Goal: Task Accomplishment & Management: Manage account settings

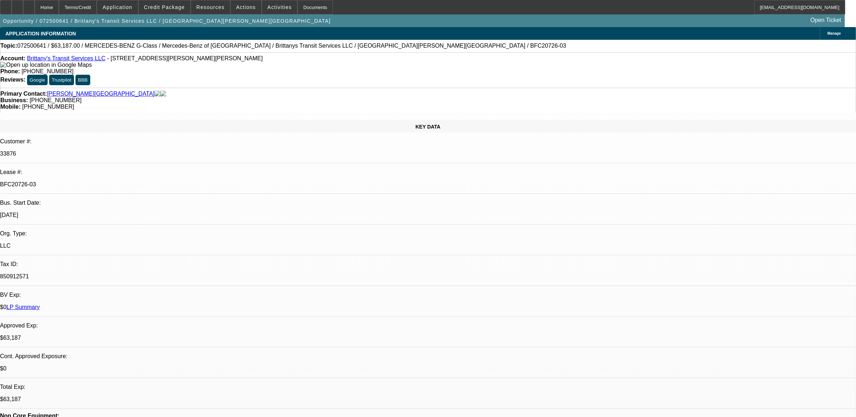
select select "0"
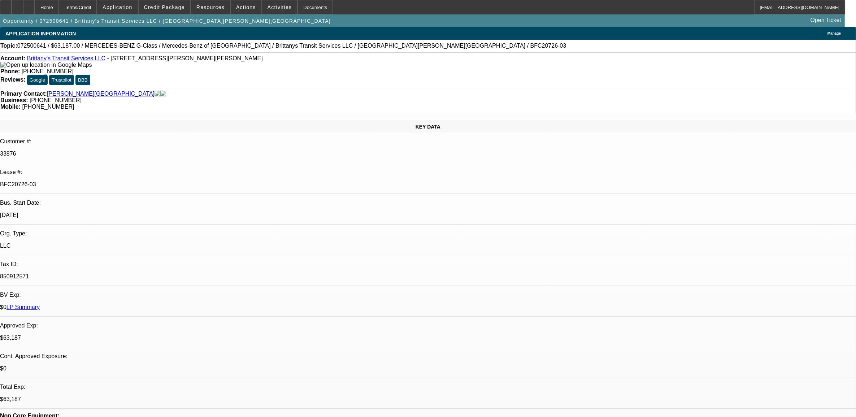
select select "0"
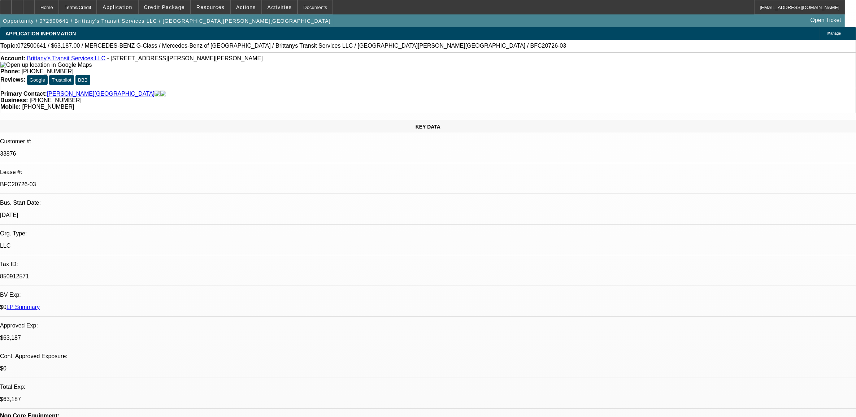
select select "0"
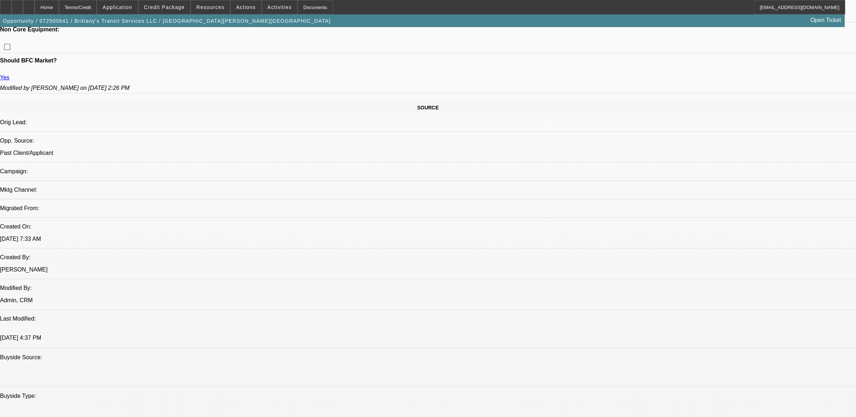
select select "1"
select select "2"
select select "6"
select select "1"
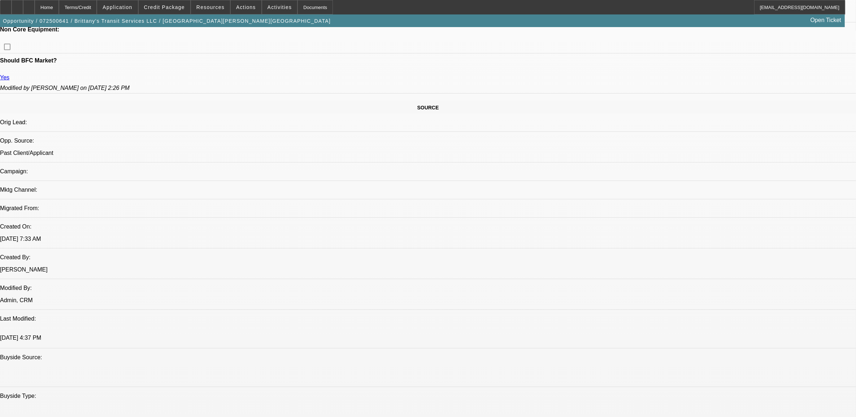
select select "6"
select select "1"
select select "6"
select select "1"
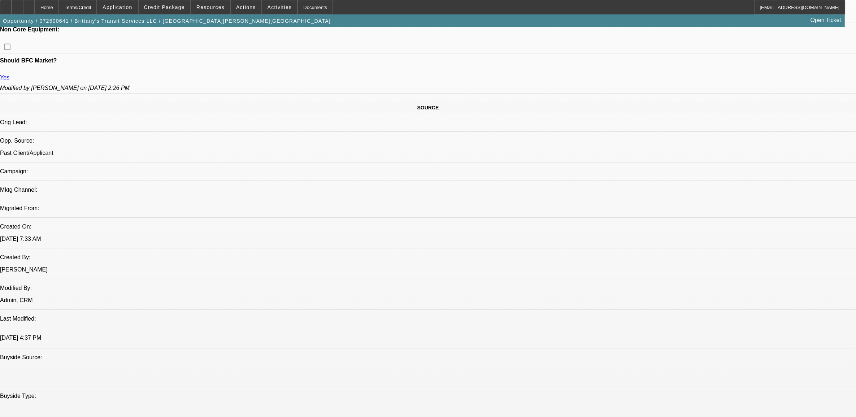
select select "2"
select select "6"
click at [171, 9] on button "Credit Package" at bounding box center [165, 7] width 52 height 14
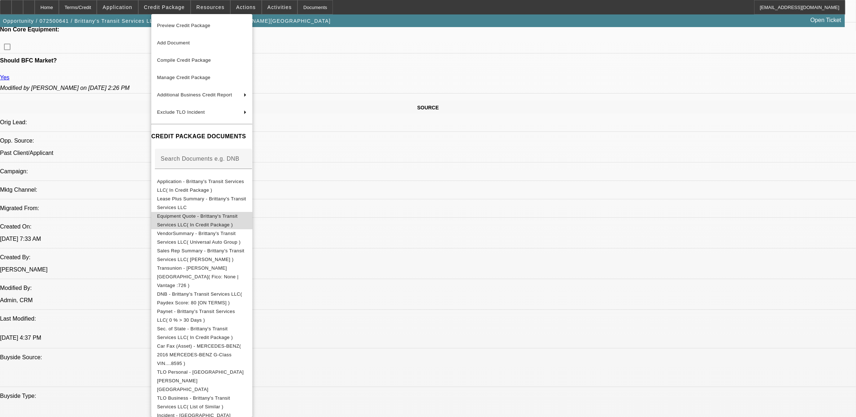
click at [206, 216] on span "Equipment Quote - Brittany's Transit Services LLC( In Credit Package )" at bounding box center [197, 220] width 81 height 14
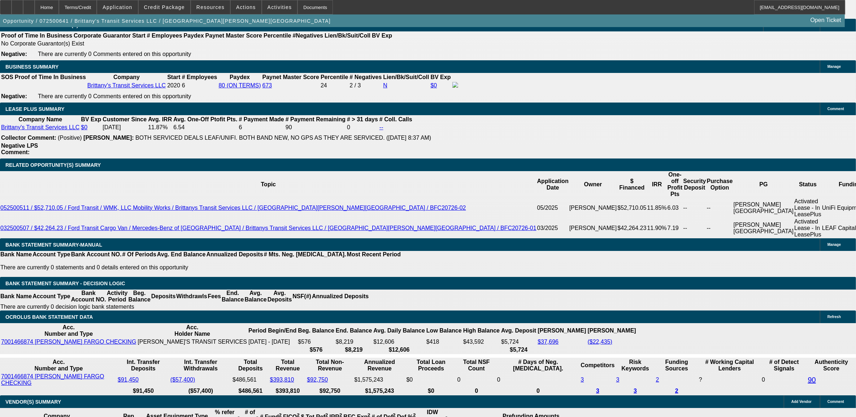
scroll to position [1143, 0]
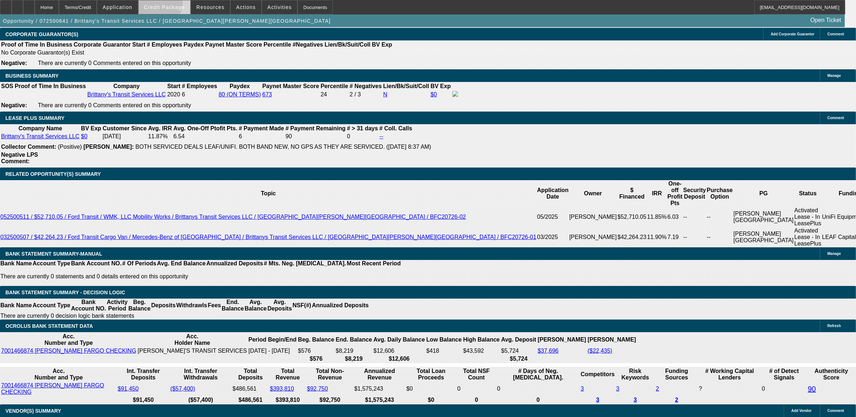
click at [171, 4] on span "Credit Package" at bounding box center [164, 7] width 41 height 6
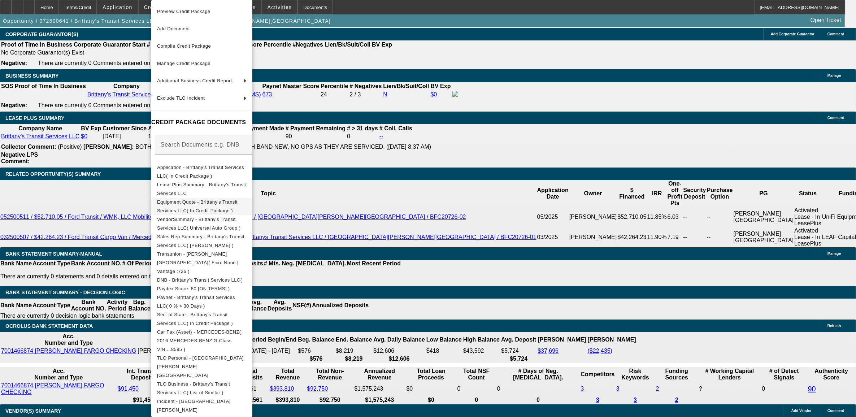
click at [229, 204] on span "Equipment Quote - Brittany's Transit Services LLC( In Credit Package )" at bounding box center [197, 206] width 81 height 14
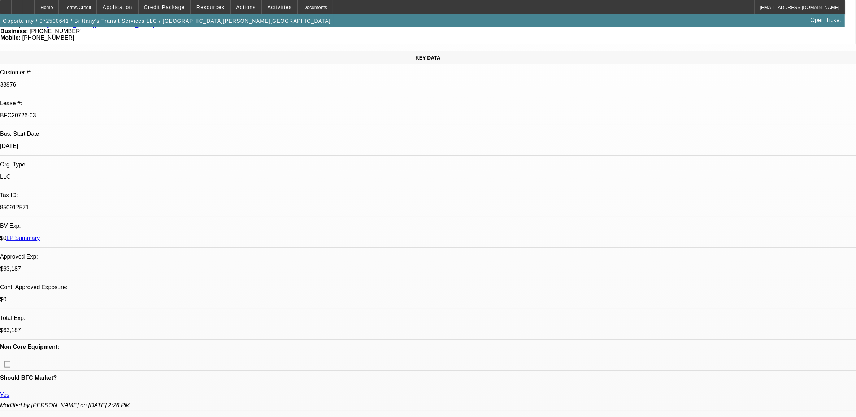
scroll to position [0, 0]
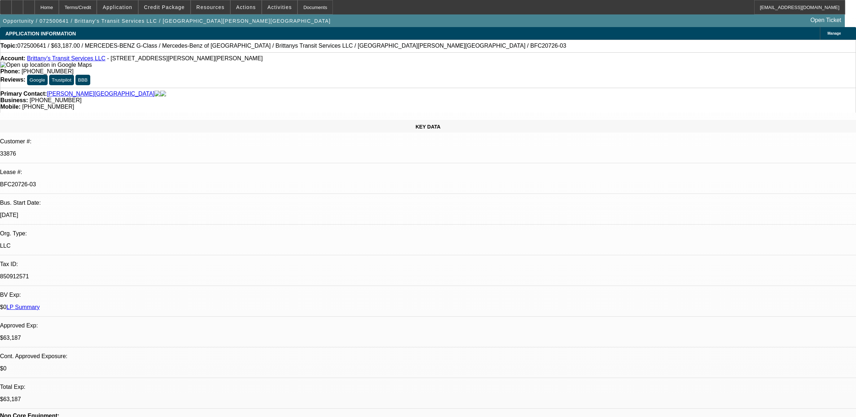
select select "0"
select select "2"
select select "0"
select select "6"
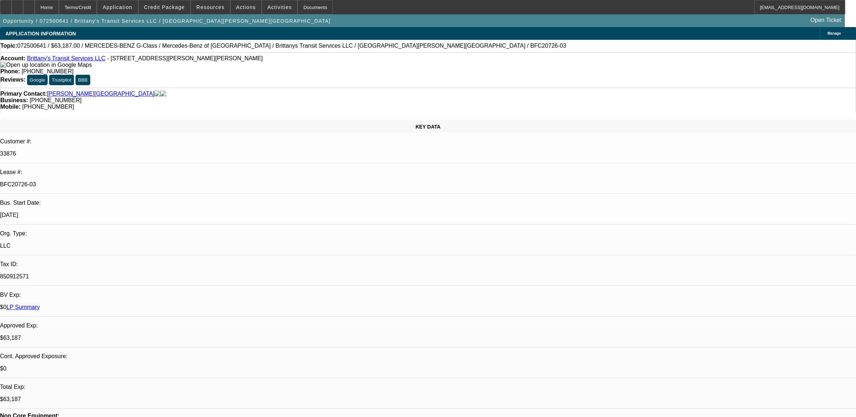
select select "0"
select select "6"
select select "0"
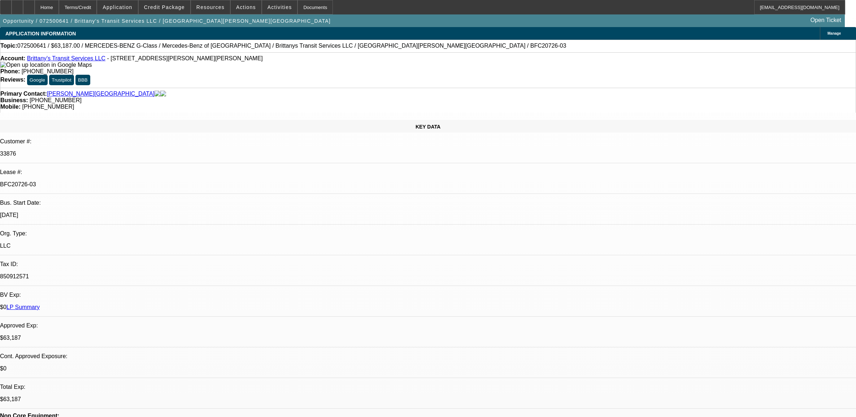
select select "0"
select select "6"
select select "0"
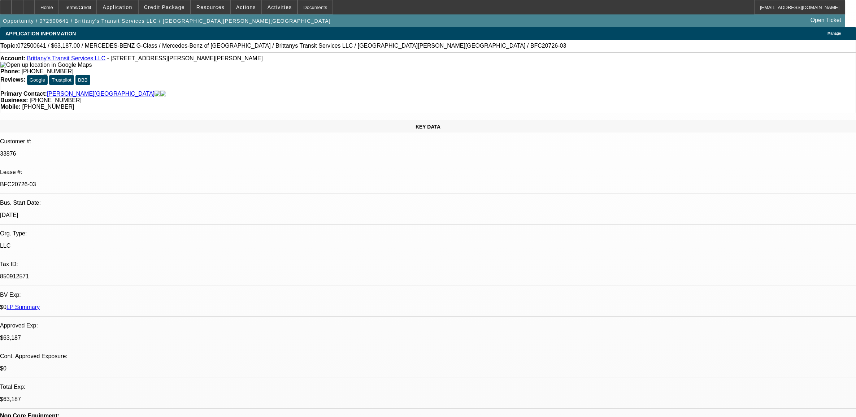
select select "2"
select select "0"
select select "6"
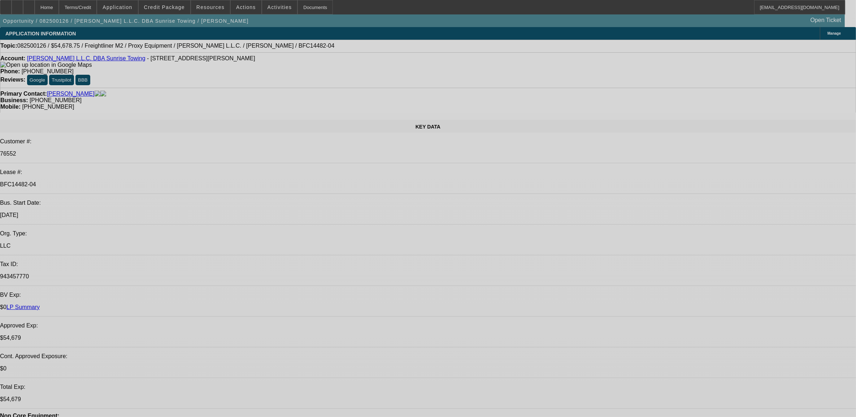
select select "0"
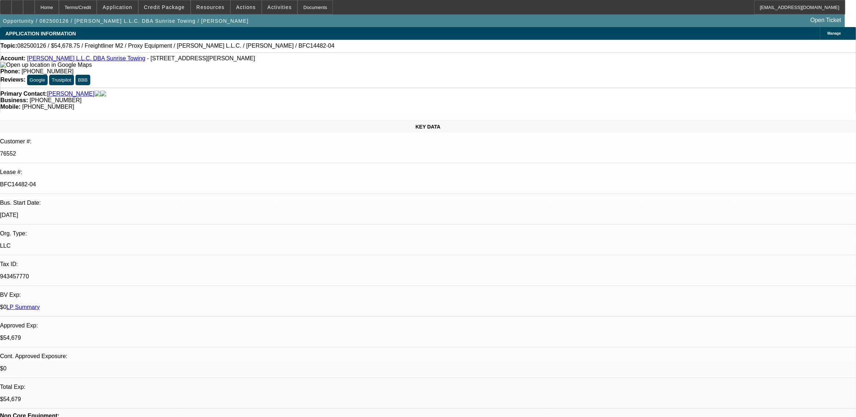
select select "0"
select select "0.1"
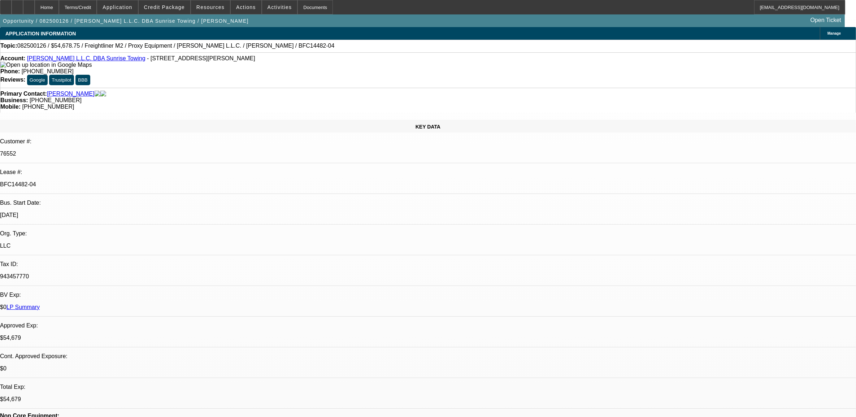
select select "0"
select select "0.1"
select select "0"
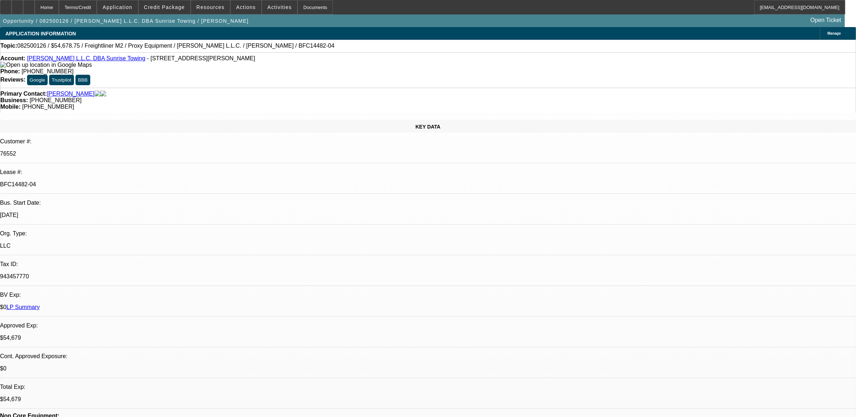
select select "0.1"
select select "1"
select select "3"
select select "6"
select select "1"
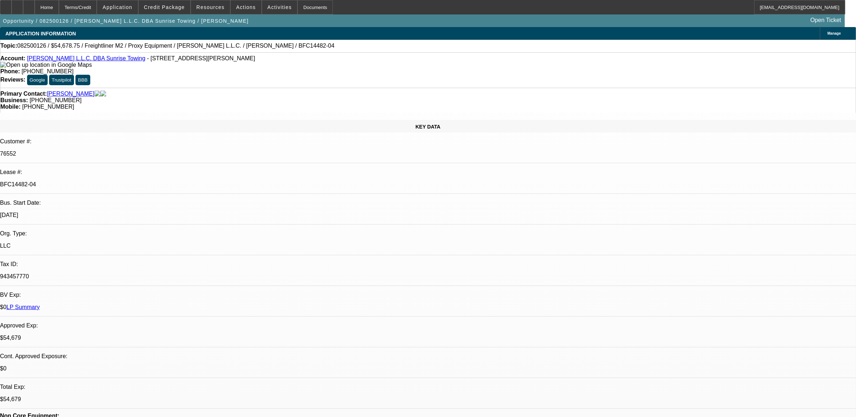
select select "1"
select select "4"
select select "1"
select select "4"
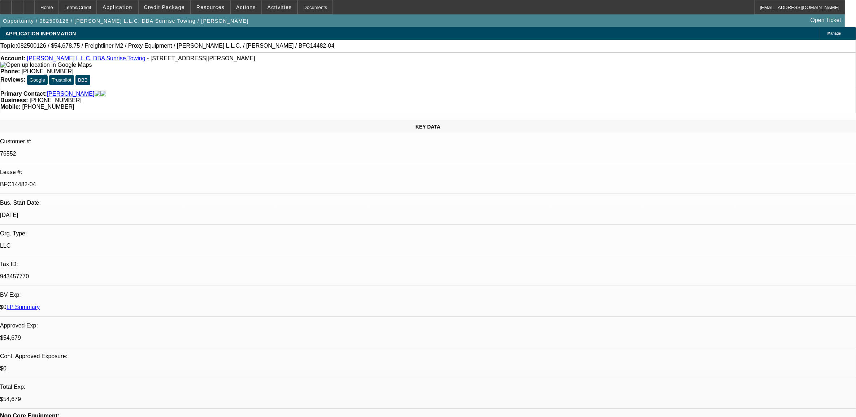
select select "1"
select select "4"
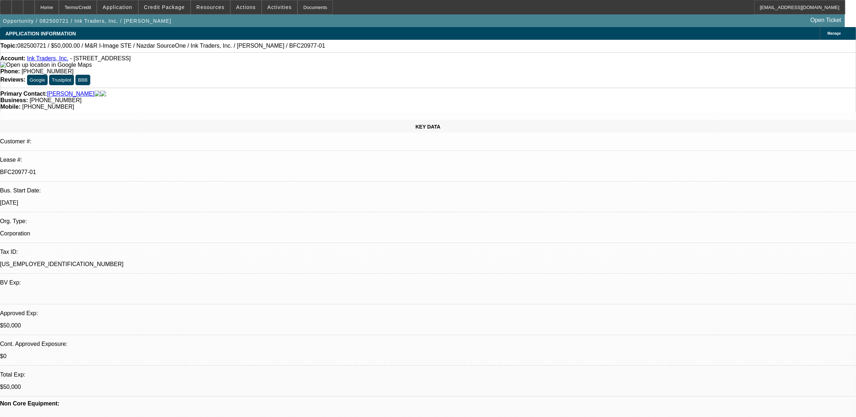
select select "0"
select select "2"
select select "0.1"
select select "0"
select select "2"
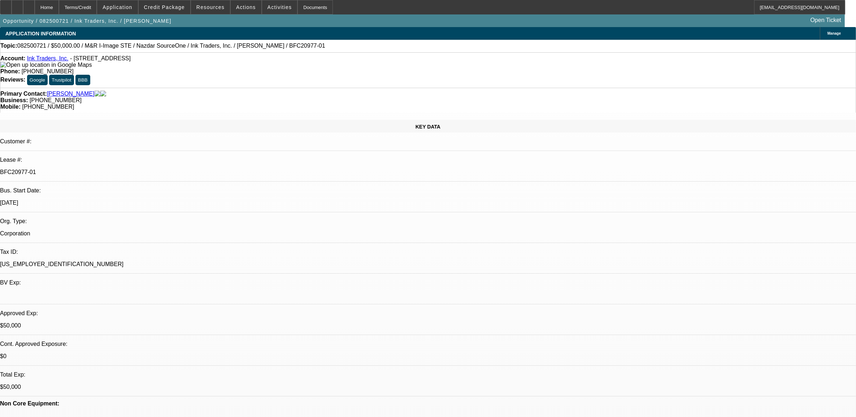
select select "0.1"
select select "0"
select select "2"
select select "0.1"
select select "0"
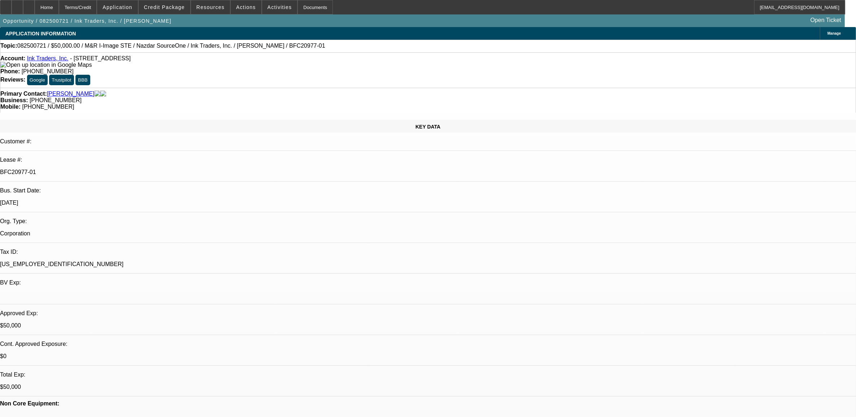
select select "2"
select select "0.1"
select select "1"
select select "2"
select select "4"
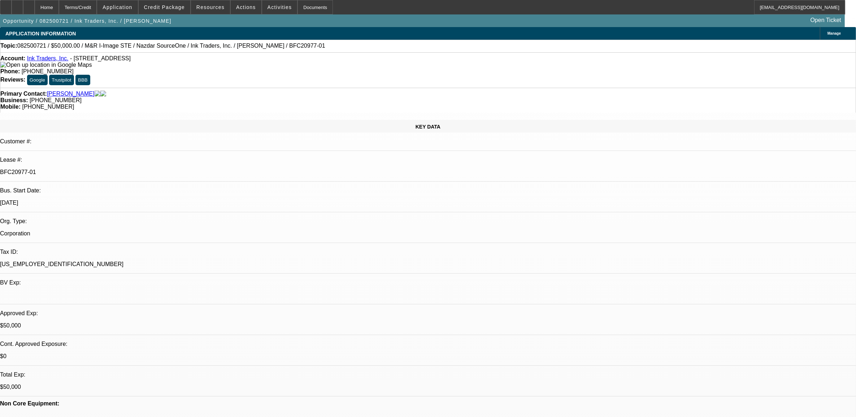
select select "1"
select select "2"
select select "4"
select select "1"
select select "2"
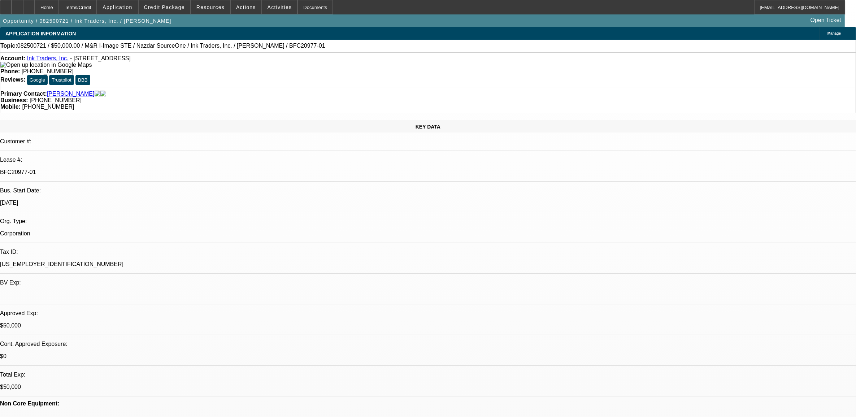
select select "4"
select select "1"
select select "2"
select select "4"
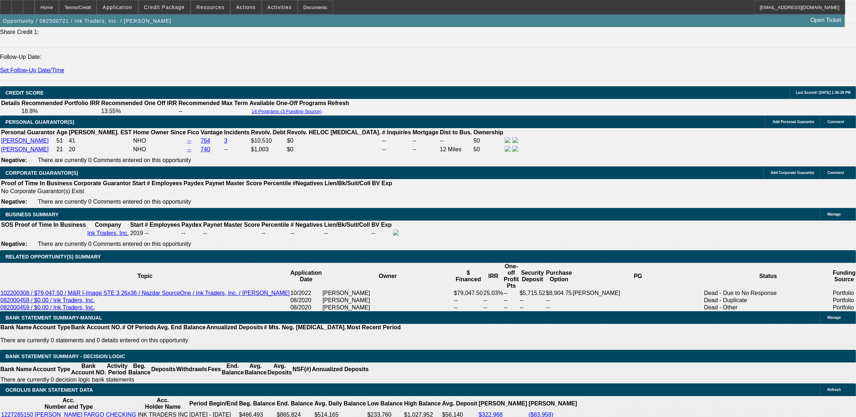
scroll to position [948, 0]
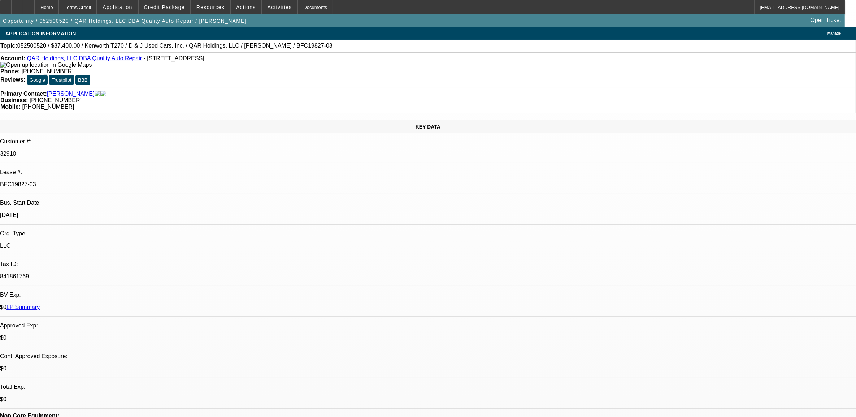
select select "0"
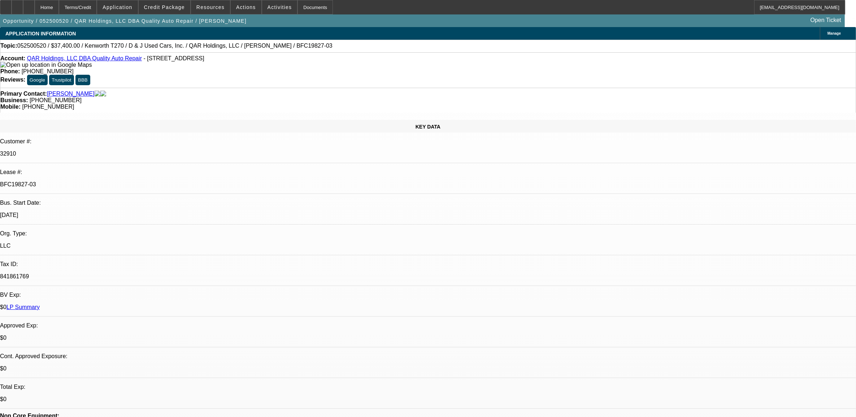
select select "0"
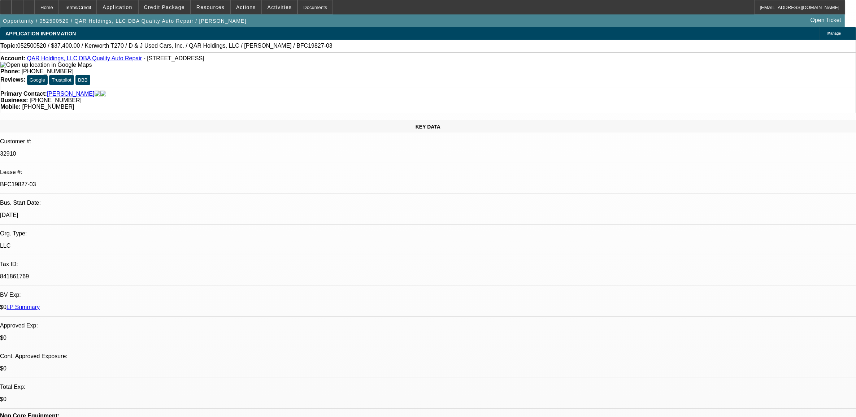
select select "0"
select select "1"
select select "6"
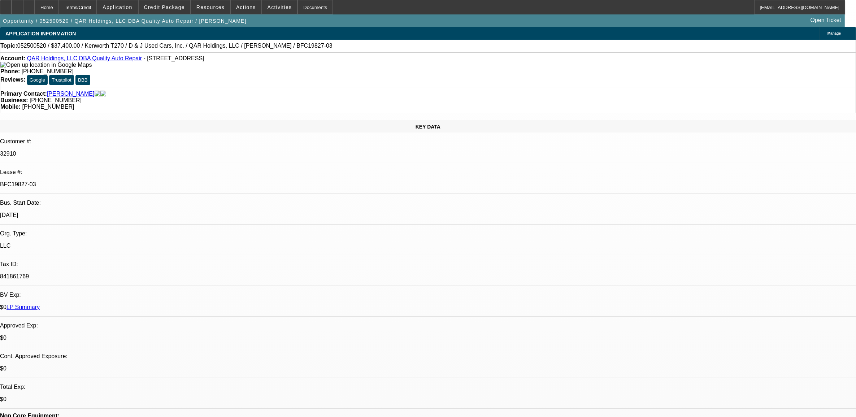
select select "1"
select select "2"
select select "6"
select select "1"
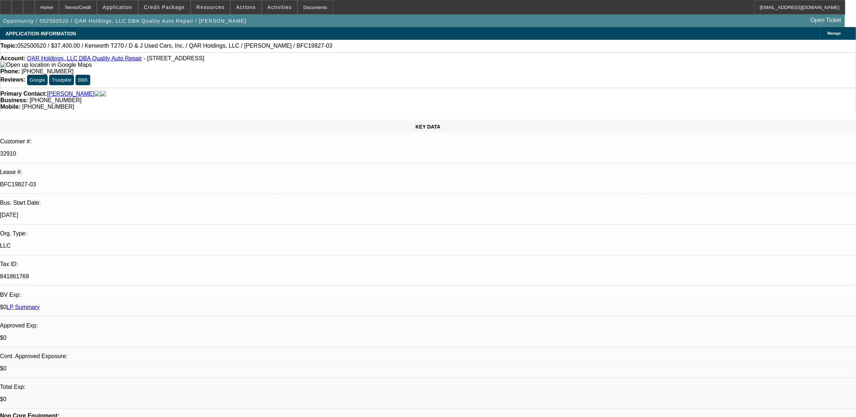
select select "6"
select select "1"
select select "2"
select select "6"
click at [174, 6] on span "Credit Package" at bounding box center [164, 7] width 41 height 6
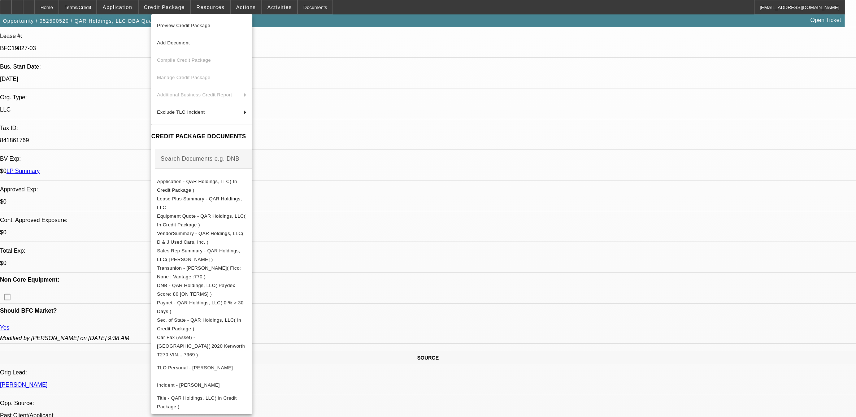
scroll to position [45, 0]
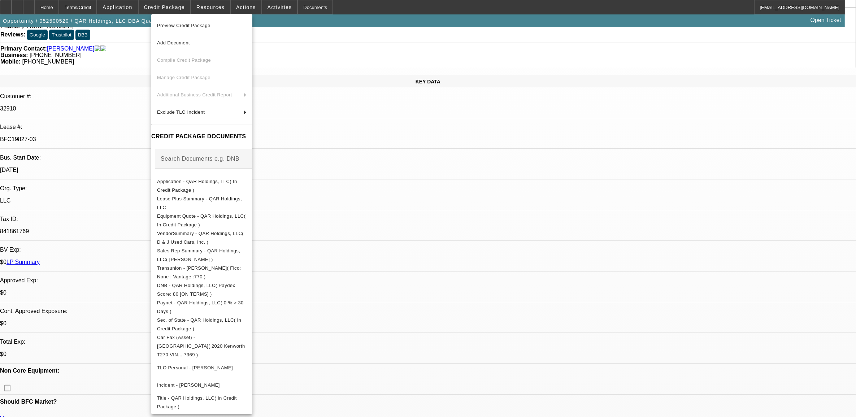
click at [357, 170] on div at bounding box center [428, 208] width 856 height 417
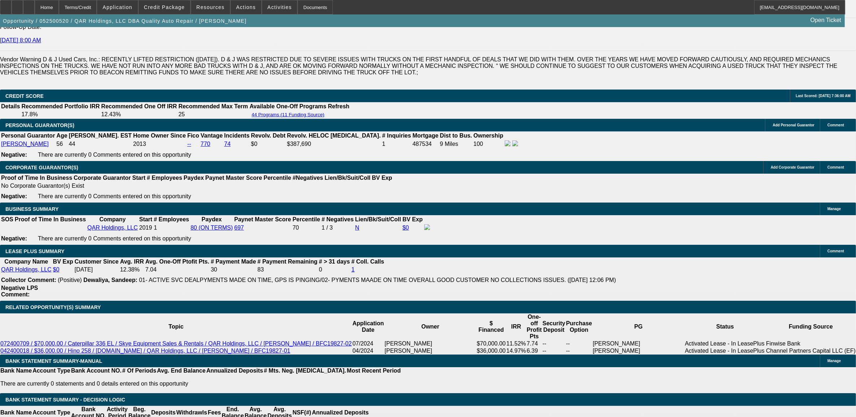
scroll to position [978, 0]
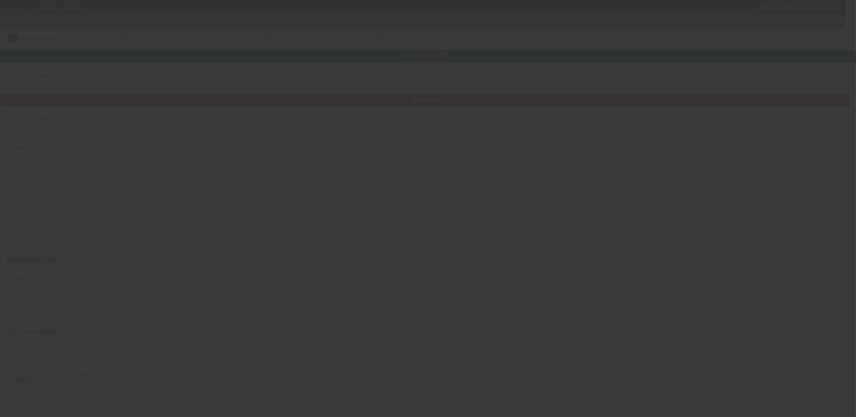
type input "QAR Holdings, LLC"
type input "1108 Clay St"
type input "27203"
type input "Asheboro"
type input "[PHONE_NUMBER]"
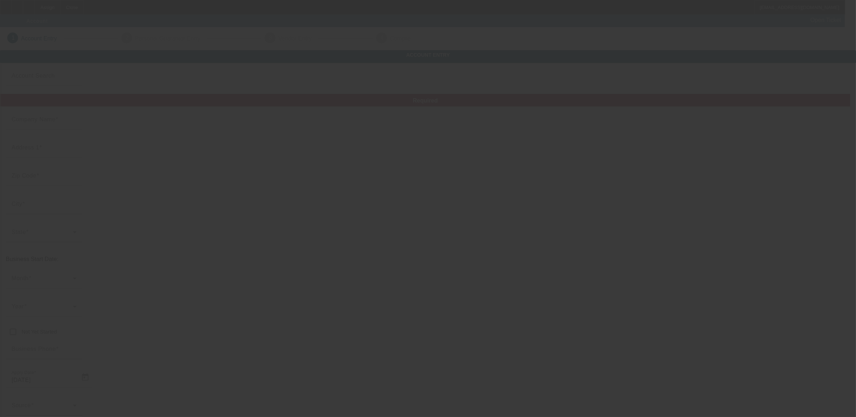
type input "Quality Auto Repair"
type input "transportationjewels@yahoo.com"
type input "Randolph"
type input "841861769"
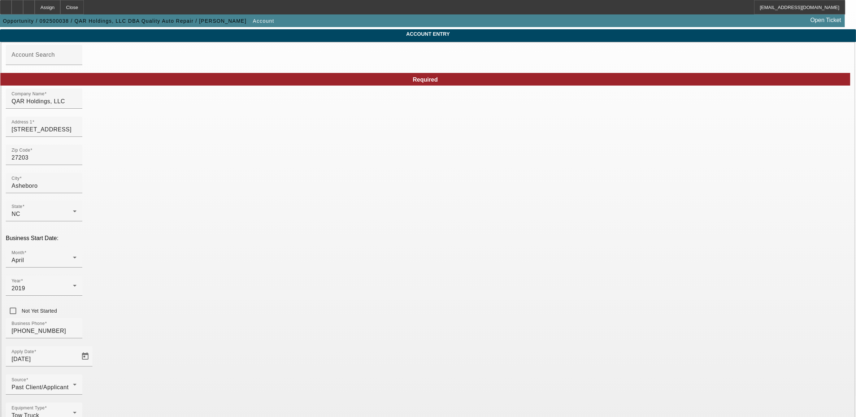
scroll to position [40, 0]
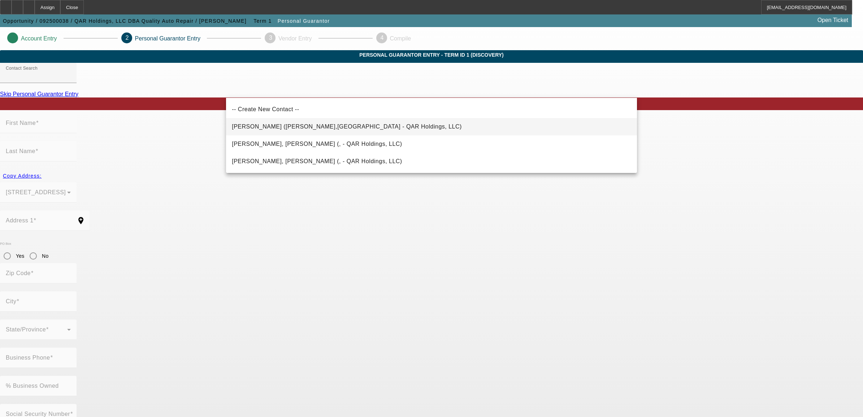
click at [266, 126] on span "Wishon, Steven (Sophia,NC - QAR Holdings, LLC)" at bounding box center [347, 126] width 230 height 6
type input "Wishon, Steven (Sophia,NC - QAR Holdings, LLC)"
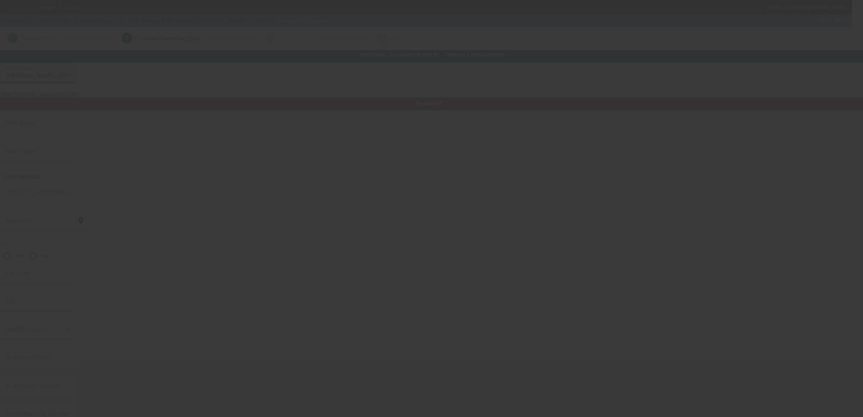
type input "Steven"
type input "Wishon"
type input "4288 Mount Gilead Church Road"
radio input "true"
type input "27350"
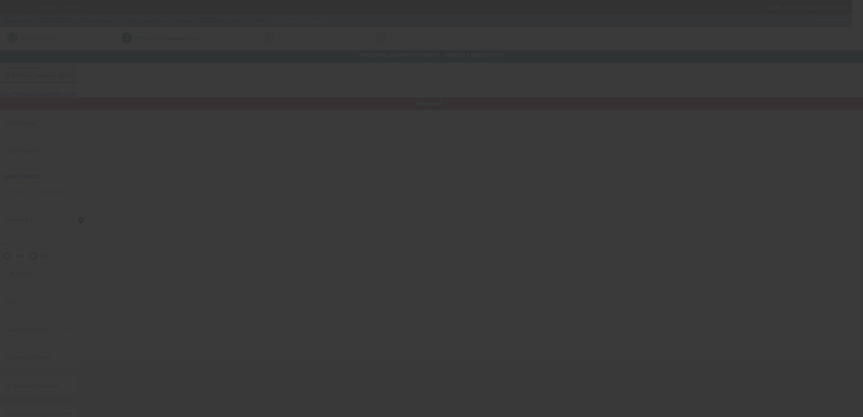
type input "Sophia"
type input "(336) 629-3388"
type input "100"
type input "238-45-0177"
type input "transportationjewels@yahoo.com"
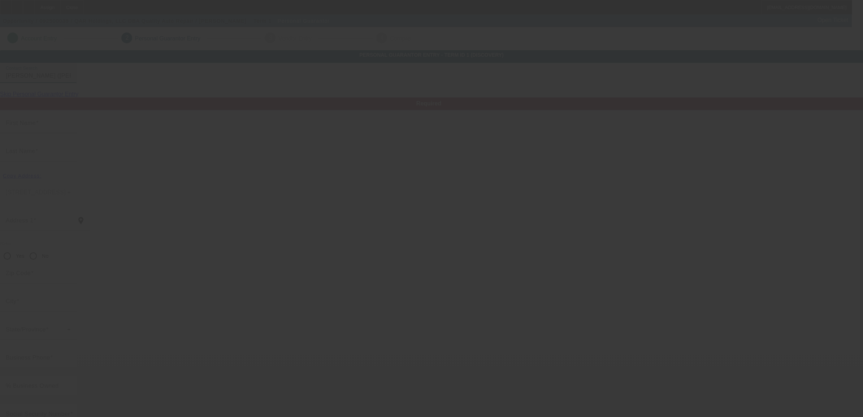
type input "(336) 963-1436"
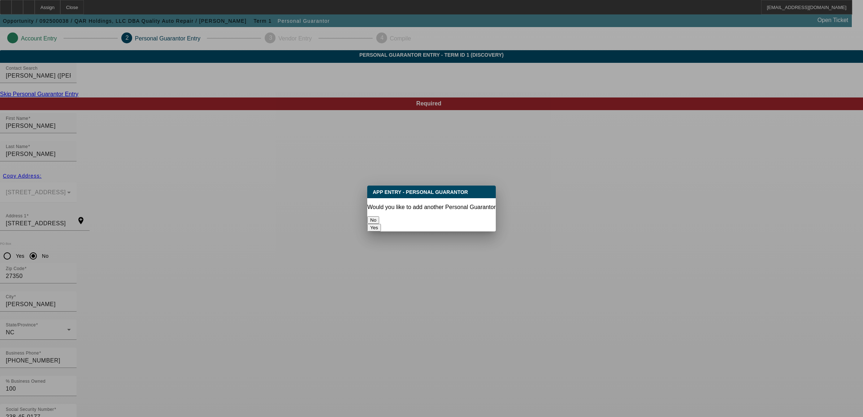
click at [379, 218] on button "No" at bounding box center [373, 220] width 12 height 8
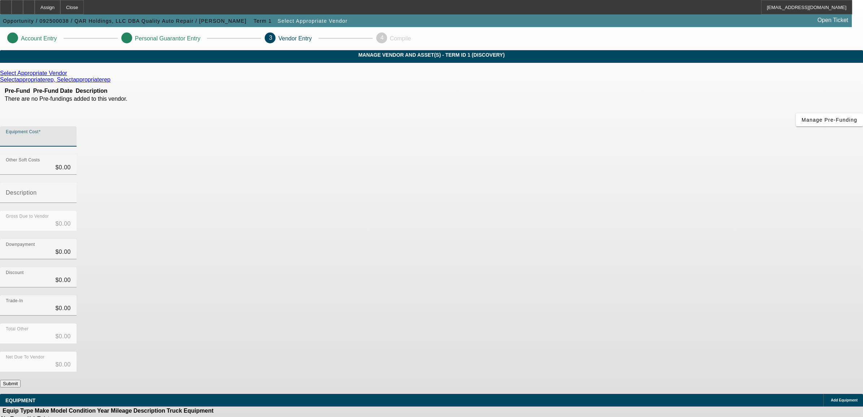
click at [71, 135] on input "Equipment Cost" at bounding box center [38, 139] width 65 height 9
type input "7"
type input "$7.00"
type input "72"
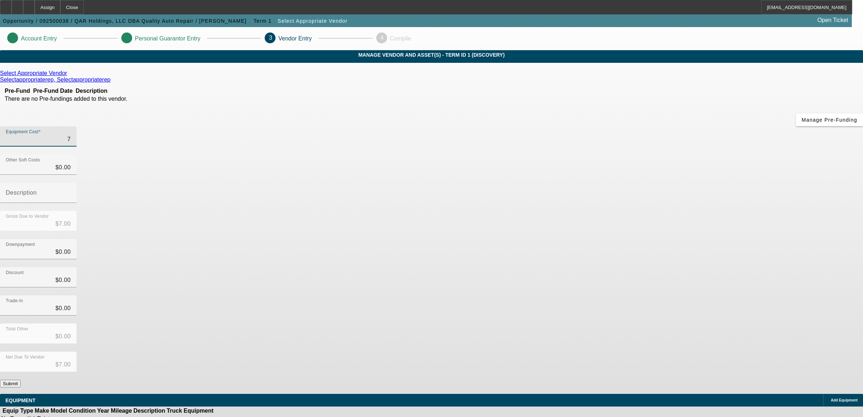
type input "$72.00"
type input "725"
type input "$725.00"
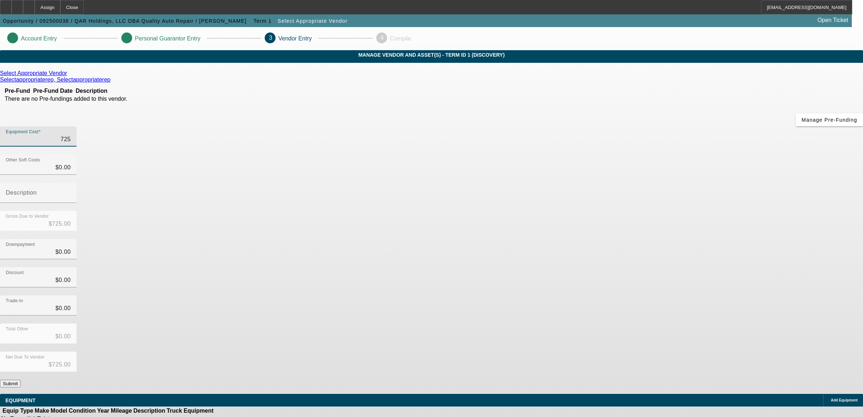
type input "7250"
type input "$7,250.00"
type input "72500"
type input "$72,500.00"
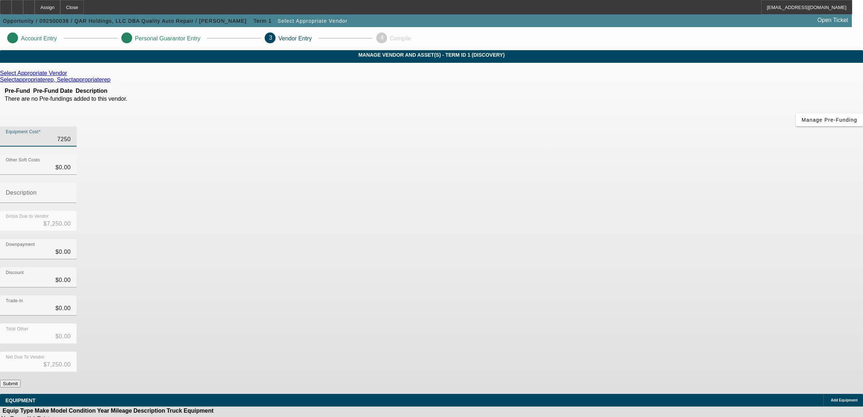
type input "$72,500.00"
drag, startPoint x: 561, startPoint y: 194, endPoint x: 563, endPoint y: 204, distance: 10.3
click at [561, 267] on div "Discount $0.00" at bounding box center [431, 281] width 863 height 28
click at [69, 76] on icon at bounding box center [69, 73] width 0 height 6
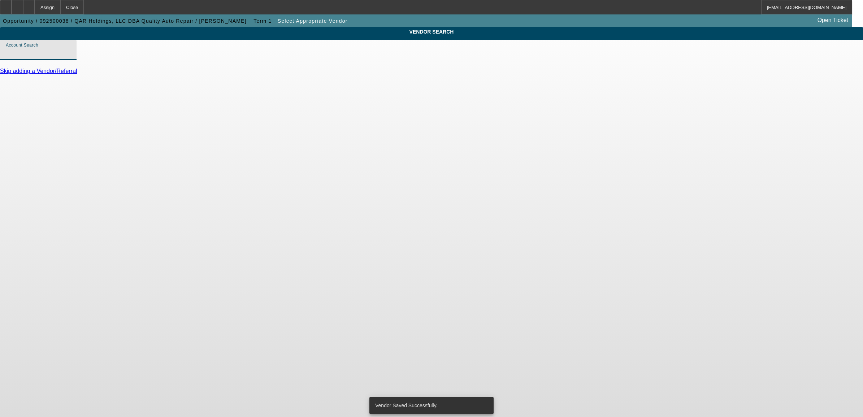
click at [71, 57] on input "Account Search" at bounding box center [38, 52] width 65 height 9
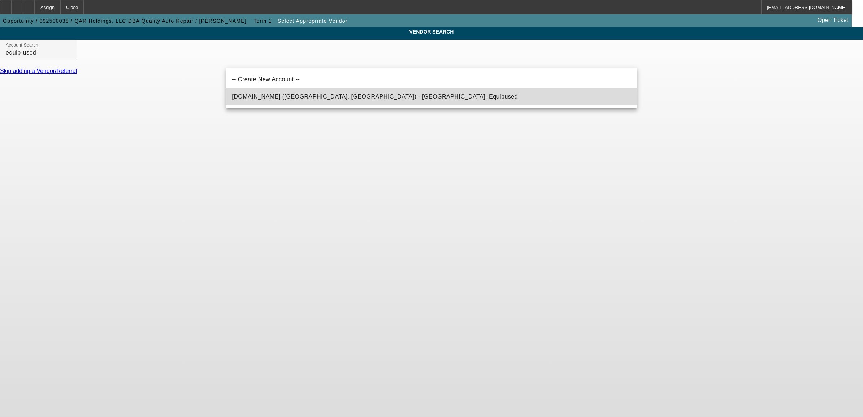
click at [261, 100] on span "Equip-Used.com (Northbrook, IL) - Equipused, Equipused" at bounding box center [375, 96] width 286 height 9
type input "Equip-Used.com (Northbrook, IL) - Equipused, Equipused"
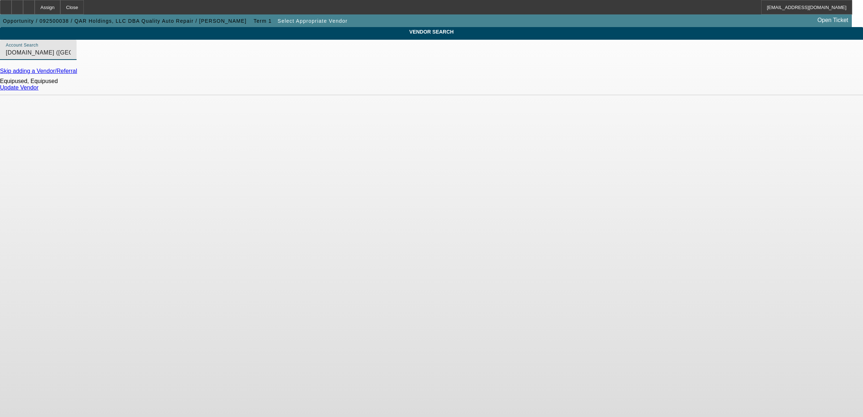
click at [39, 91] on link "Update Vendor" at bounding box center [19, 87] width 39 height 6
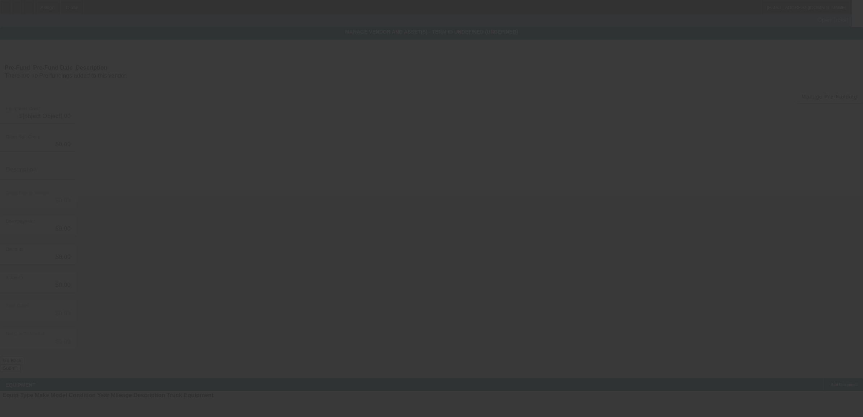
type input "$72,500.00"
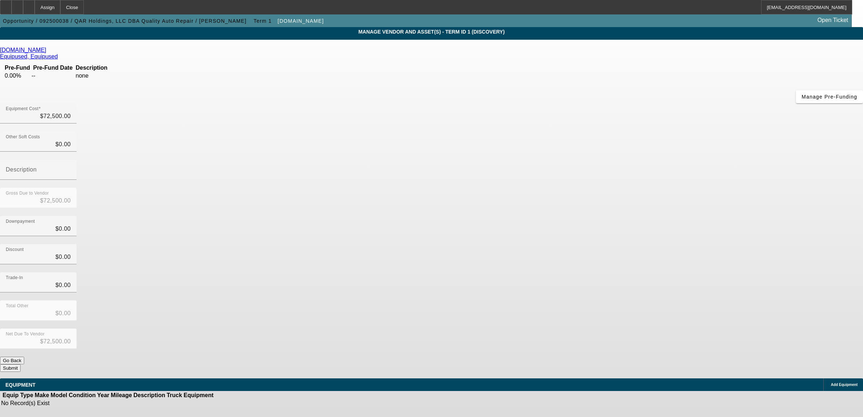
click at [829, 385] on icon at bounding box center [829, 385] width 0 height 0
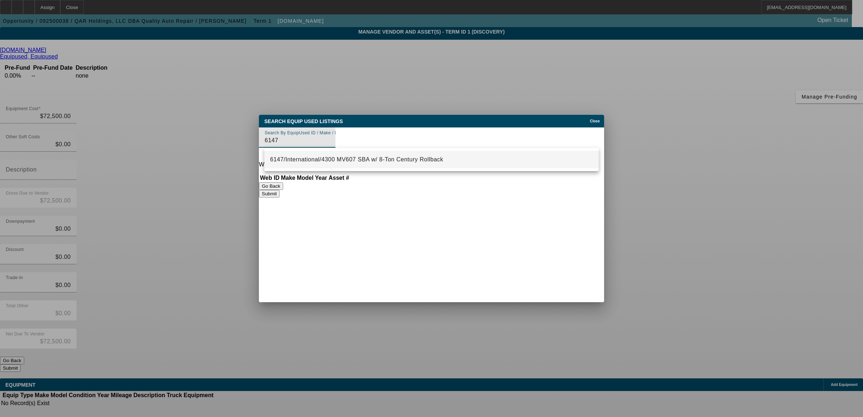
click at [346, 160] on span "6147/International/4300 MV607 SBA w/ 8-Ton Century Rollback" at bounding box center [356, 159] width 173 height 6
type input "6147/International/4300 MV607 SBA w/ 8-Ton Century Rollback"
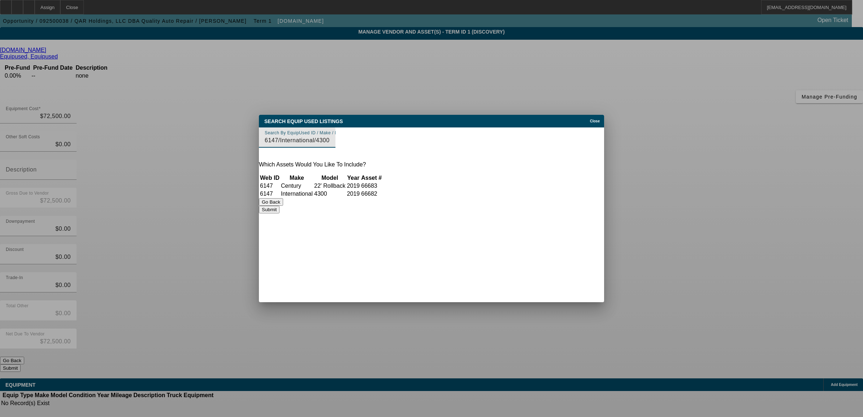
click at [279, 213] on button "Submit" at bounding box center [269, 210] width 21 height 8
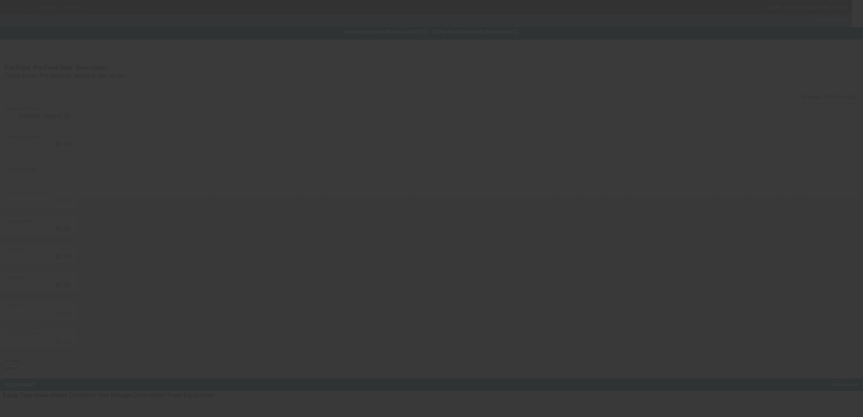
type input "$72,500.00"
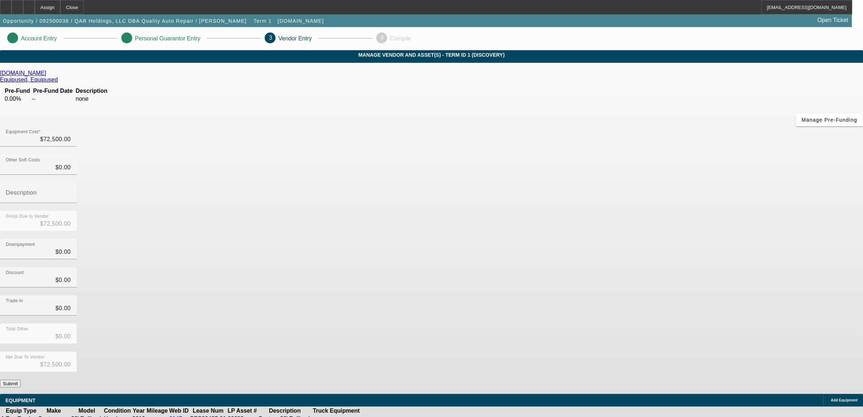
click at [397, 417] on icon at bounding box center [397, 419] width 0 height 0
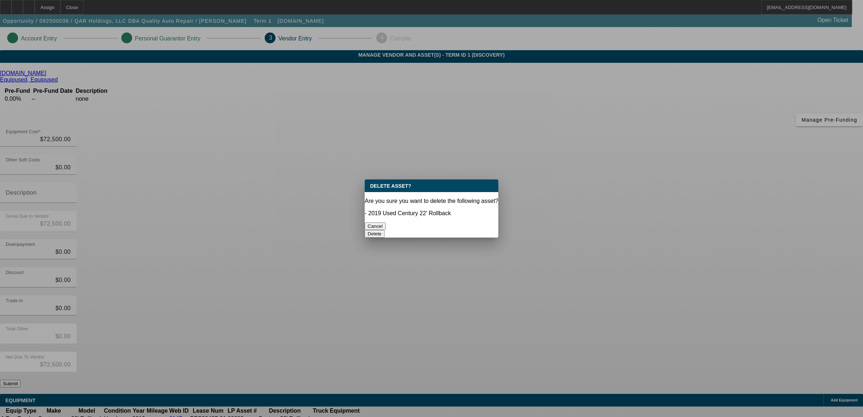
click at [384, 230] on button "Delete" at bounding box center [375, 234] width 20 height 8
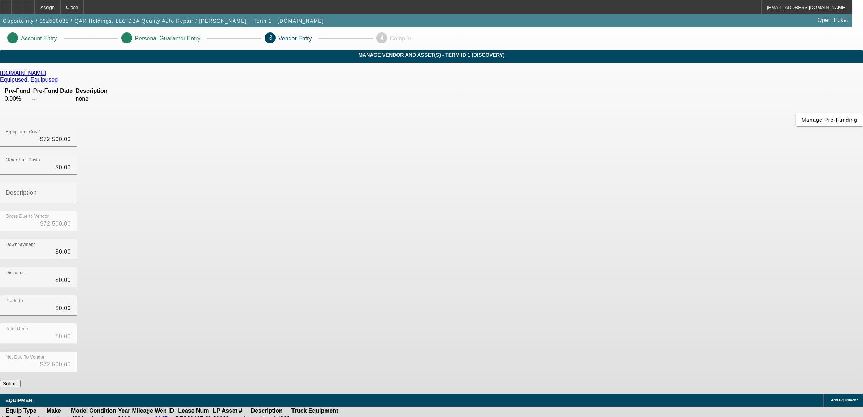
click at [361, 417] on icon at bounding box center [361, 419] width 0 height 0
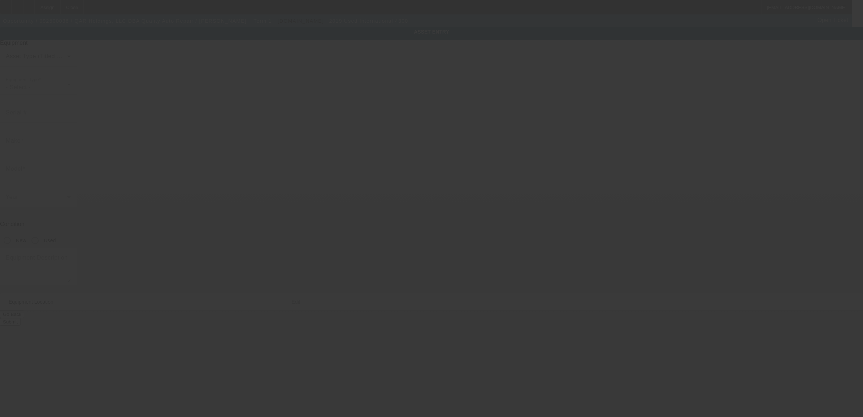
type input "[US_VEHICLE_IDENTIFICATION_NUMBER]"
type input "iNTERNATIONAL"
type input "4300"
radio input "true"
type textarea "International 4300"
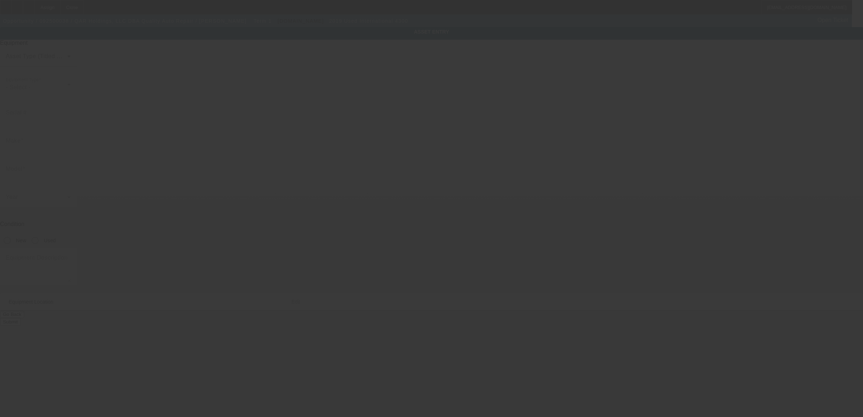
type input "[STREET_ADDRESS]"
type input "Asheboro"
type input "27203"
type input "Randolph"
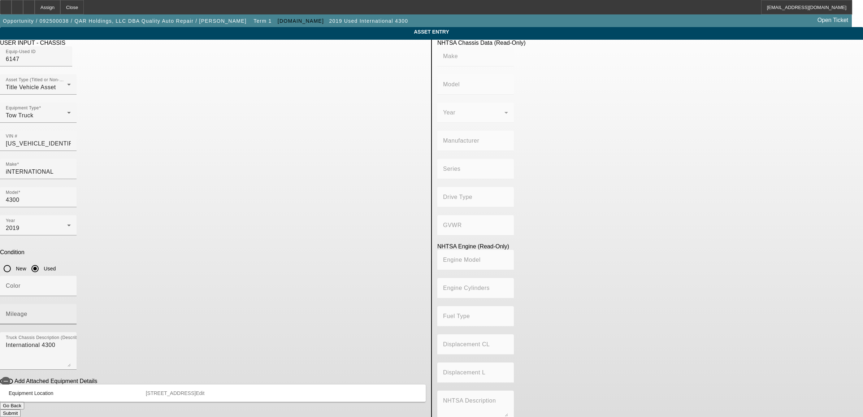
click at [71, 313] on input "Mileage" at bounding box center [38, 317] width 65 height 9
type input "188479"
type textarea "w/"
click at [13, 374] on span "button" at bounding box center [6, 381] width 14 height 14
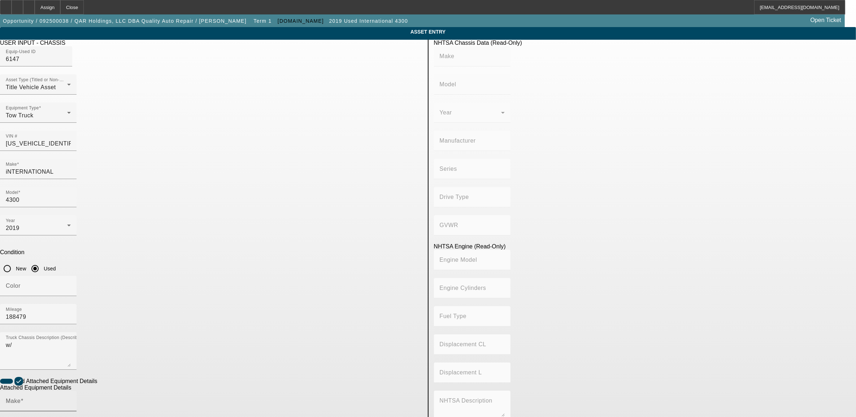
click at [71, 391] on div "Make" at bounding box center [38, 401] width 65 height 20
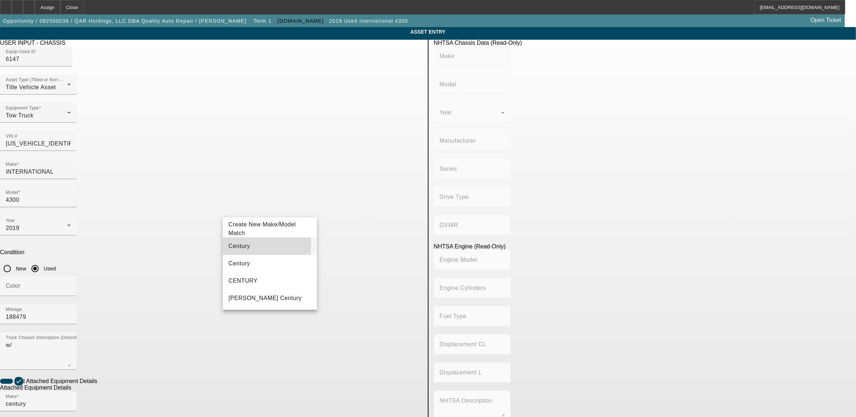
click at [245, 245] on mat-option "Century" at bounding box center [270, 246] width 94 height 17
type input "Century"
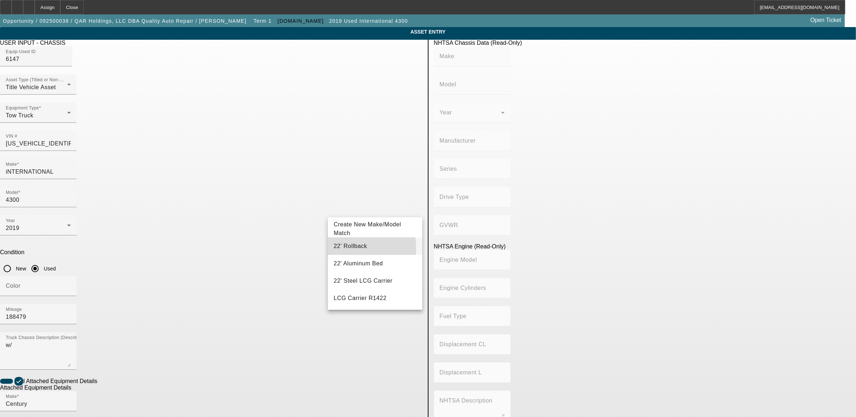
click at [360, 248] on mat-option "22' Rollback" at bounding box center [375, 246] width 94 height 17
type input "22' Rollback"
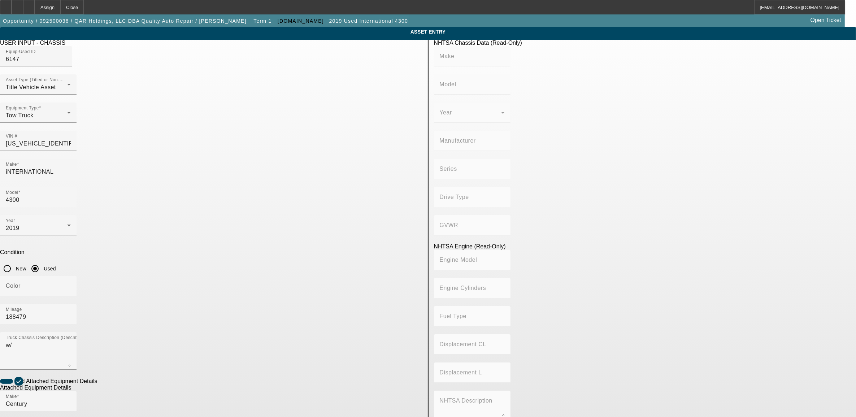
radio input "true"
click at [77, 411] on div at bounding box center [38, 415] width 77 height 8
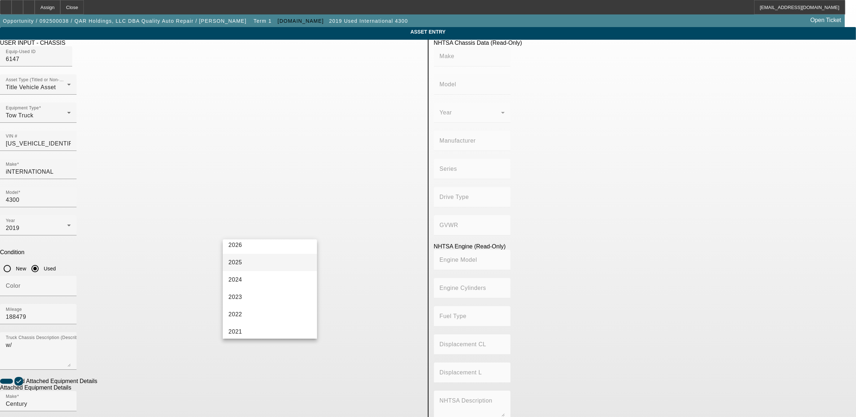
scroll to position [90, 0]
click at [244, 315] on mat-option "2019" at bounding box center [270, 316] width 94 height 17
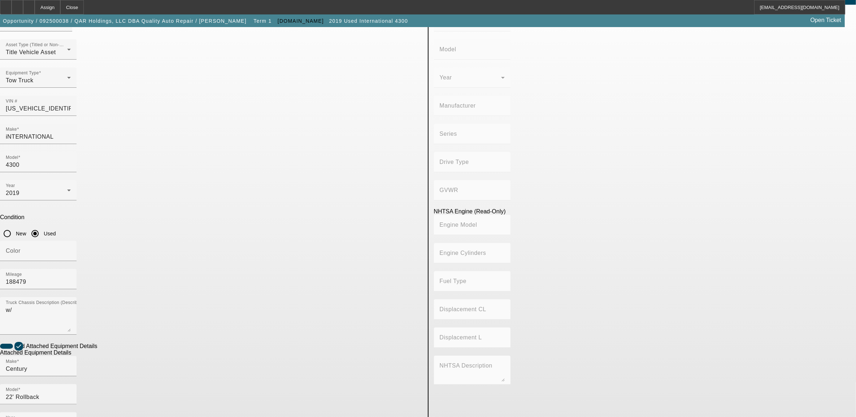
scroll to position [78, 0]
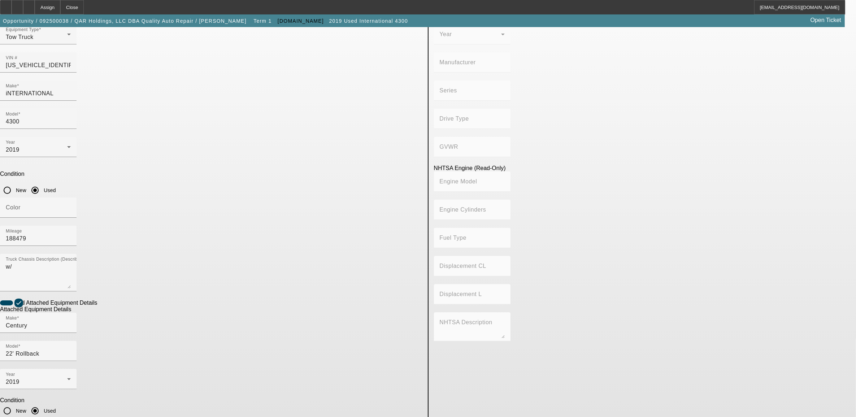
type textarea "rollback"
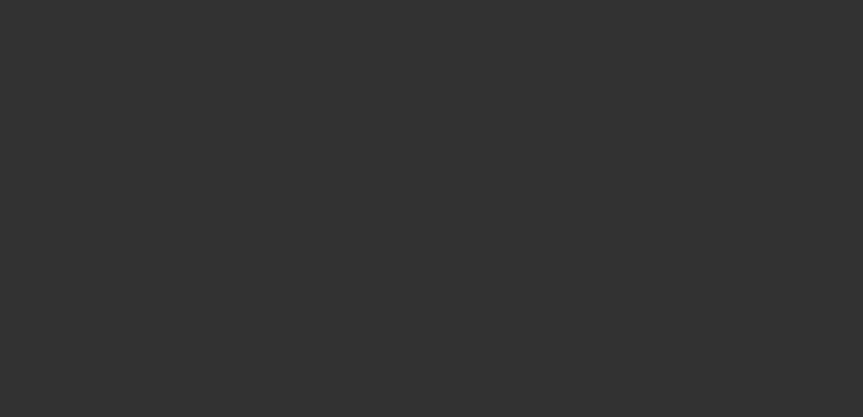
type input "$72,500.00"
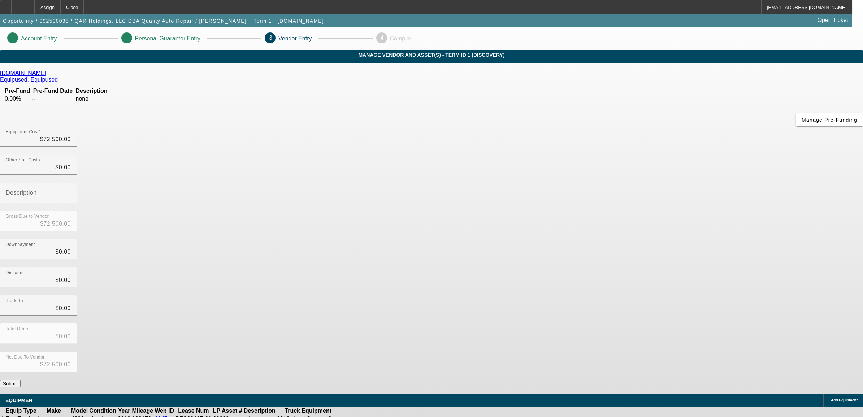
click at [21, 380] on button "Submit" at bounding box center [10, 384] width 21 height 8
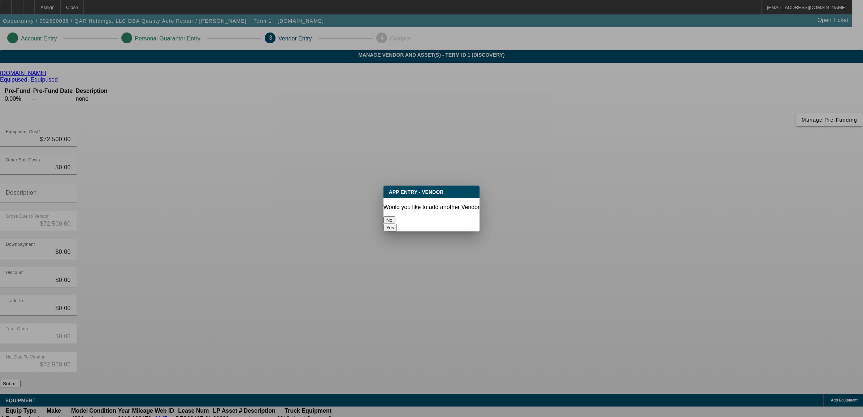
click at [395, 221] on button "No" at bounding box center [389, 220] width 12 height 8
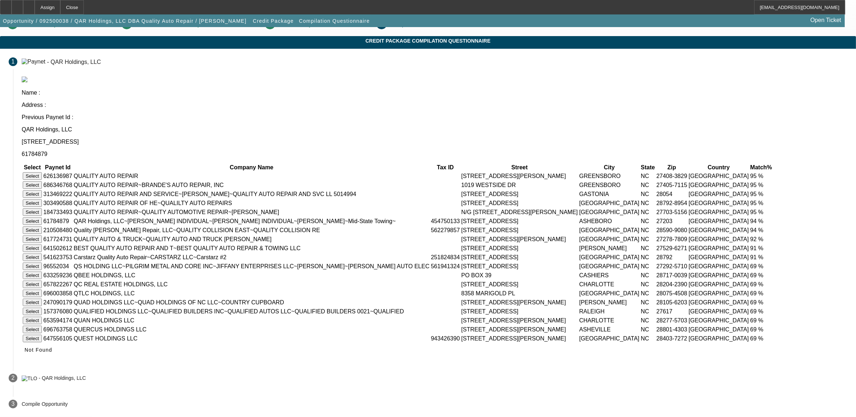
scroll to position [90, 0]
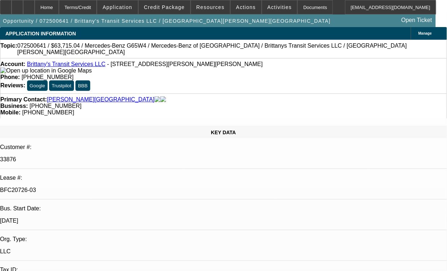
select select "0"
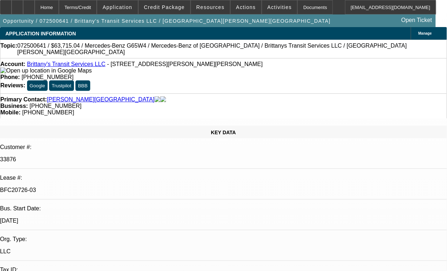
select select "0"
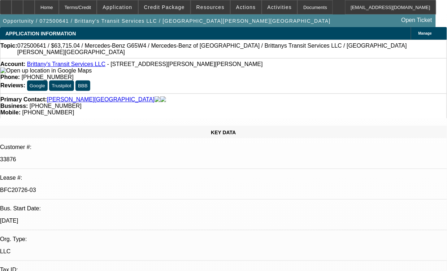
select select "0"
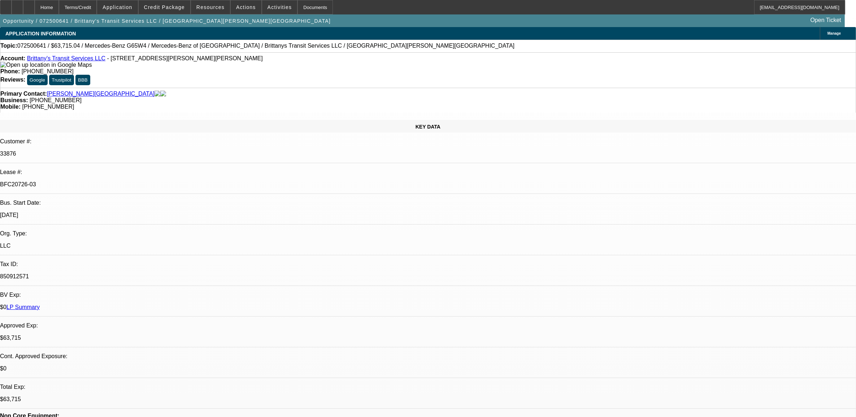
select select "1"
select select "2"
select select "6"
select select "1"
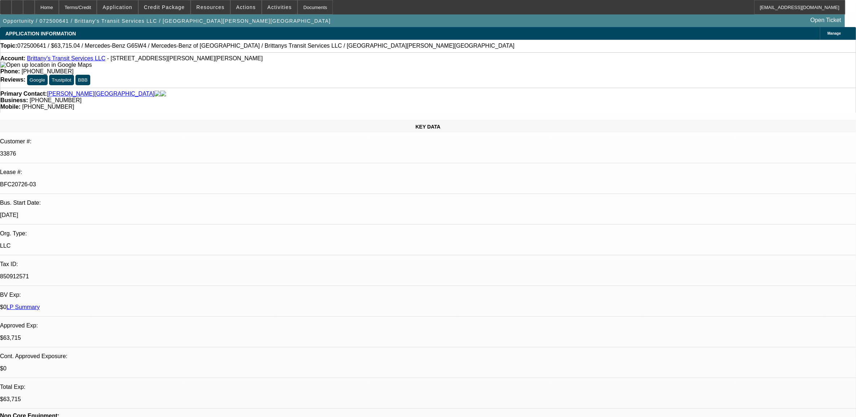
select select "6"
select select "1"
select select "6"
select select "1"
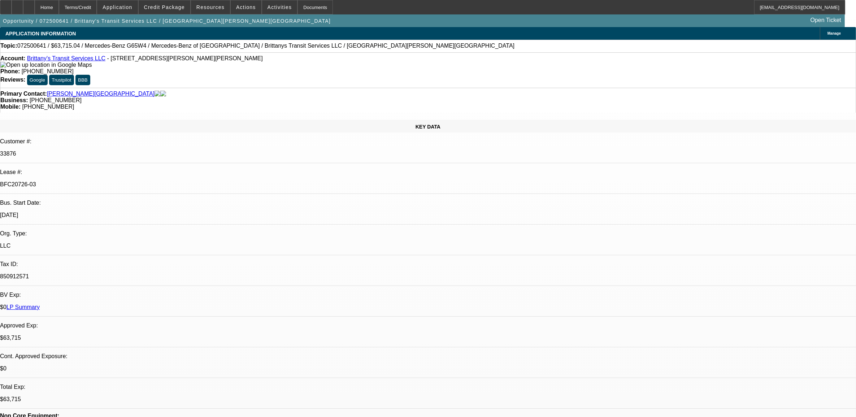
select select "2"
select select "6"
click at [12, 6] on div at bounding box center [6, 7] width 12 height 14
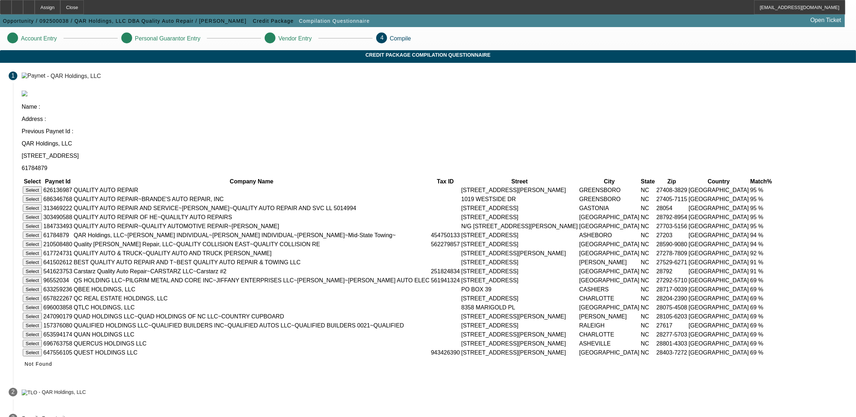
click at [42, 231] on button "Select" at bounding box center [32, 235] width 19 height 8
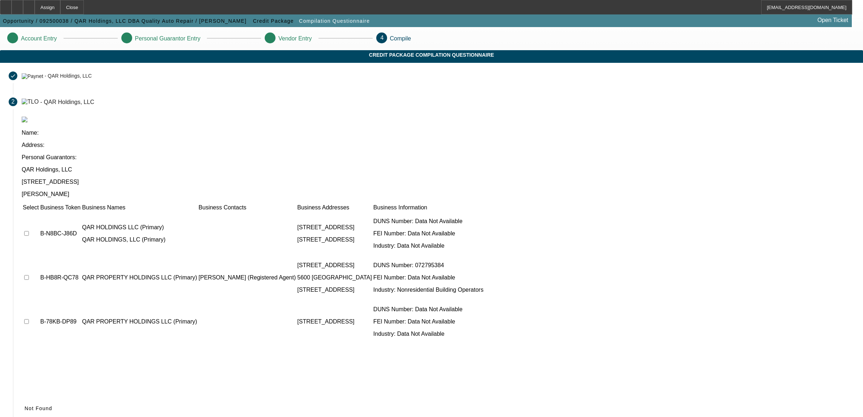
click at [39, 212] on td at bounding box center [30, 233] width 17 height 43
click at [29, 231] on input "checkbox" at bounding box center [26, 233] width 5 height 5
checkbox input "true"
click at [43, 405] on span "Submit" at bounding box center [34, 408] width 18 height 6
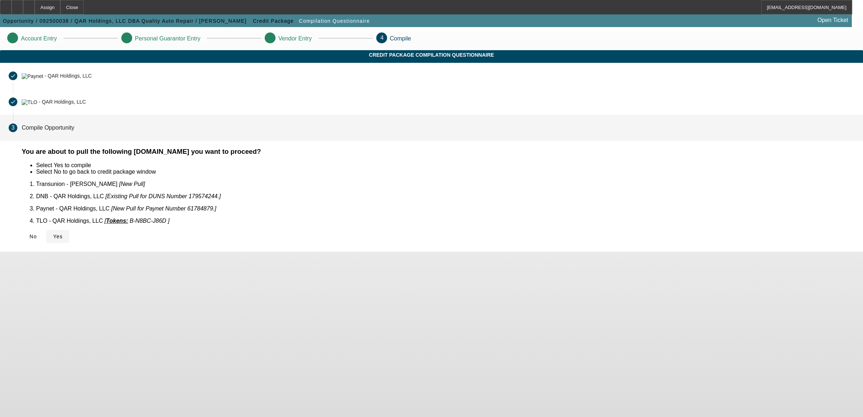
click at [53, 234] on icon at bounding box center [53, 237] width 0 height 6
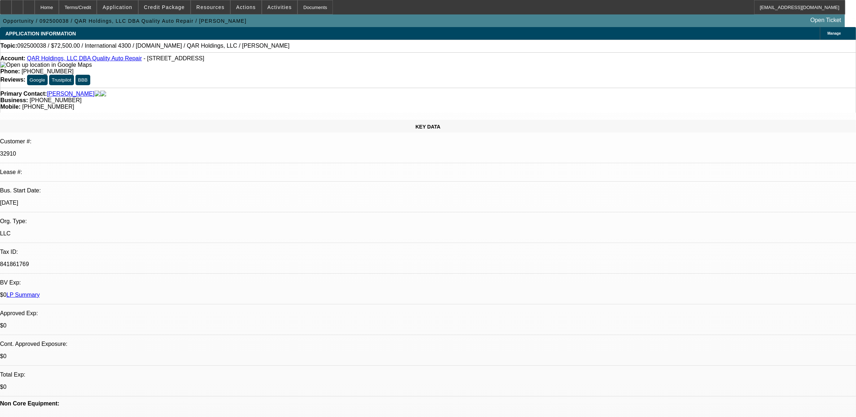
select select "0"
select select "2"
select select "0.1"
select select "4"
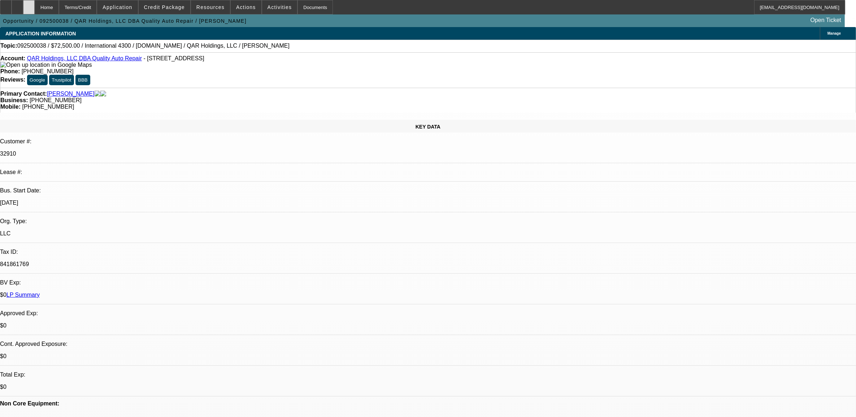
click at [35, 5] on div at bounding box center [29, 7] width 12 height 14
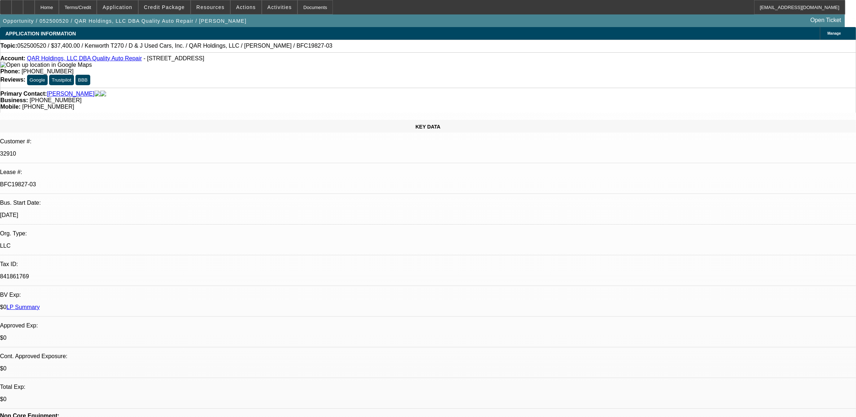
select select "0"
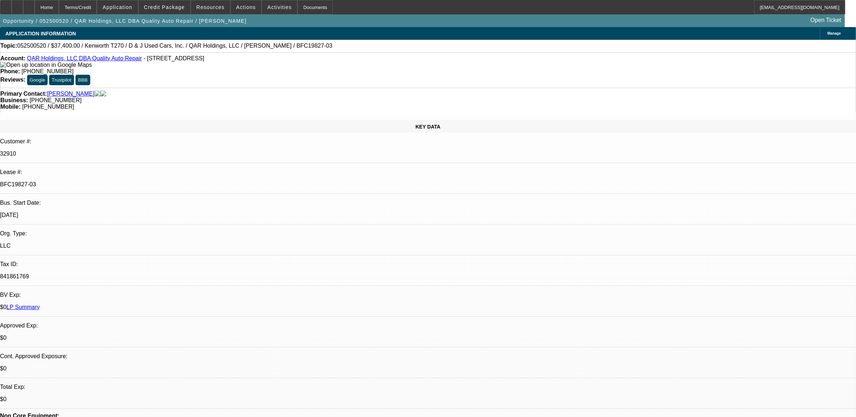
select select "0"
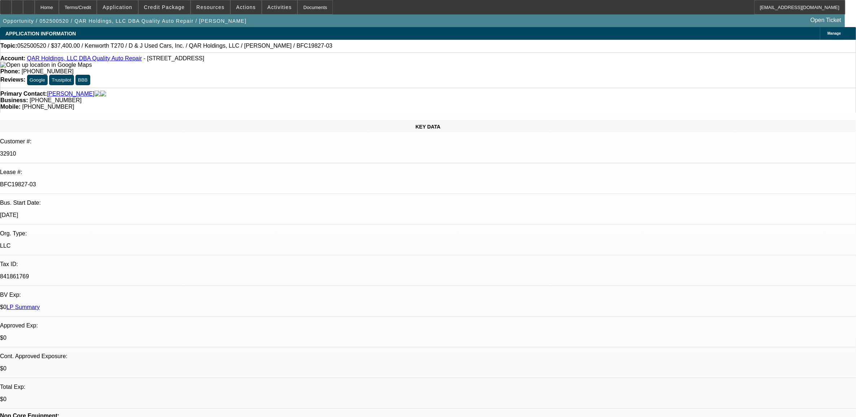
select select "0"
select select "1"
select select "6"
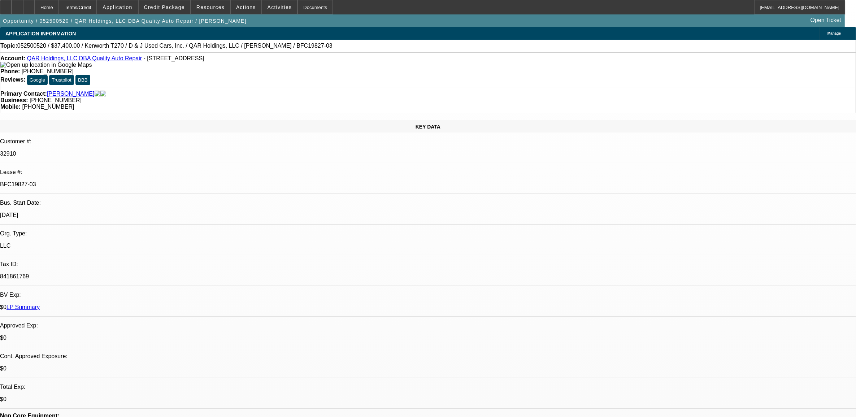
select select "1"
select select "2"
select select "6"
select select "1"
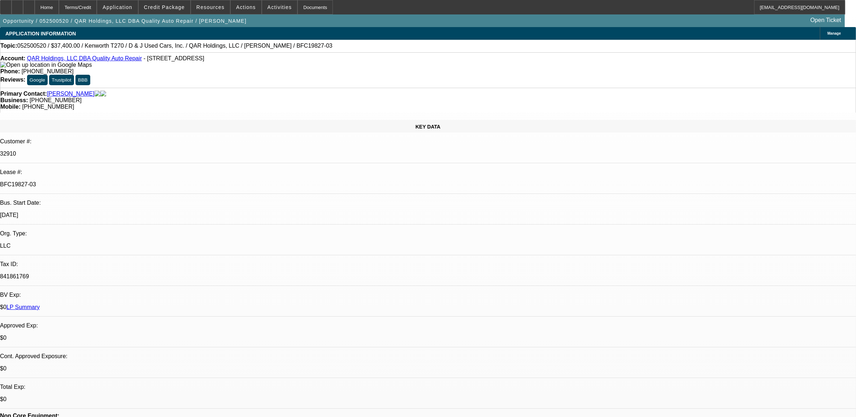
select select "6"
select select "1"
select select "2"
select select "6"
click at [165, 7] on span "Credit Package" at bounding box center [164, 7] width 41 height 6
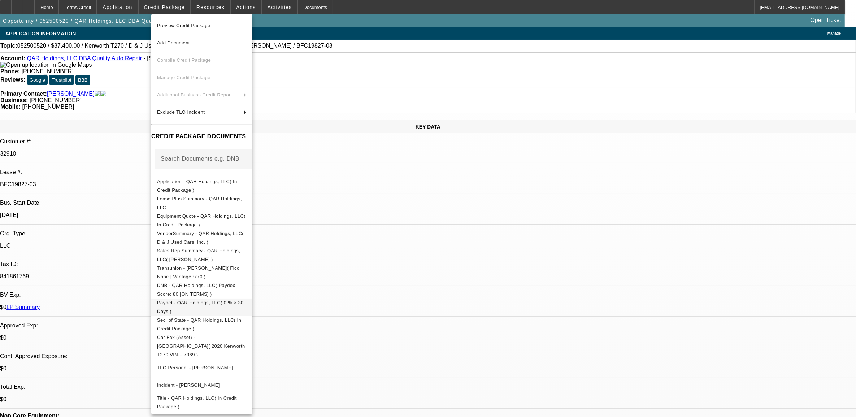
click at [199, 300] on button "Paynet - QAR Holdings, LLC( 0 % > 30 Days )" at bounding box center [201, 306] width 101 height 17
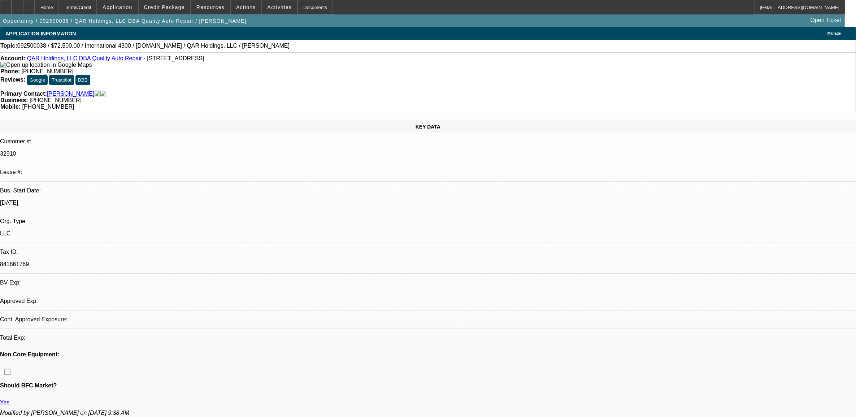
select select "0"
select select "2"
select select "0.1"
select select "4"
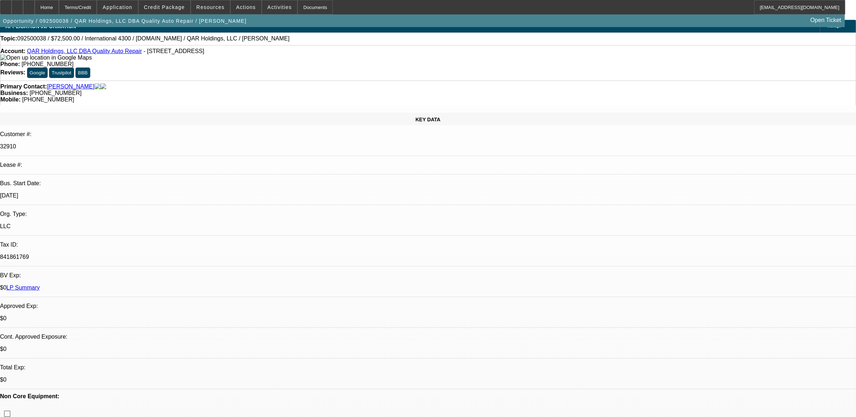
scroll to position [180, 0]
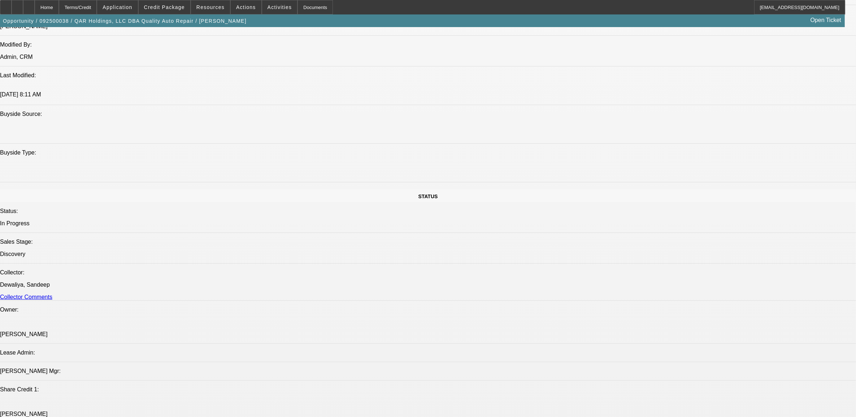
scroll to position [812, 0]
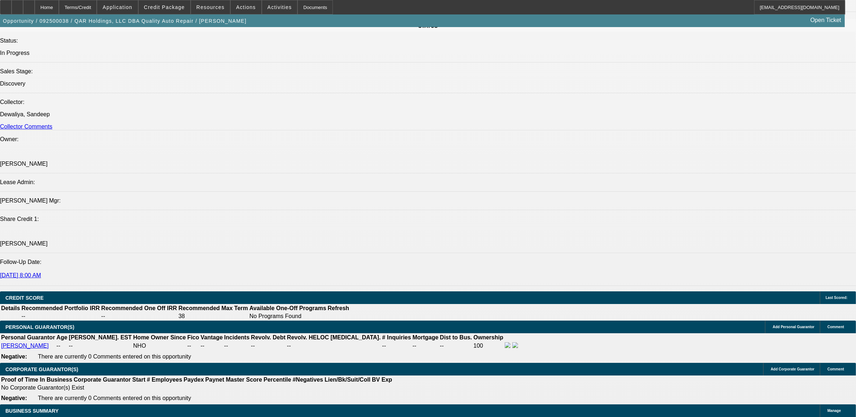
type input "$0.00"
type input "4"
type input "$0.00"
type input "48"
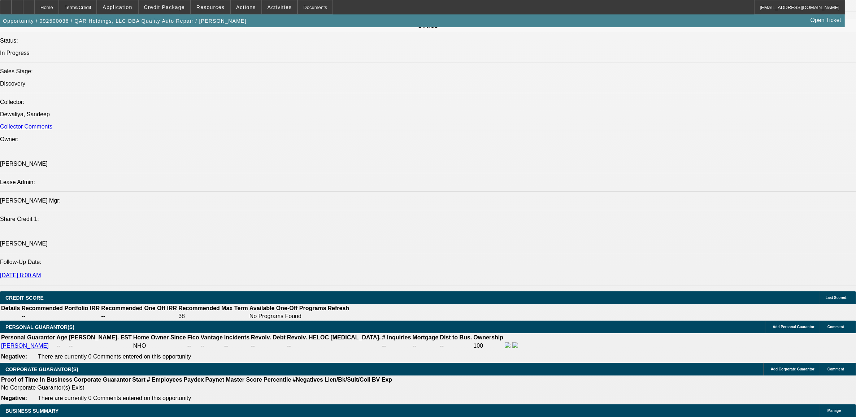
type input "1"
type input "$1,541.46"
type input "$3,082.92"
type input "11"
type input "$1,873.80"
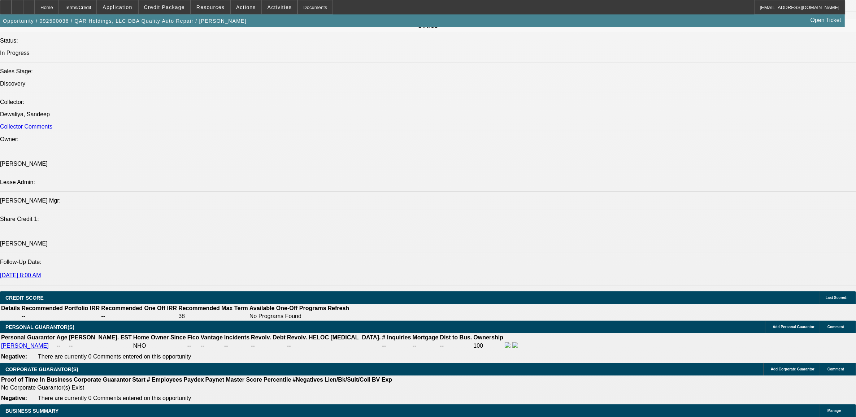
type input "$3,747.60"
type input "11.8"
type input "3747.60"
type input "$1,902.09"
type input "$3,804.18"
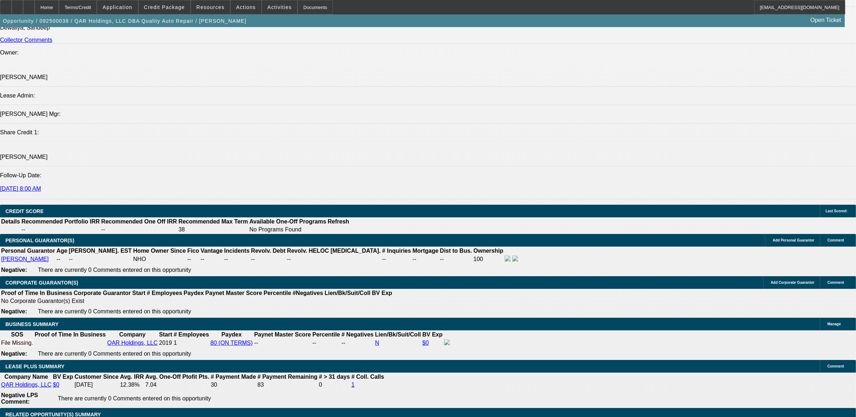
scroll to position [902, 0]
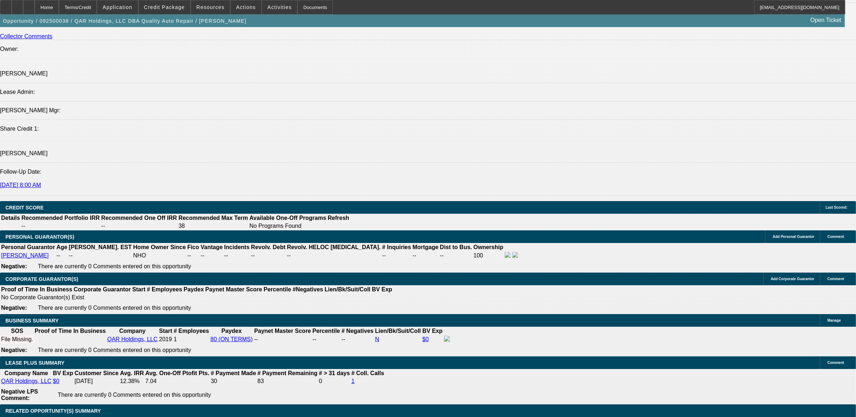
select select "0"
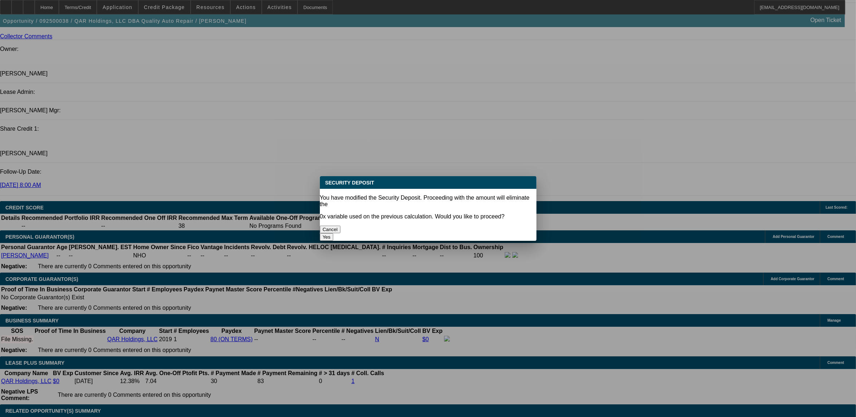
click at [334, 233] on button "Yes" at bounding box center [327, 237] width 14 height 8
type input "$0.00"
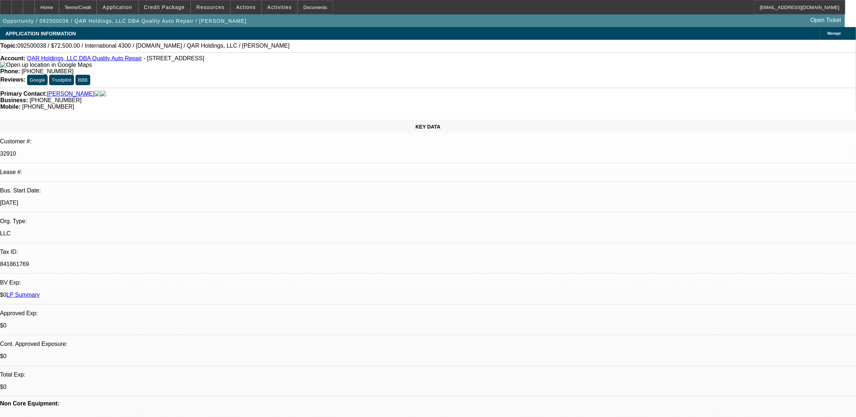
scroll to position [902, 0]
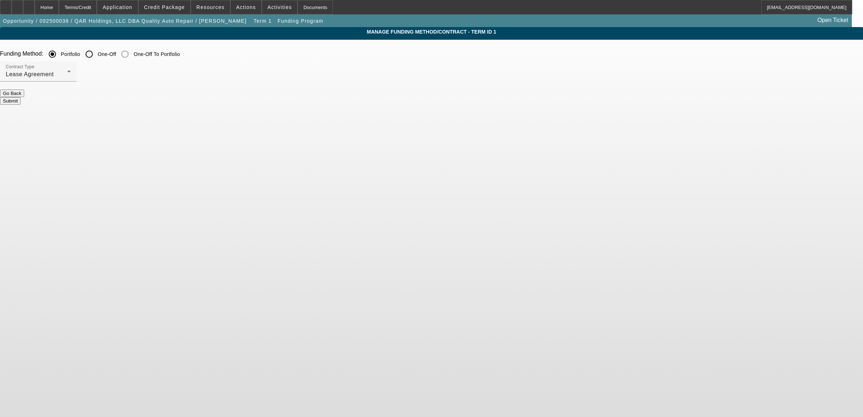
click at [96, 56] on input "One-Off" at bounding box center [89, 54] width 14 height 14
radio input "true"
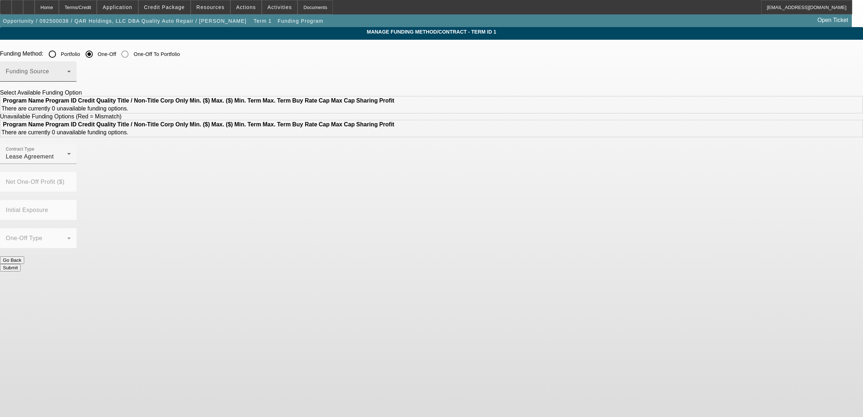
click at [67, 76] on span at bounding box center [36, 74] width 61 height 9
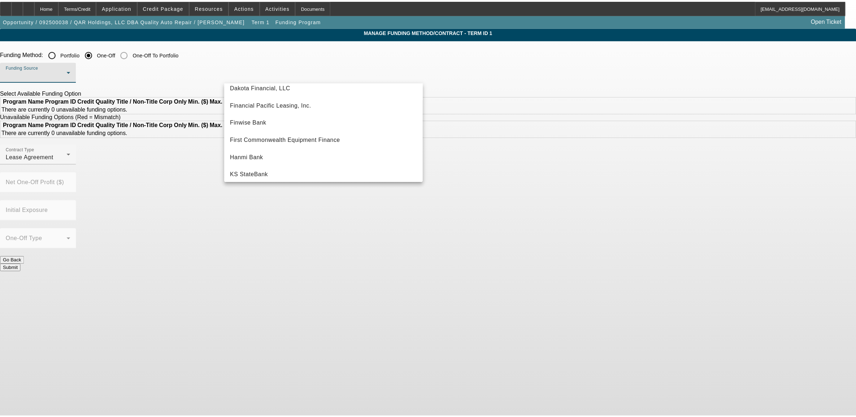
scroll to position [204, 0]
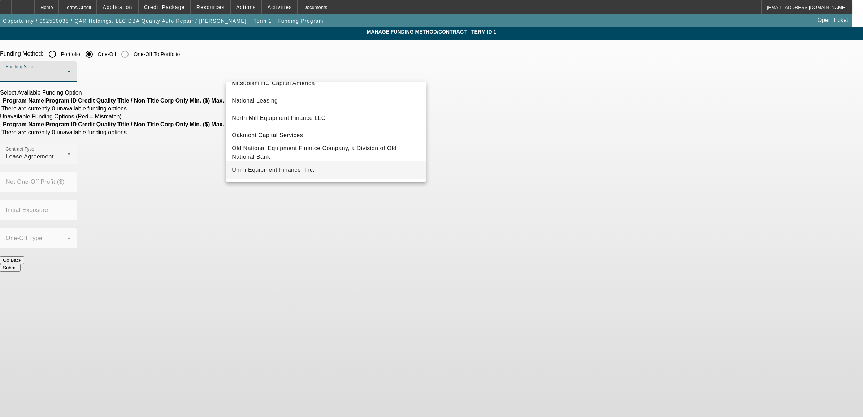
click at [266, 166] on span "UniFi Equipment Finance, Inc." at bounding box center [273, 170] width 83 height 9
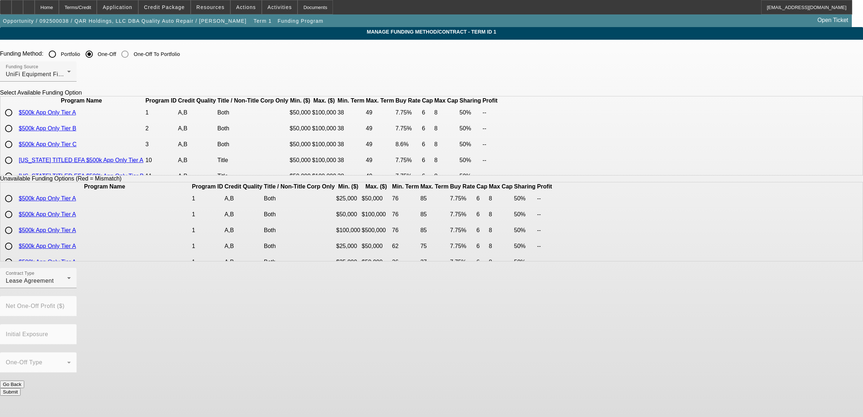
click at [16, 136] on input "radio" at bounding box center [8, 128] width 14 height 14
radio input "true"
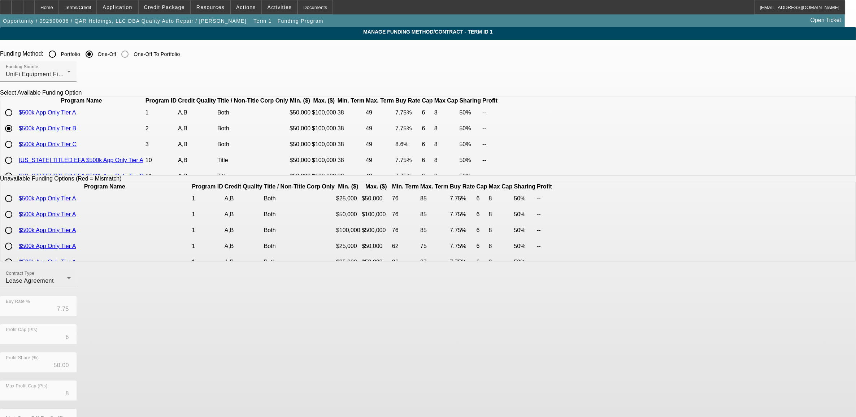
click at [71, 278] on div "Contract Type Lease Agreement" at bounding box center [38, 278] width 65 height 20
click at [295, 320] on span "Equipment Finance Agreement" at bounding box center [270, 322] width 83 height 17
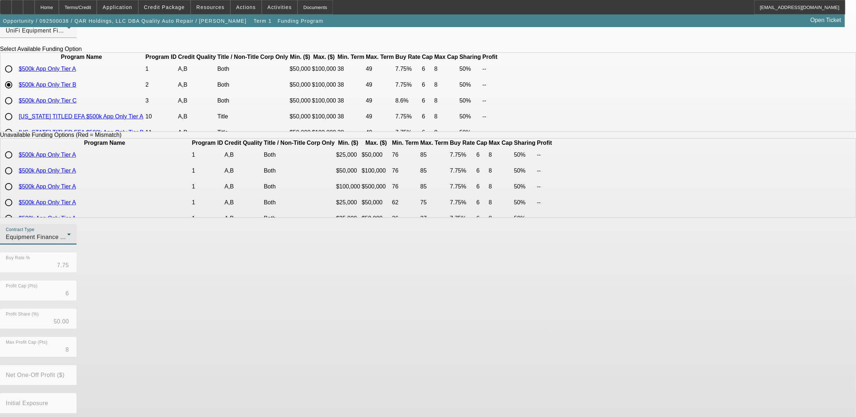
scroll to position [77, 0]
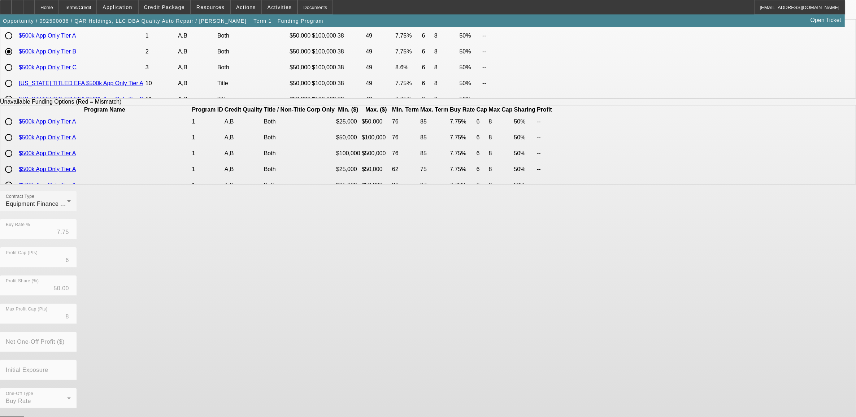
click at [395, 414] on form "Funding Method: Portfolio One-Off One-Off To Portfolio Funding Source UniFi Equ…" at bounding box center [428, 204] width 856 height 468
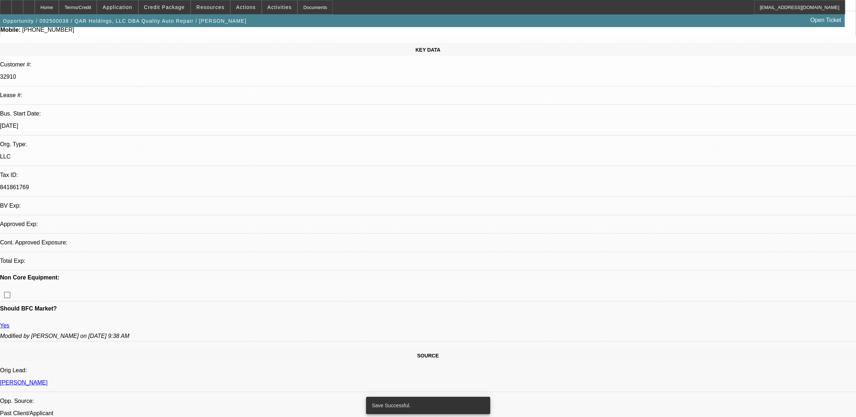
select select "0"
select select "2"
select select "0"
select select "6"
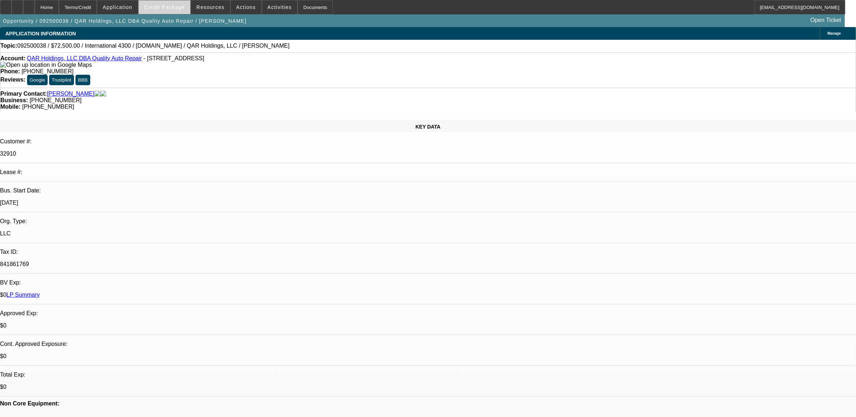
click at [160, 5] on span "Credit Package" at bounding box center [164, 7] width 41 height 6
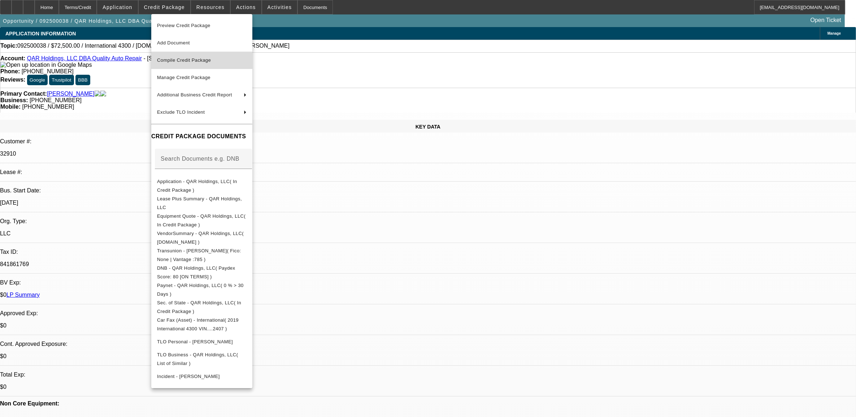
click at [178, 58] on span "Compile Credit Package" at bounding box center [184, 59] width 54 height 5
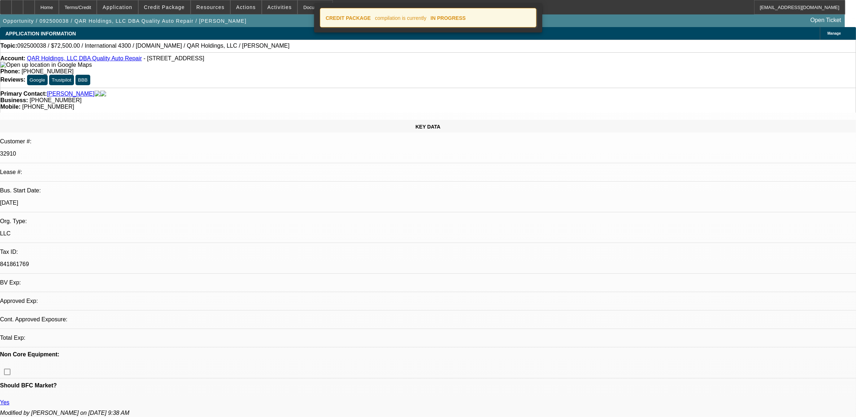
select select "0"
select select "2"
select select "0"
select select "6"
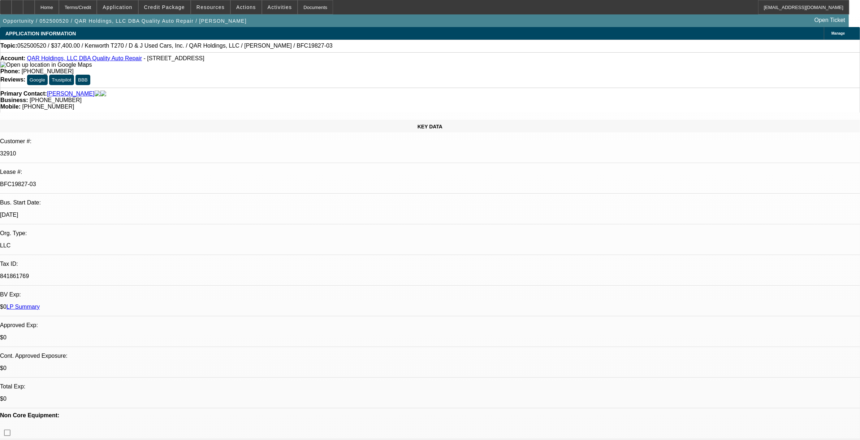
select select "0"
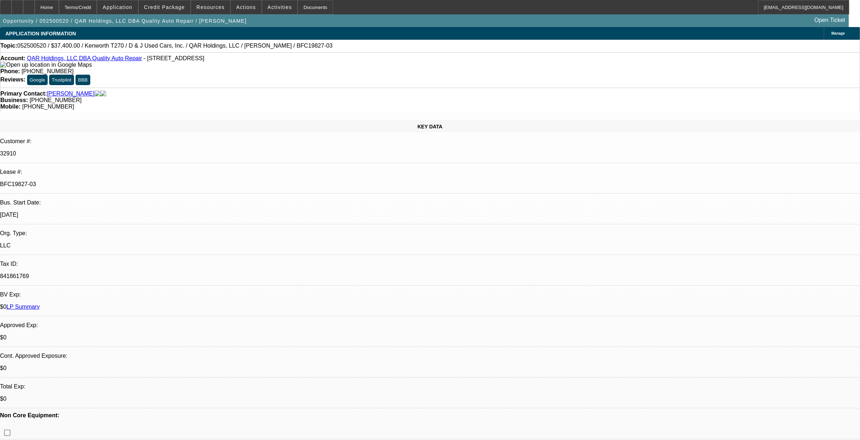
select select "0"
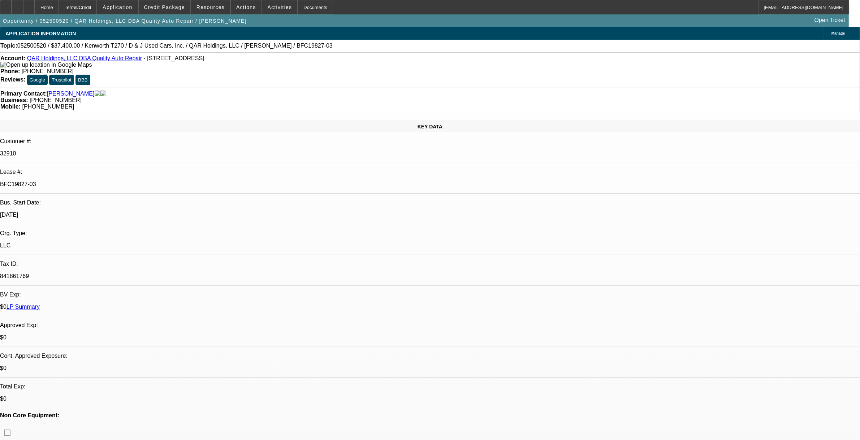
select select "0"
select select "1"
select select "6"
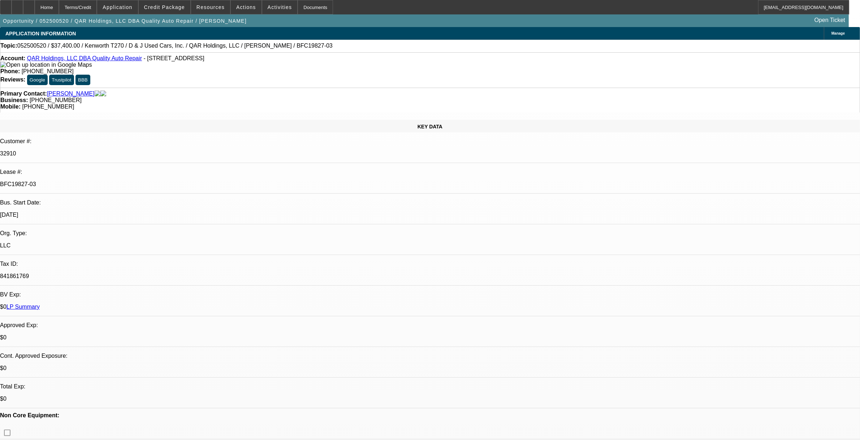
select select "1"
select select "2"
select select "6"
select select "1"
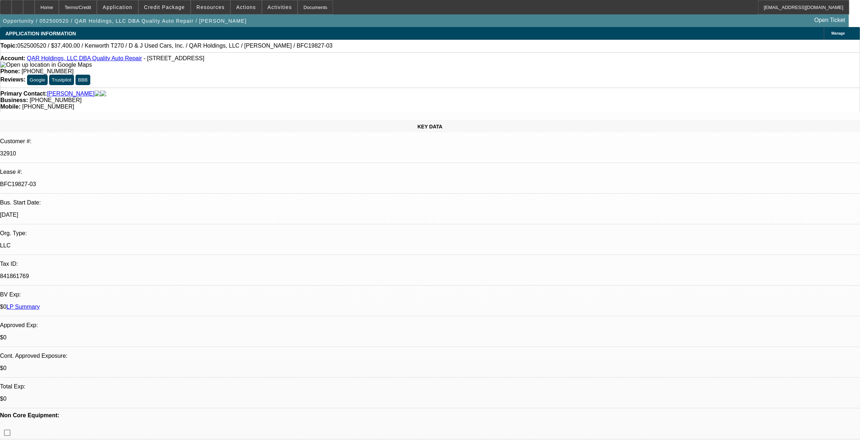
select select "6"
select select "1"
select select "2"
select select "6"
click at [171, 6] on span "Credit Package" at bounding box center [164, 7] width 41 height 6
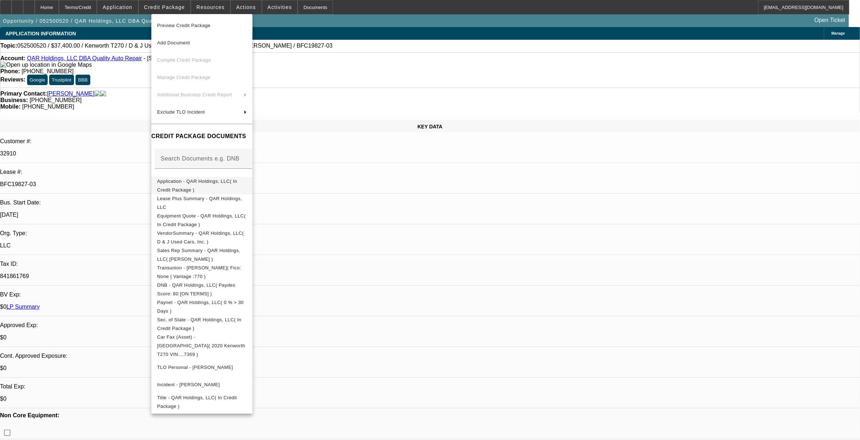
click at [209, 184] on span "Application - QAR Holdings, LLC( In Credit Package )" at bounding box center [197, 185] width 80 height 14
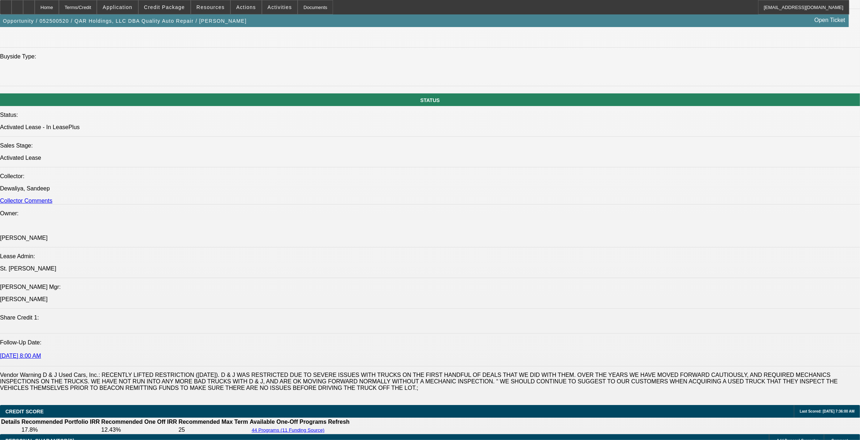
scroll to position [767, 0]
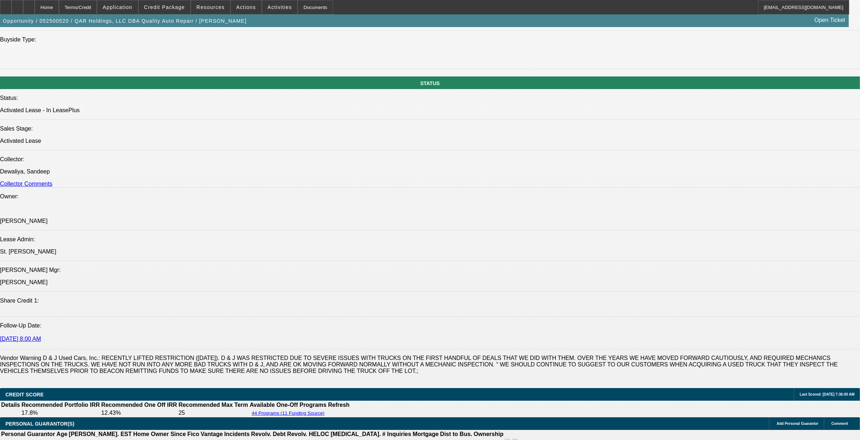
drag, startPoint x: 43, startPoint y: 222, endPoint x: 262, endPoint y: 233, distance: 219.4
copy div "QAR Holdings LLC DBA Quality Auto Repair was started in 2019 by our PG Steve Wi…"
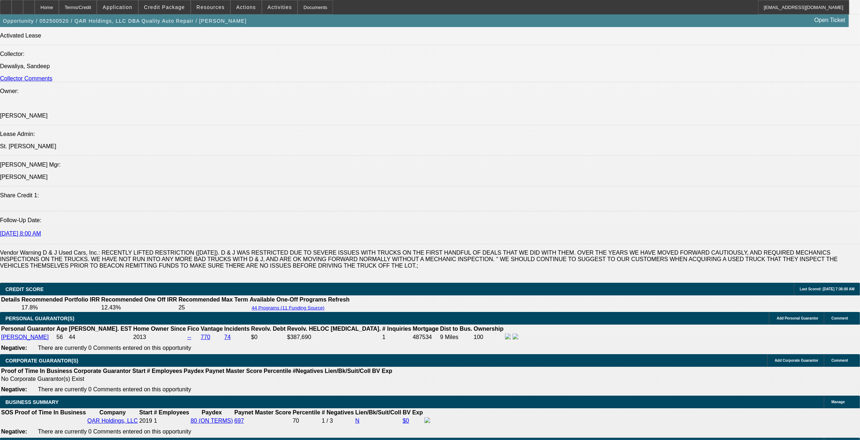
scroll to position [902, 0]
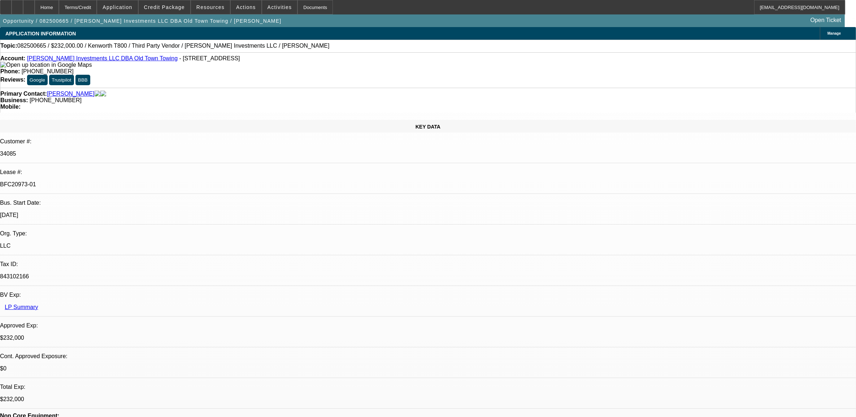
select select "0"
select select "0.1"
select select "0"
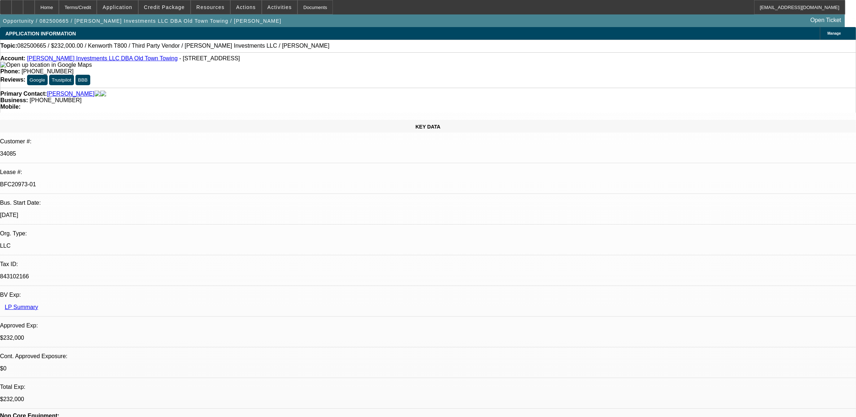
select select "0.1"
select select "0"
select select "0.1"
select select "0"
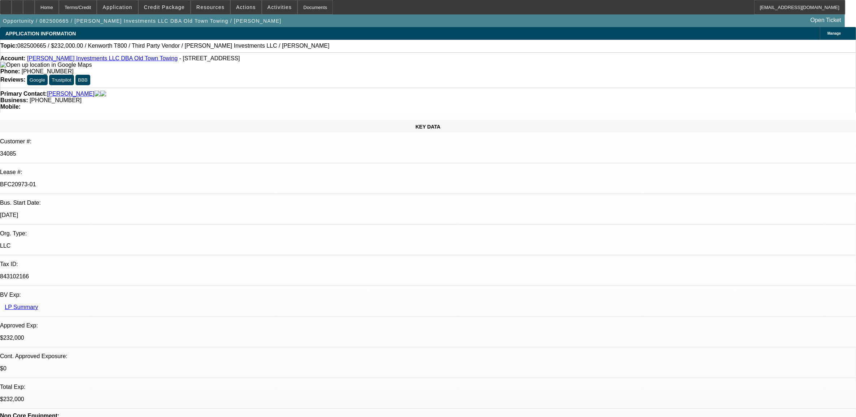
select select "0"
select select "0.1"
select select "1"
select select "2"
select select "4"
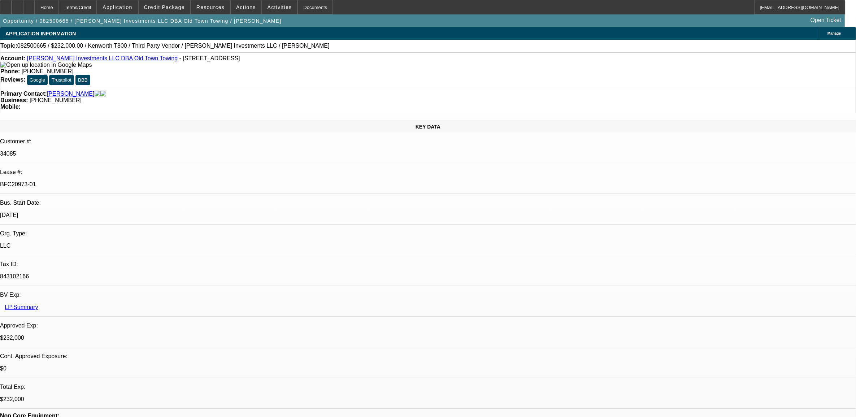
select select "1"
select select "2"
select select "4"
select select "1"
select select "2"
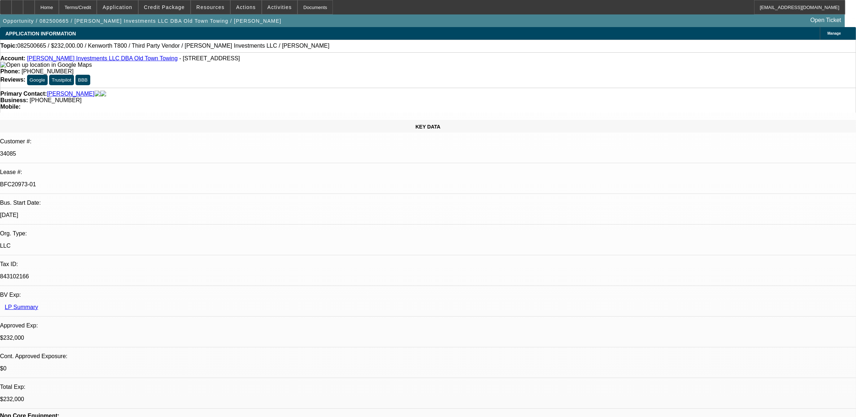
select select "4"
select select "1"
select select "4"
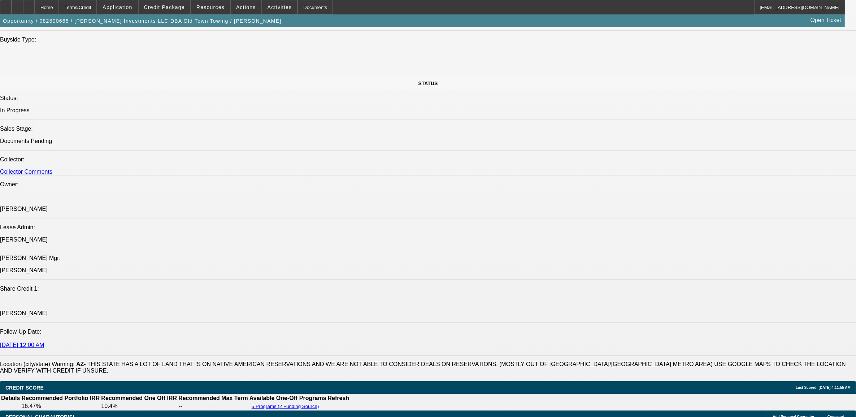
scroll to position [180, 0]
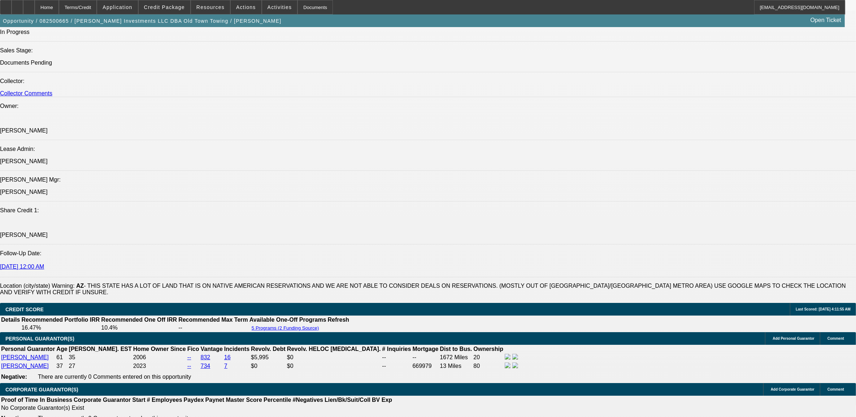
scroll to position [812, 0]
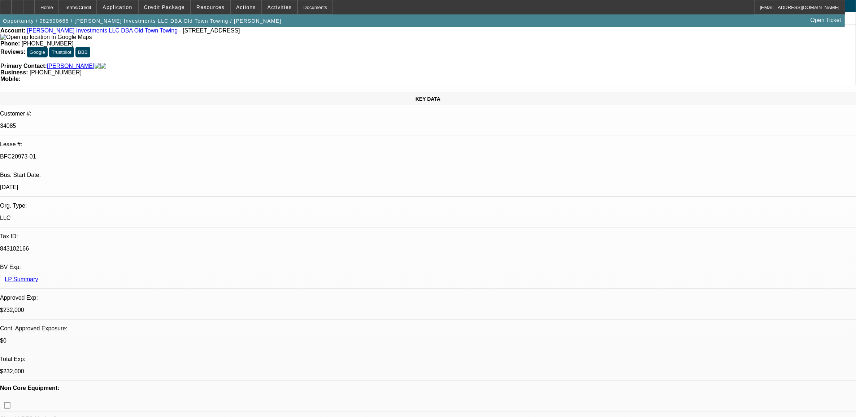
scroll to position [0, 0]
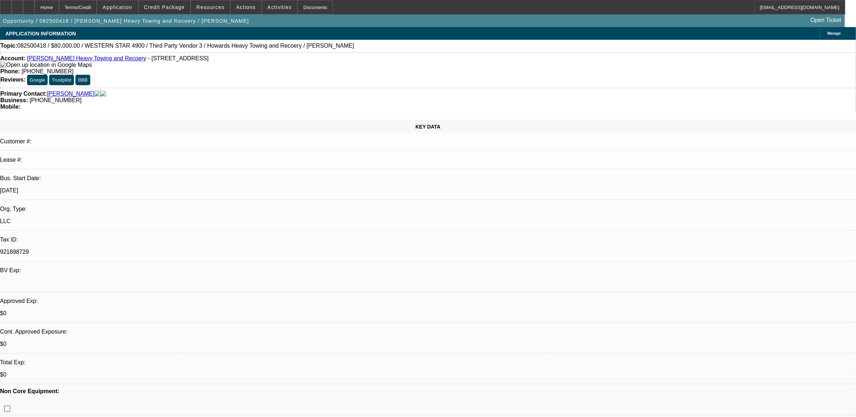
select select "0"
select select "0.1"
select select "0"
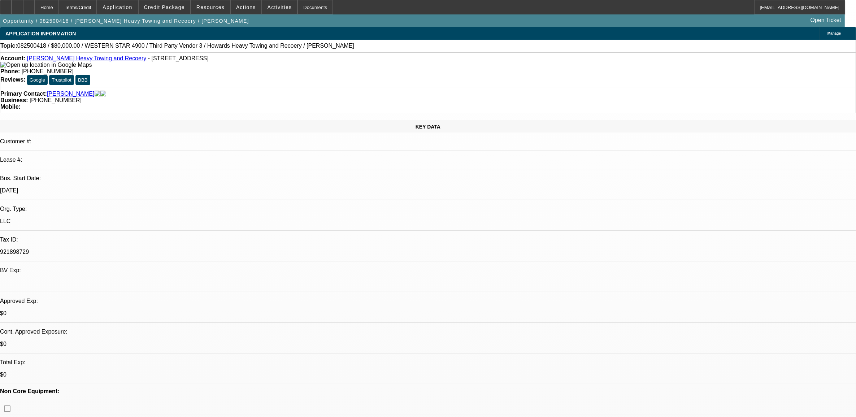
select select "0.1"
select select "0"
select select "0.1"
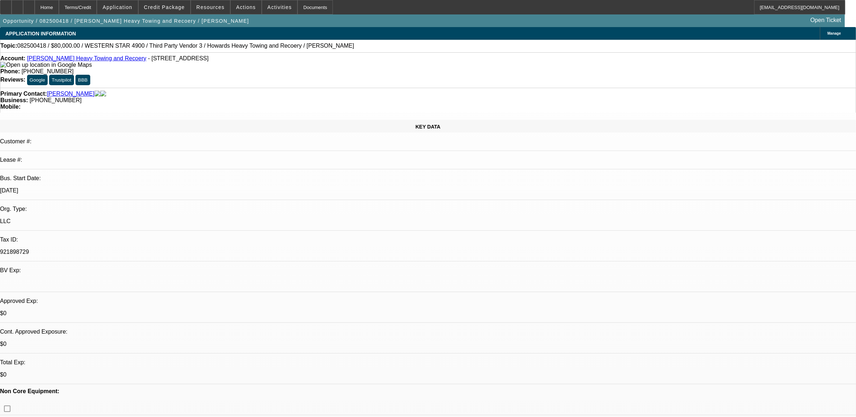
select select "0"
select select "0.1"
select select "1"
select select "2"
select select "4"
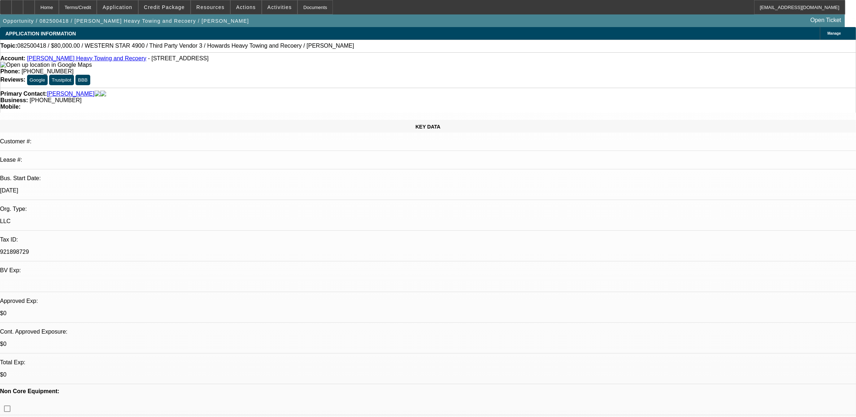
select select "1"
select select "2"
select select "4"
select select "1"
select select "2"
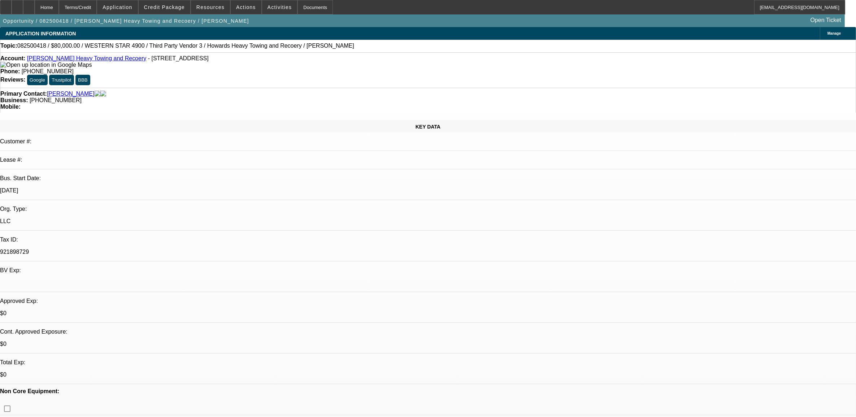
select select "4"
select select "1"
select select "2"
select select "4"
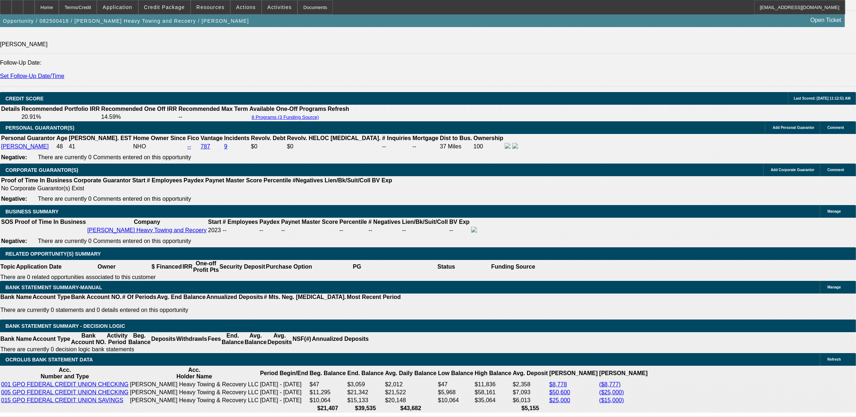
scroll to position [948, 0]
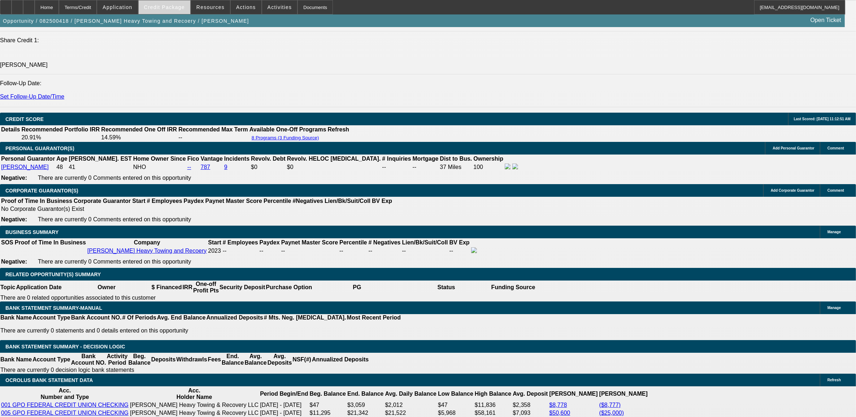
click at [169, 7] on span "Credit Package" at bounding box center [164, 7] width 41 height 6
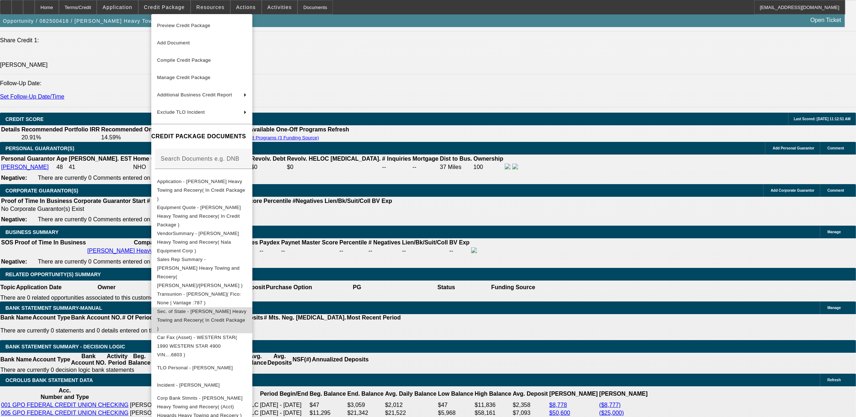
click at [203, 307] on span "Sec. of State - Howard's Heavy Towing and Recoery( In Credit Package )" at bounding box center [202, 320] width 90 height 26
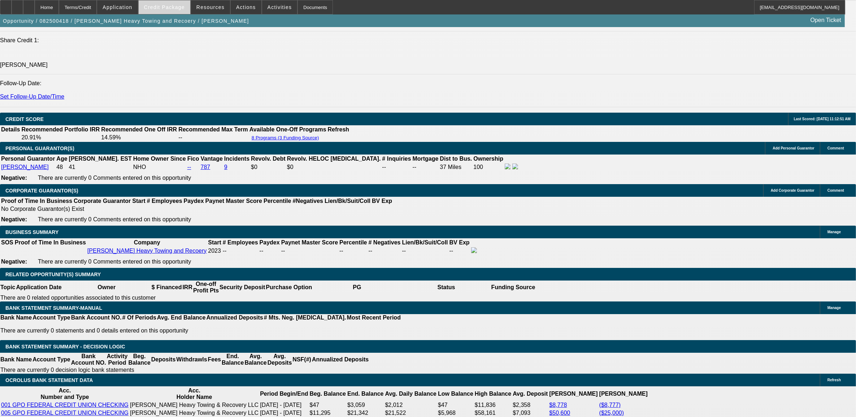
click at [167, 6] on span "Credit Package" at bounding box center [164, 7] width 41 height 6
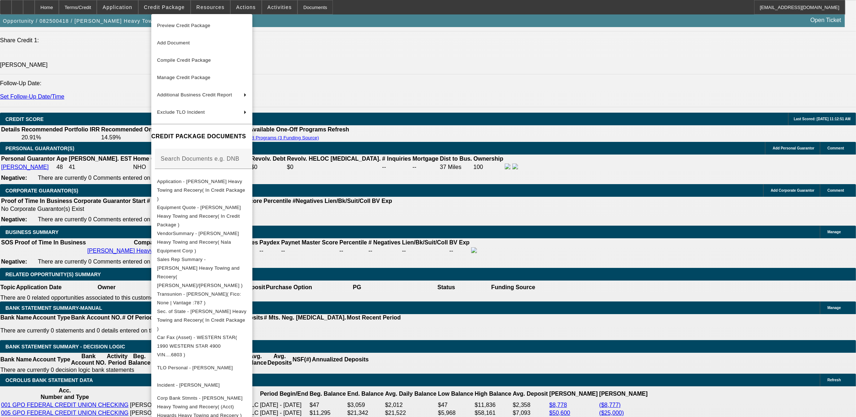
click at [76, 294] on div at bounding box center [428, 208] width 856 height 417
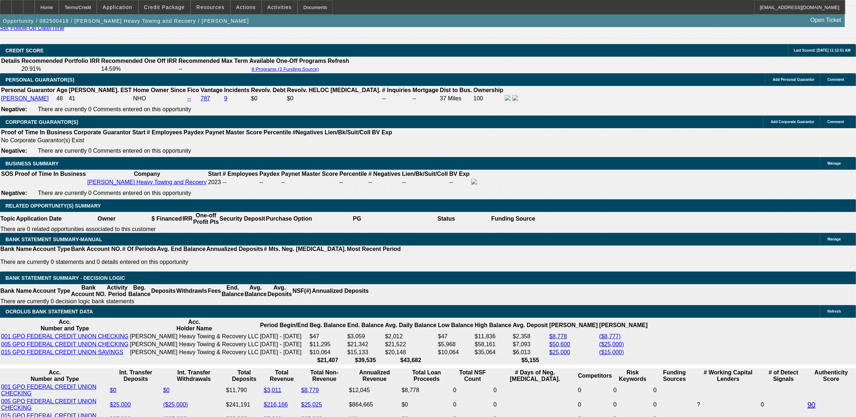
scroll to position [1038, 0]
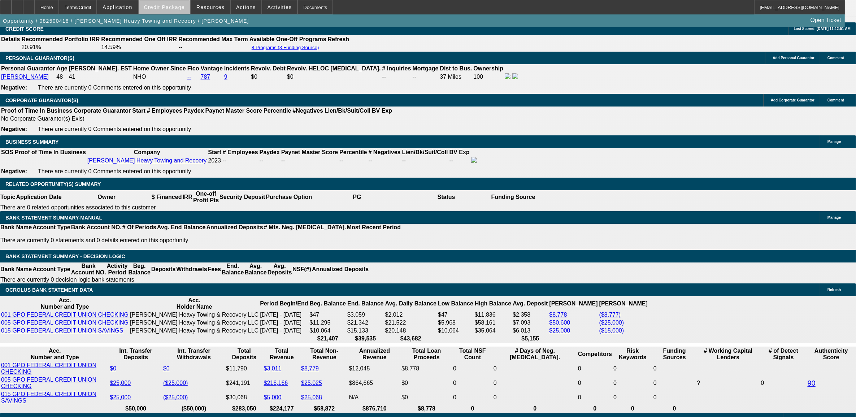
click at [177, 8] on span "Credit Package" at bounding box center [164, 7] width 41 height 6
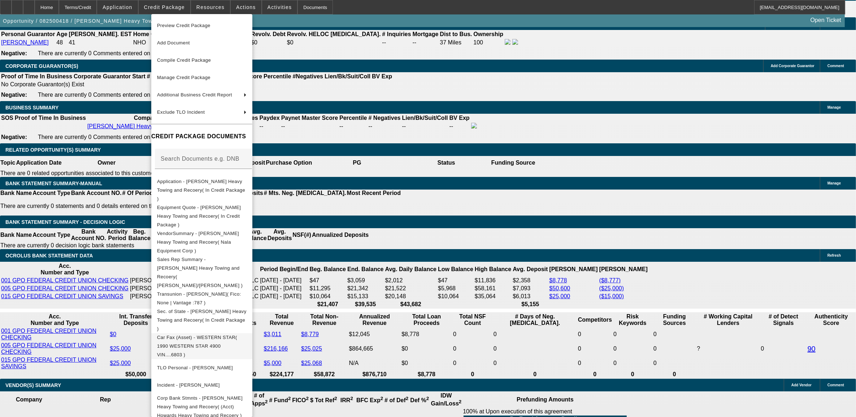
scroll to position [1128, 0]
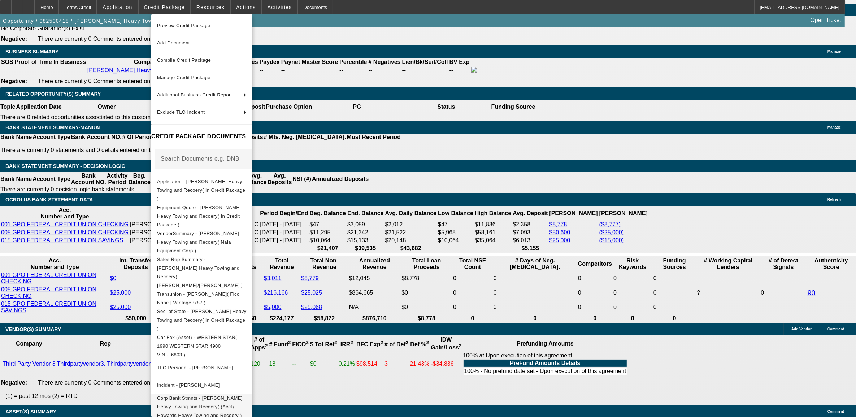
click at [196, 395] on span "Corp Bank Stmnts - Howard's Heavy Towing and Recoery( (Acct) Howards Heavy Towi…" at bounding box center [200, 406] width 86 height 23
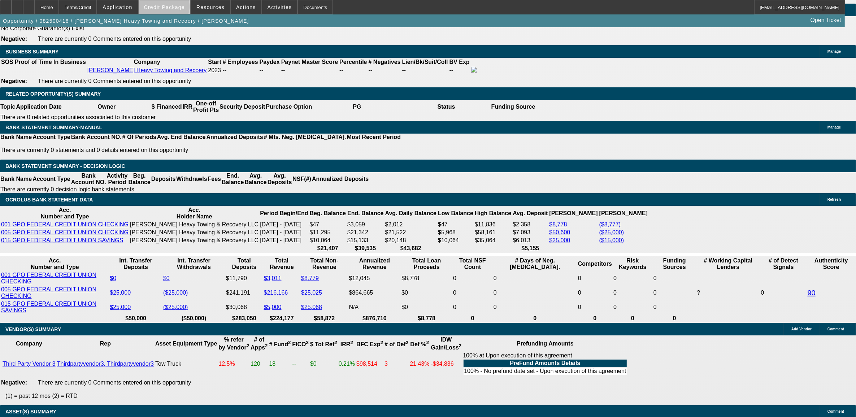
click at [176, 8] on span "Credit Package" at bounding box center [164, 7] width 41 height 6
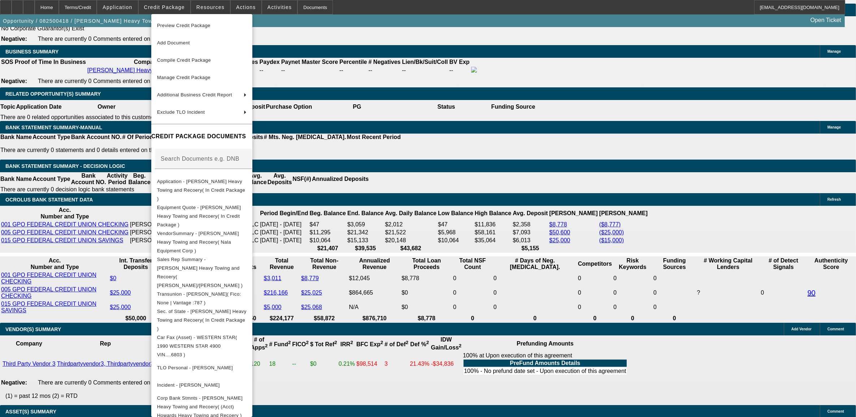
click at [80, 201] on div at bounding box center [428, 208] width 856 height 417
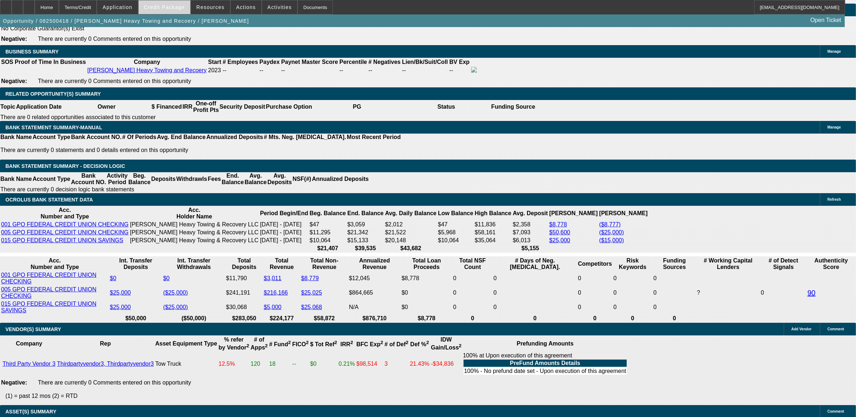
click at [183, 12] on span at bounding box center [165, 7] width 52 height 17
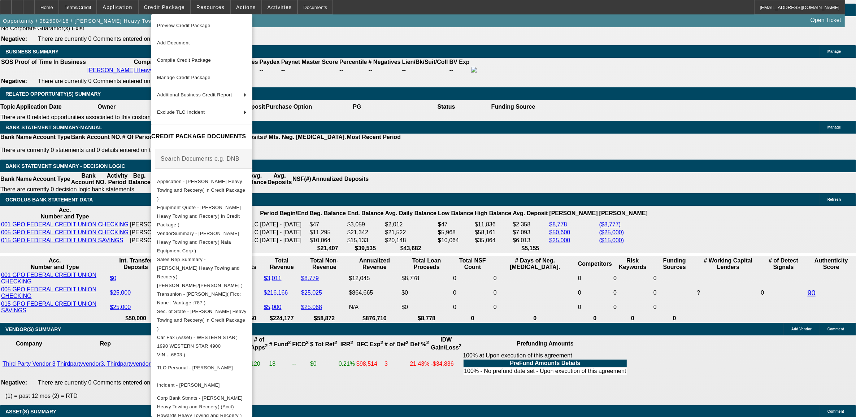
click at [66, 171] on div at bounding box center [428, 208] width 856 height 417
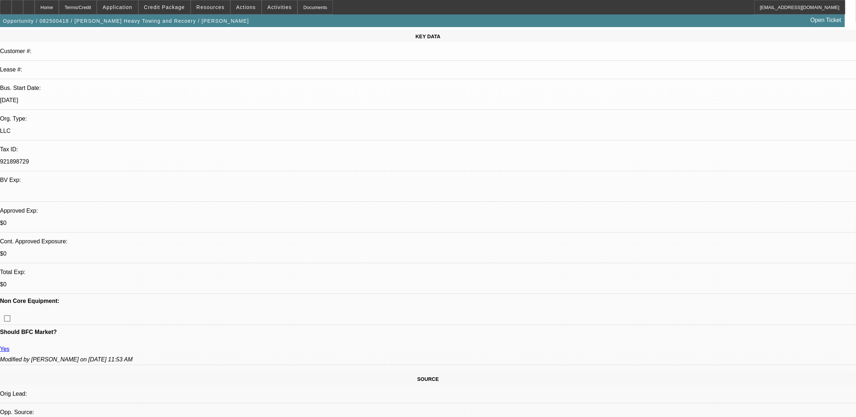
scroll to position [0, 0]
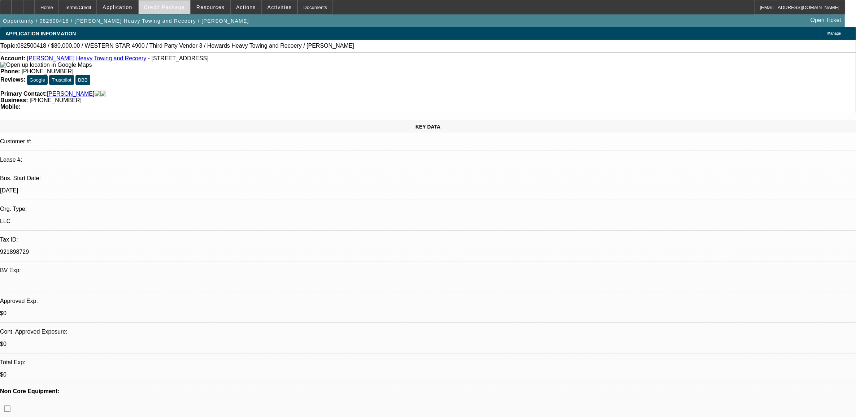
click at [164, 6] on span "Credit Package" at bounding box center [164, 7] width 41 height 6
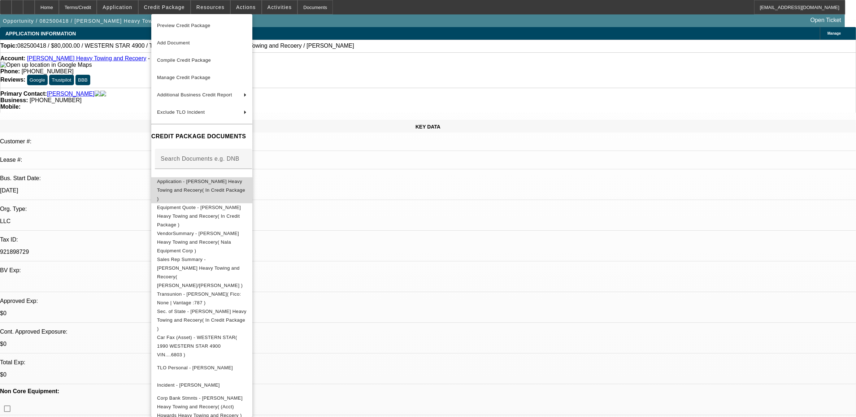
click at [239, 185] on span "Application - Howard's Heavy Towing and Recoery( In Credit Package )" at bounding box center [202, 190] width 90 height 26
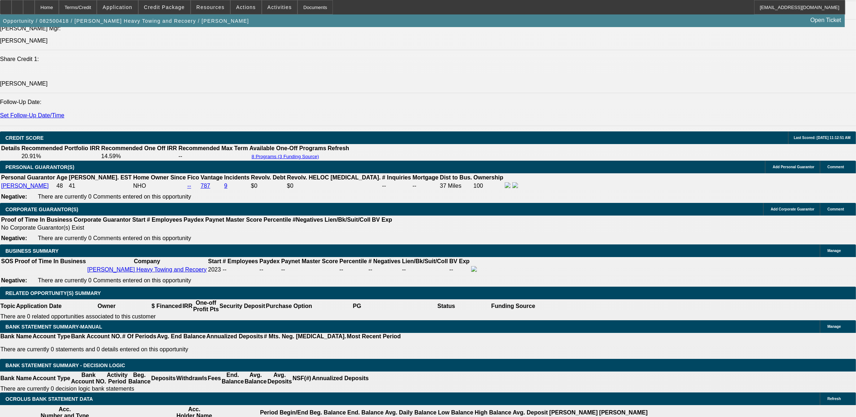
scroll to position [993, 0]
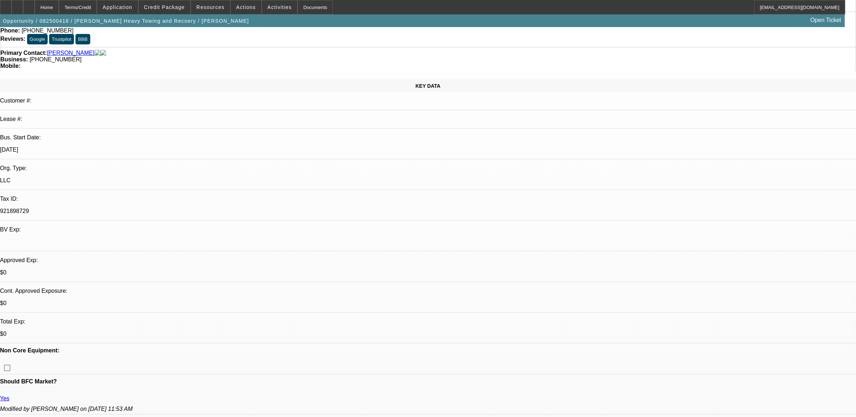
scroll to position [0, 0]
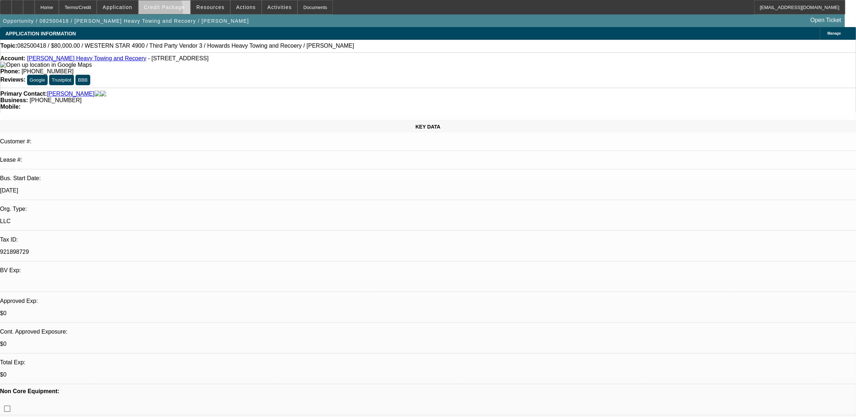
click at [162, 13] on span at bounding box center [165, 7] width 52 height 17
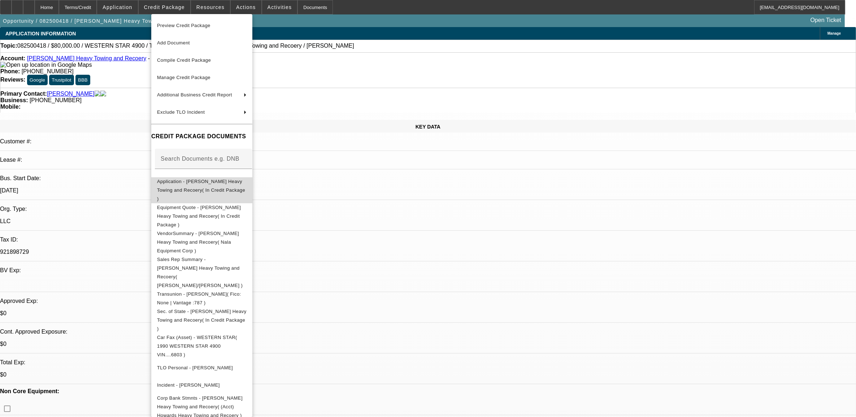
click at [192, 186] on span "Application - Howard's Heavy Towing and Recoery( In Credit Package )" at bounding box center [202, 190] width 90 height 26
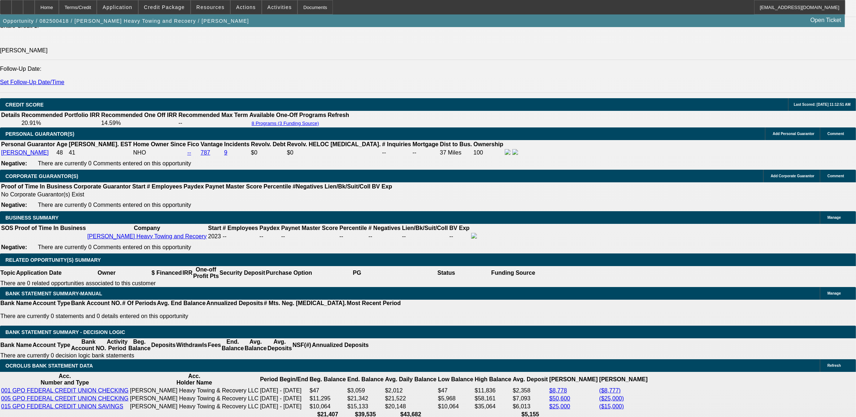
scroll to position [961, 0]
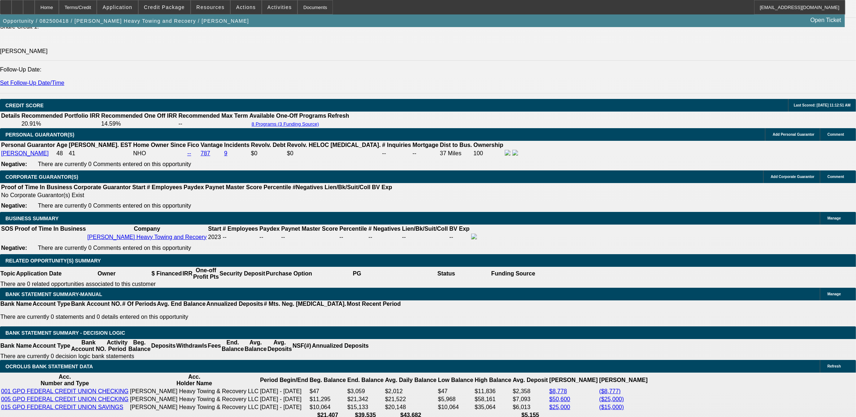
drag, startPoint x: 174, startPoint y: 244, endPoint x: 177, endPoint y: 246, distance: 3.9
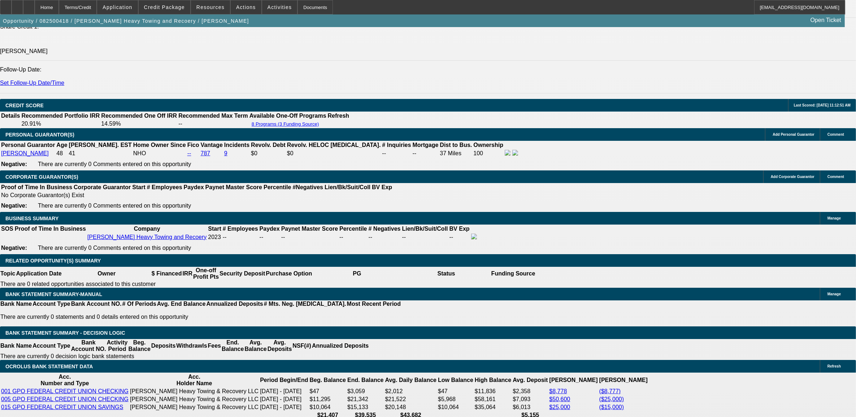
type input "$35,000.00"
type input "UNKNOWN"
type input "$2,008.34"
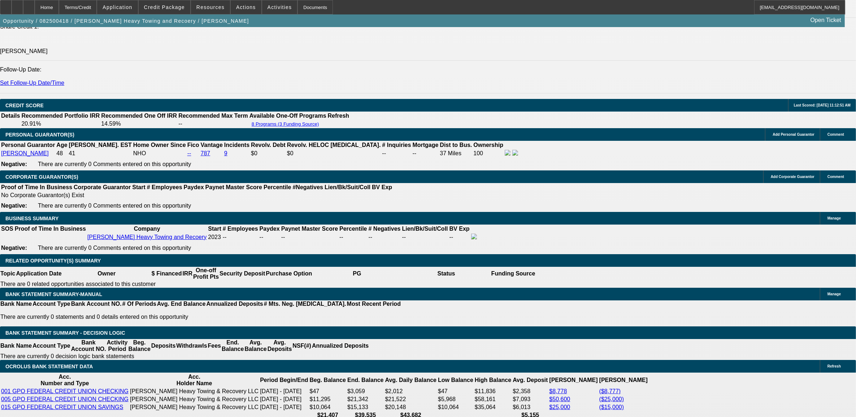
type input "$30,000.00"
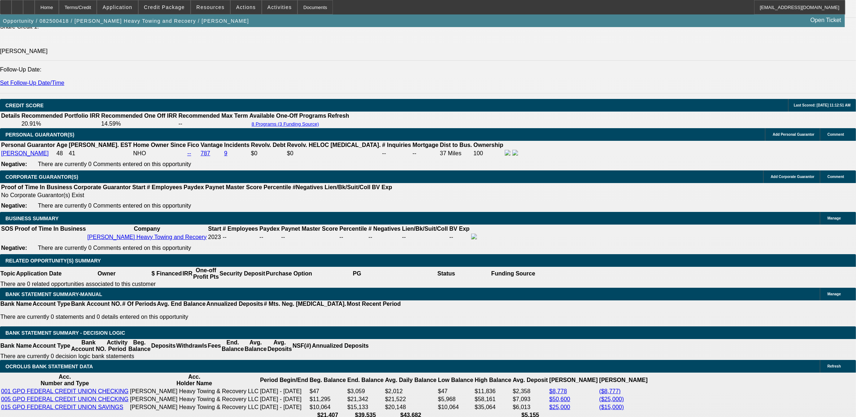
type input "$2,142.23"
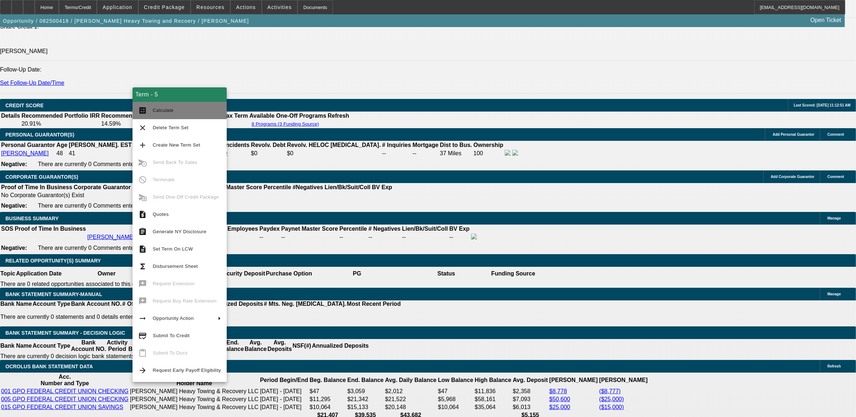
click at [144, 113] on mat-icon "calculate" at bounding box center [142, 110] width 9 height 9
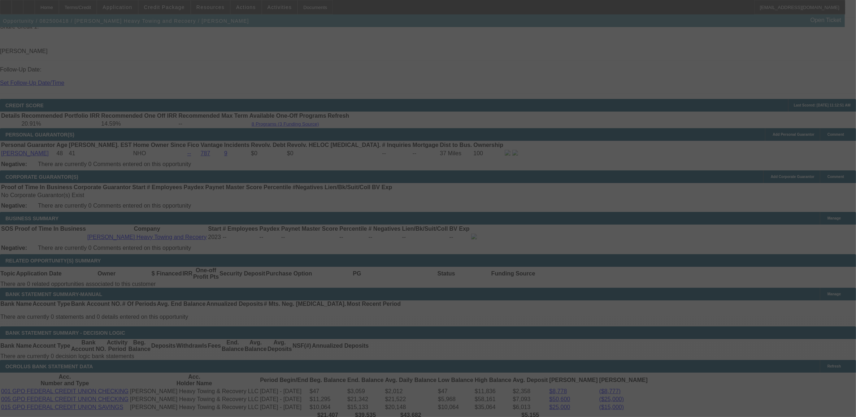
select select "0"
select select "2"
select select "0.1"
select select "4"
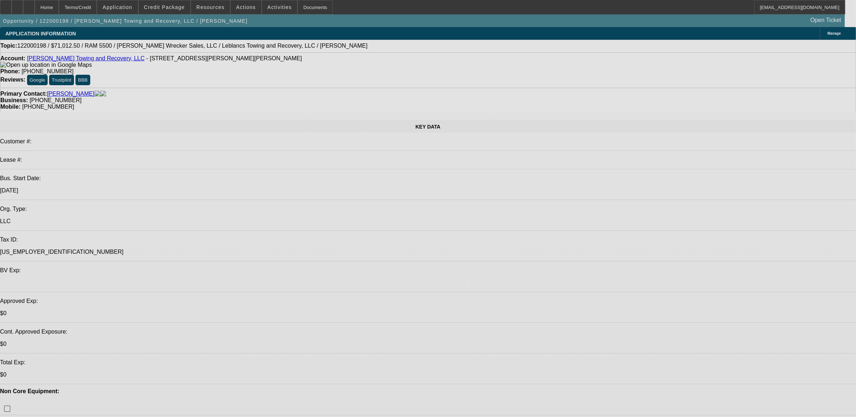
select select "0"
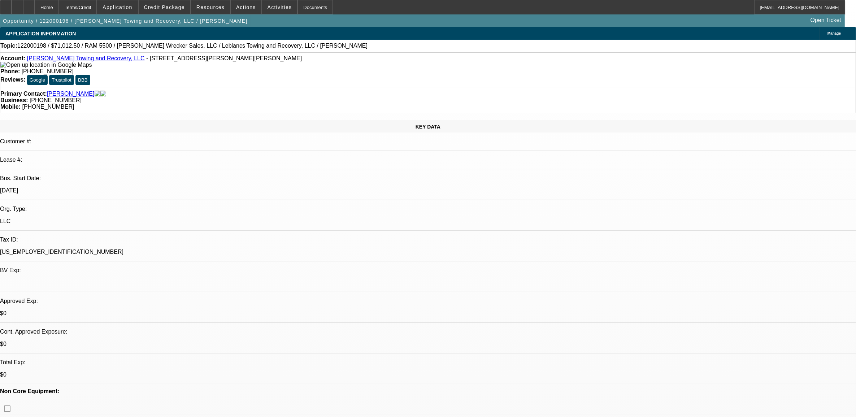
select select "0"
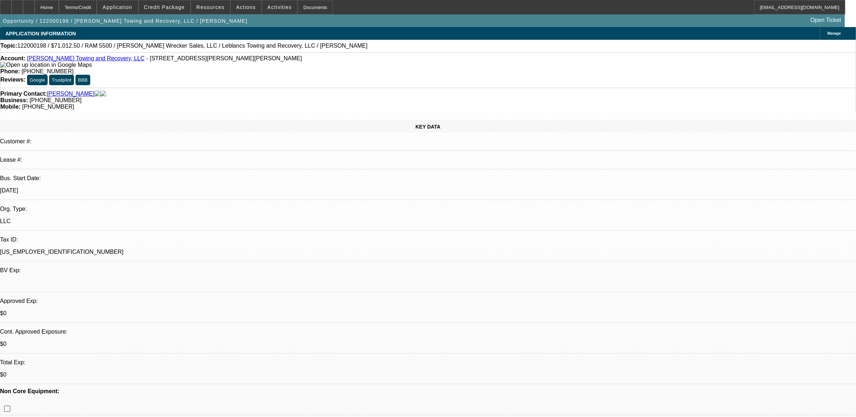
select select "0"
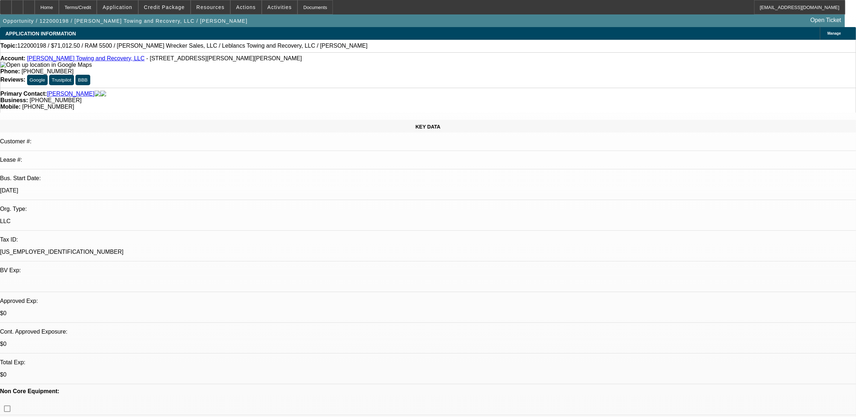
select select "0"
select select "1"
select select "6"
select select "1"
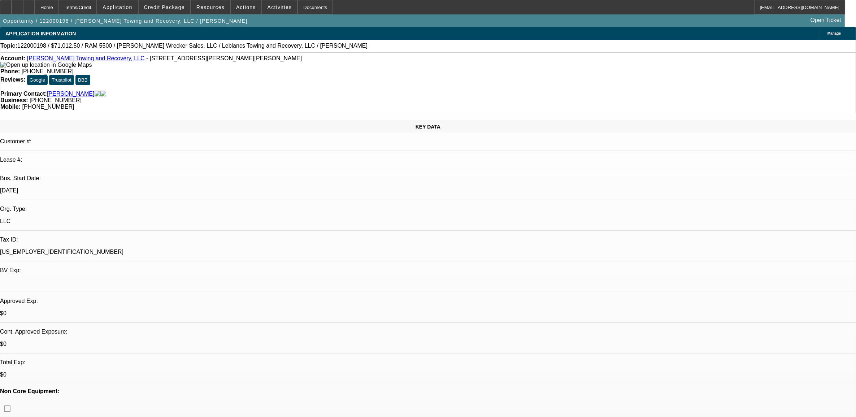
select select "1"
select select "6"
select select "1"
select select "2"
select select "6"
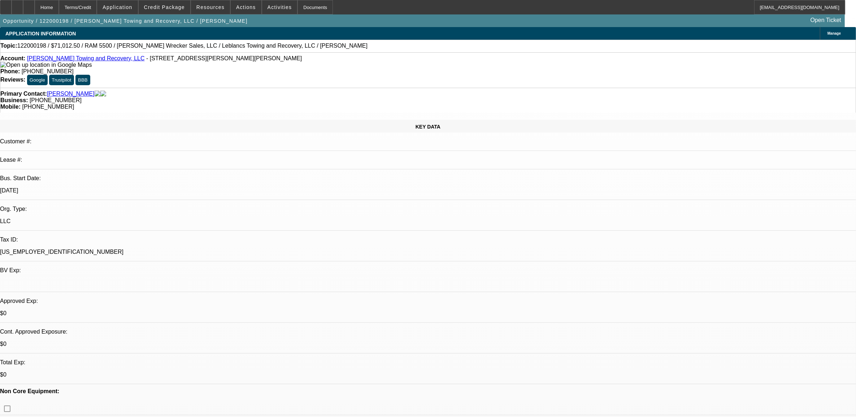
select select "1"
select select "2"
select select "6"
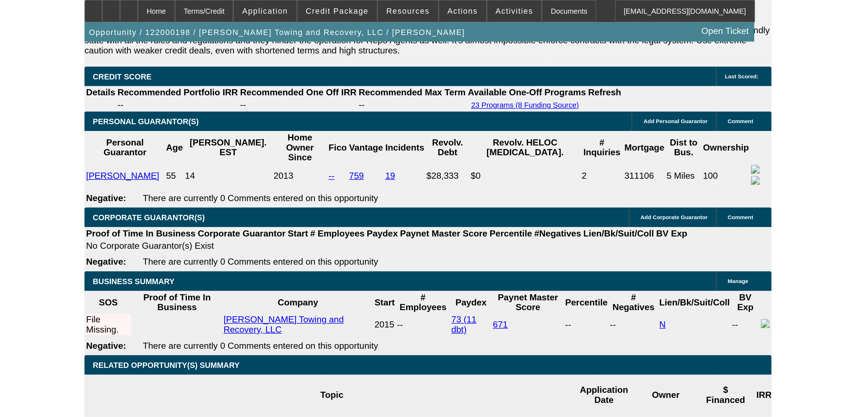
scroll to position [857, 0]
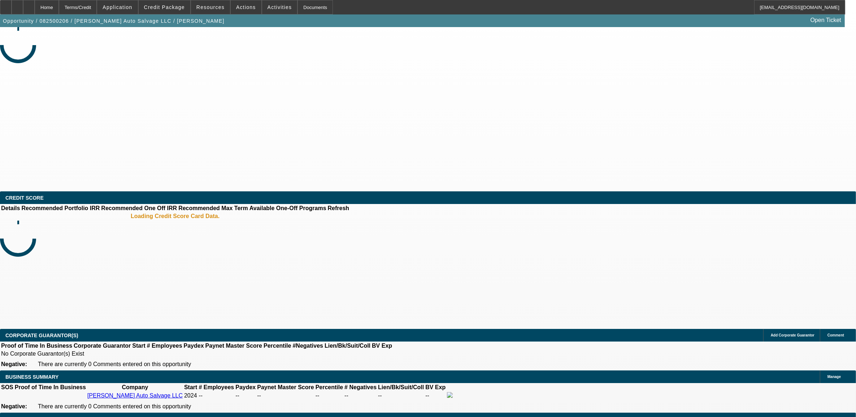
select select "0"
select select "2"
select select "0.1"
select select "1"
select select "2"
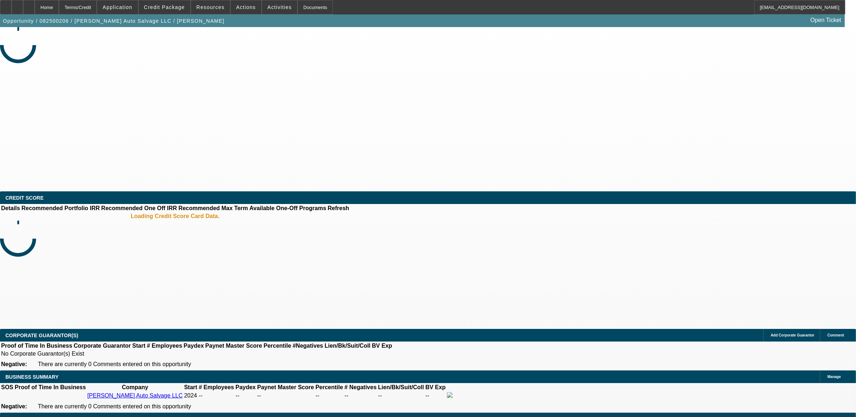
select select "4"
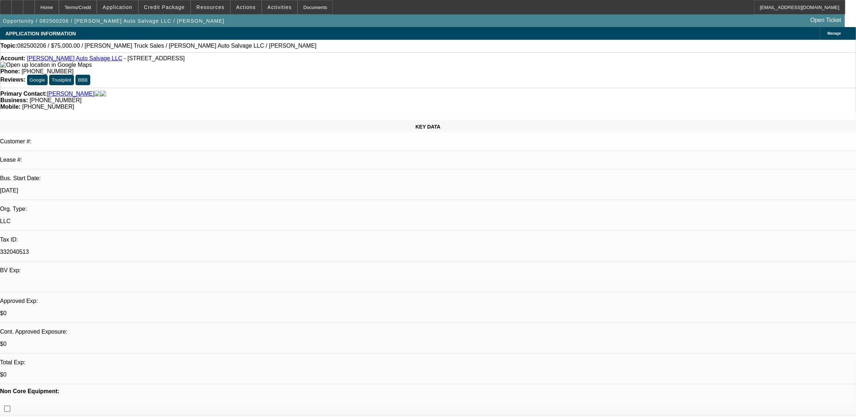
click at [236, 8] on span "Actions" at bounding box center [246, 7] width 20 height 6
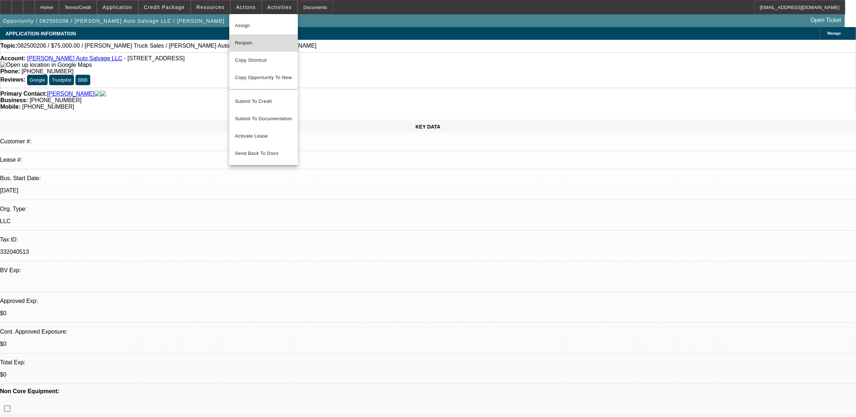
click at [256, 42] on span "Reopen" at bounding box center [263, 43] width 57 height 9
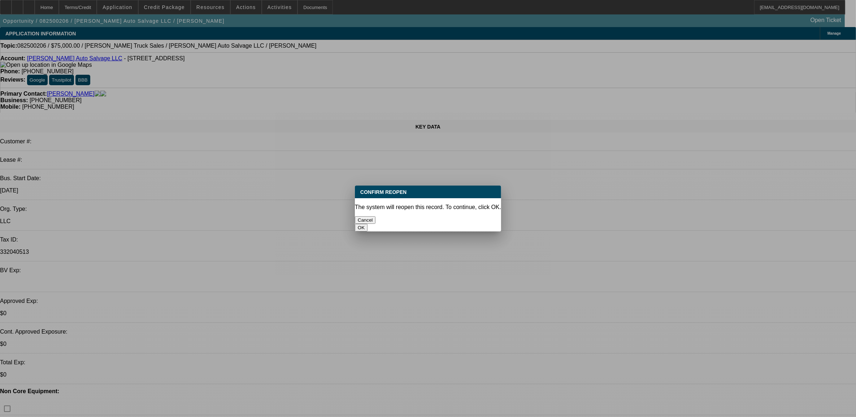
click at [367, 224] on button "OK" at bounding box center [361, 228] width 13 height 8
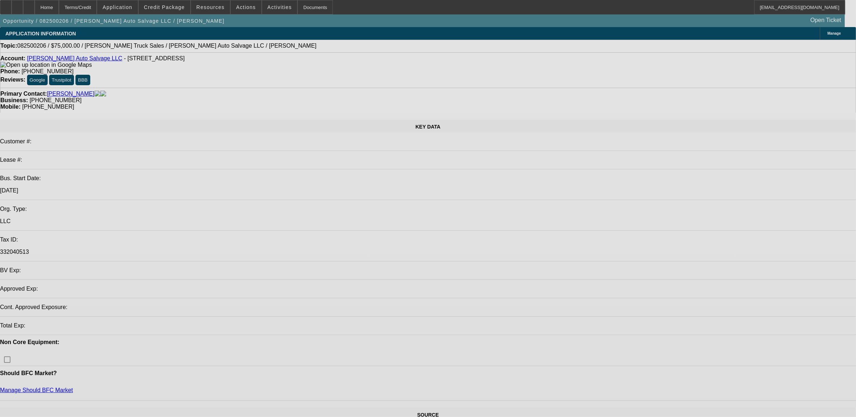
select select "0"
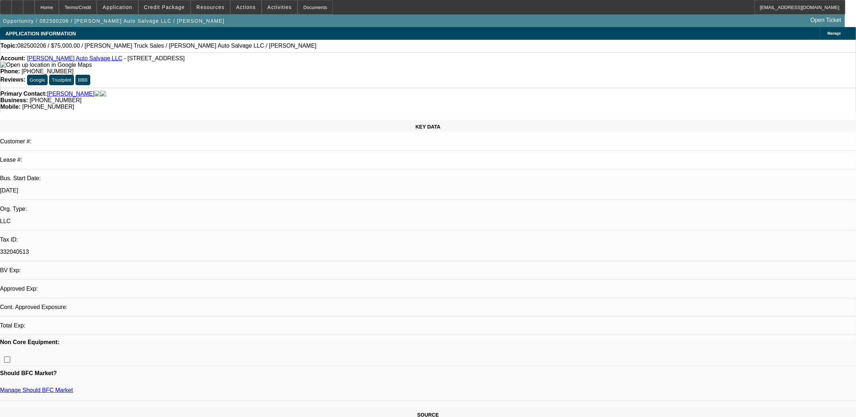
select select "2"
select select "0.1"
select select "4"
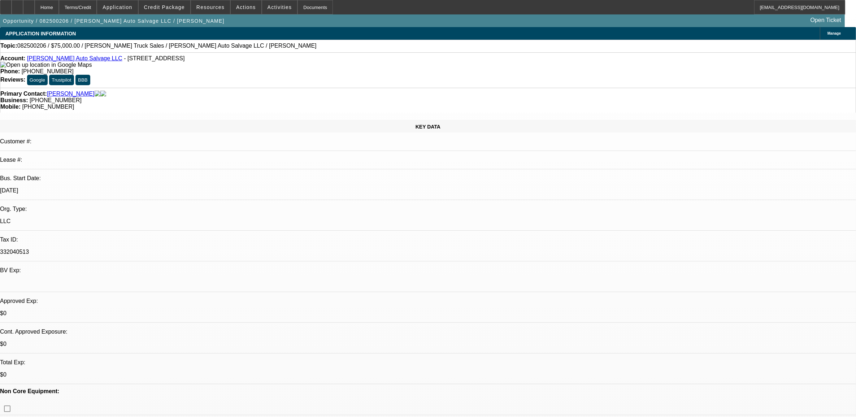
click at [704, 136] on button "reply_all Reply All" at bounding box center [705, 132] width 45 height 17
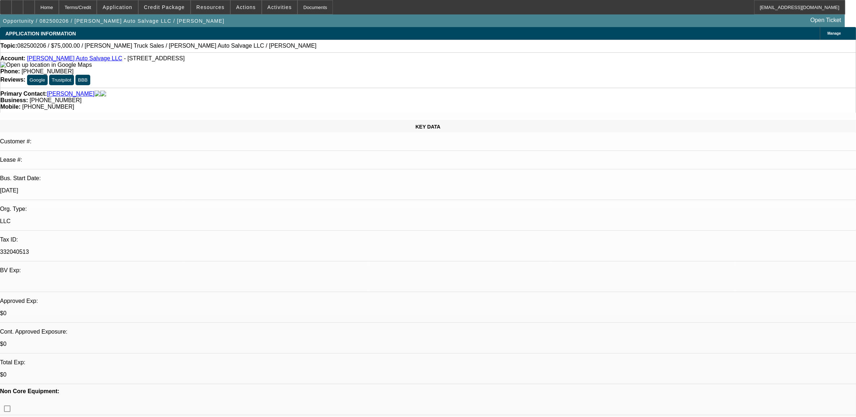
radio input "true"
type textarea "9.3, Melva called and said she would send banks."
radio input "true"
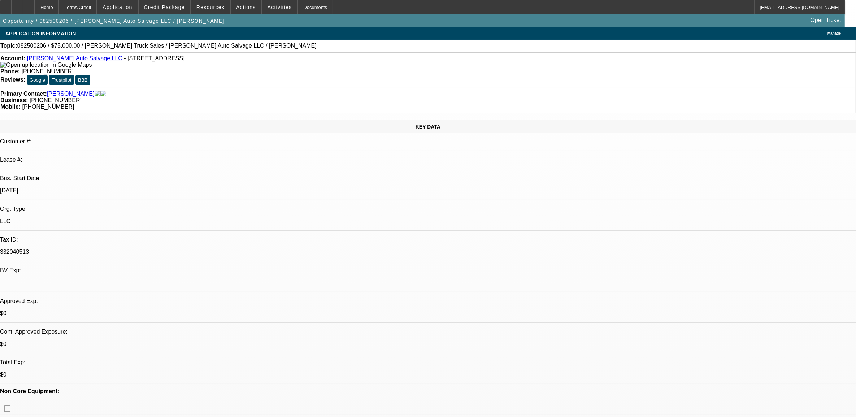
click at [35, 46] on span "082500206 / $75,000.00 / Crawford Truck Sales / Smith Auto Salvage LLC / DeSouz…" at bounding box center [166, 46] width 299 height 6
copy span "082500206"
select select "0"
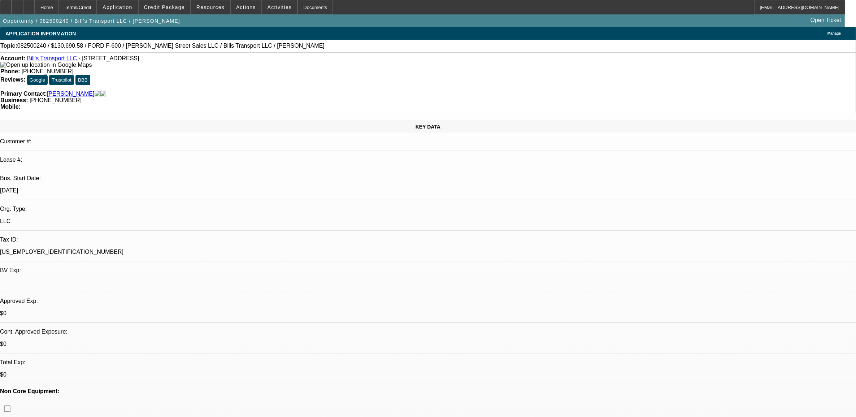
select select "0"
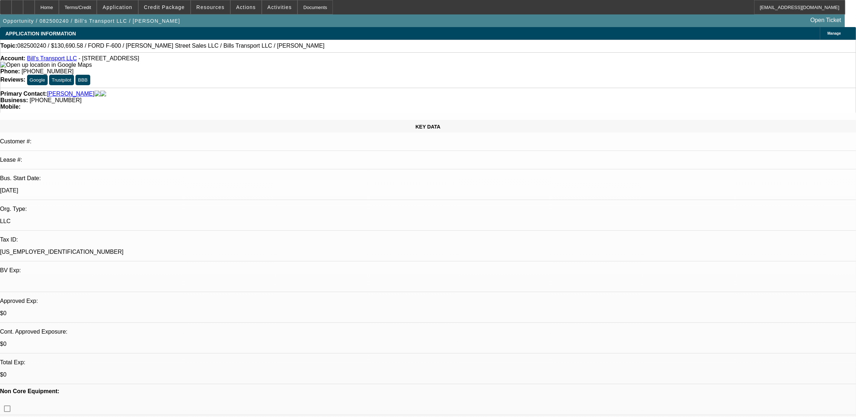
select select "0"
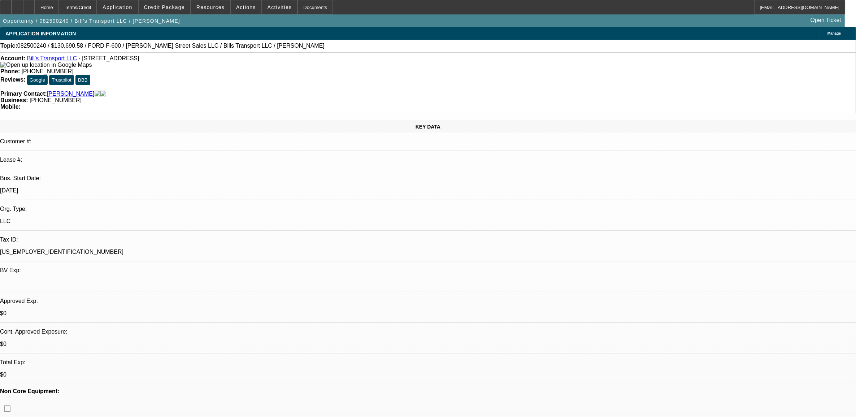
select select "1"
select select "3"
select select "6"
select select "1"
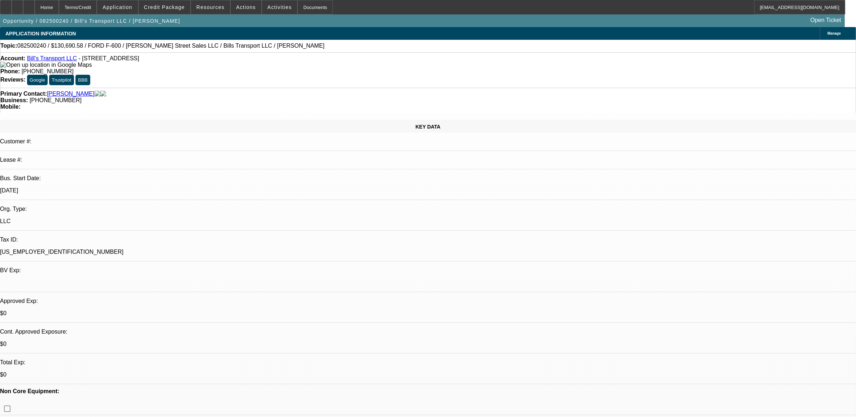
select select "6"
select select "1"
select select "3"
select select "6"
select select "1"
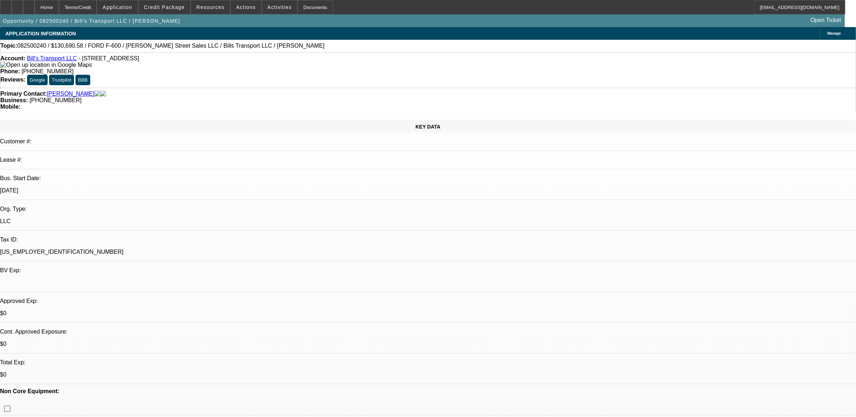
select select "1"
select select "6"
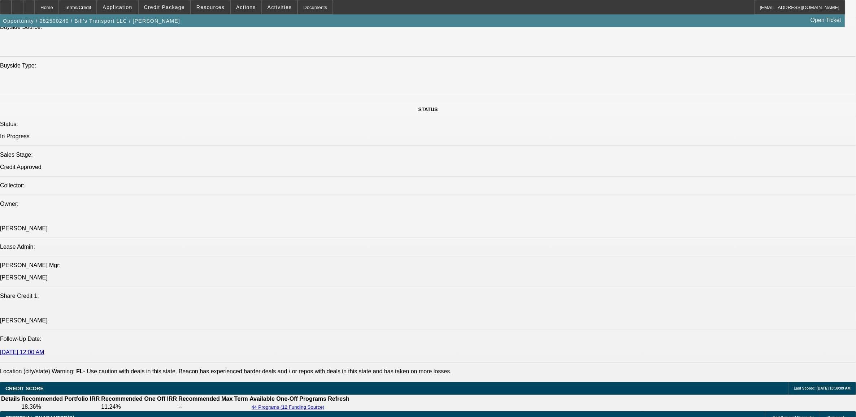
scroll to position [857, 0]
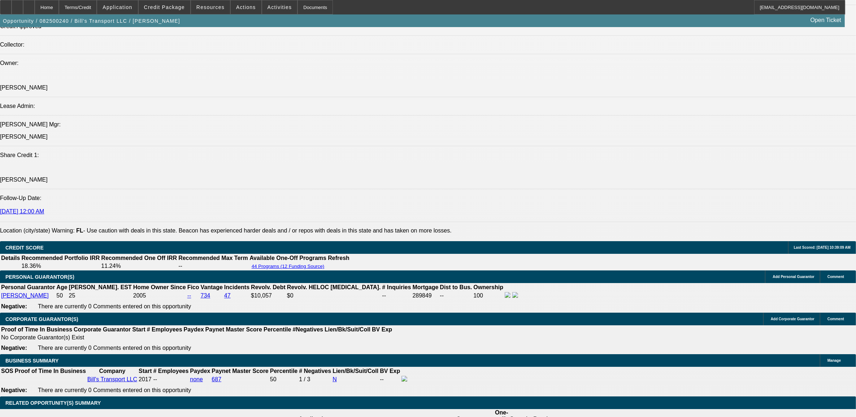
click at [570, 357] on div "APPLICATION INFORMATION Manage Topic: 082500240 / $130,690.58 / FORD F-600 / Wi…" at bounding box center [428, 403] width 856 height 2467
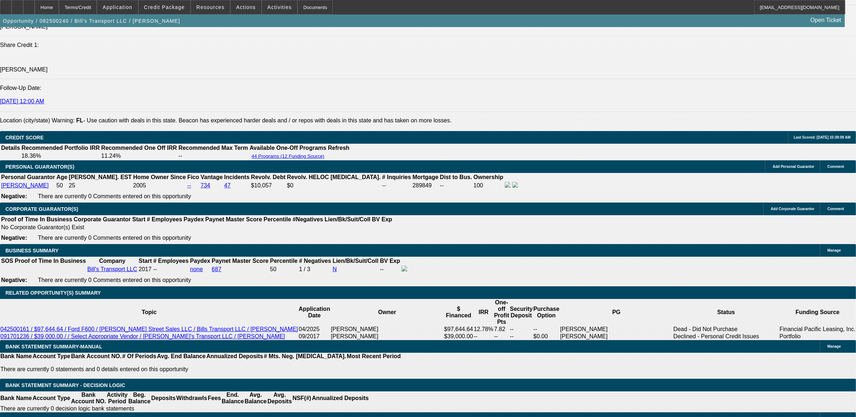
scroll to position [948, 0]
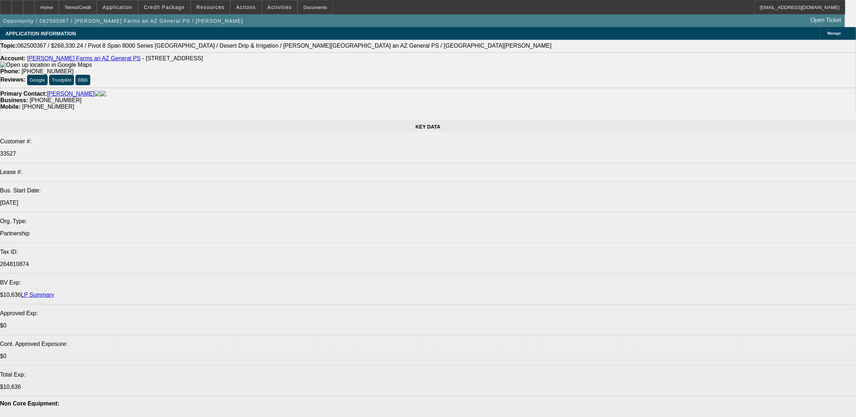
select select "0"
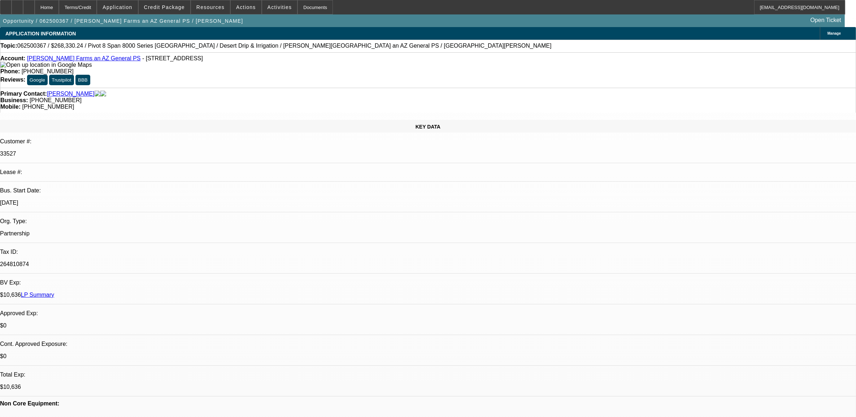
select select "0"
select select "0.1"
select select "4"
select select "0"
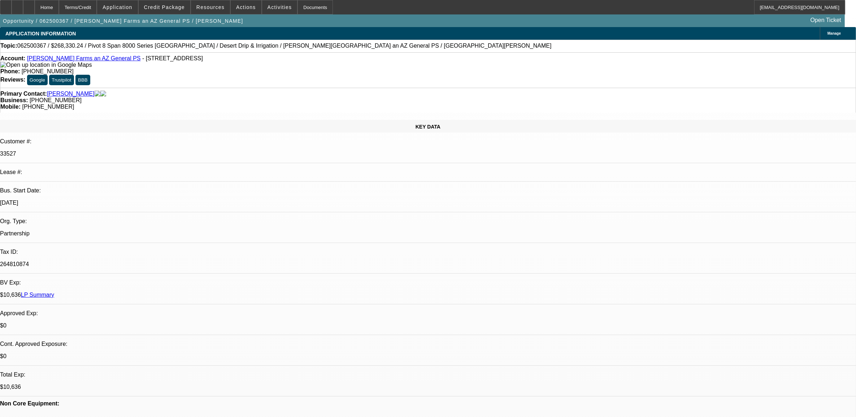
select select "0.1"
select select "4"
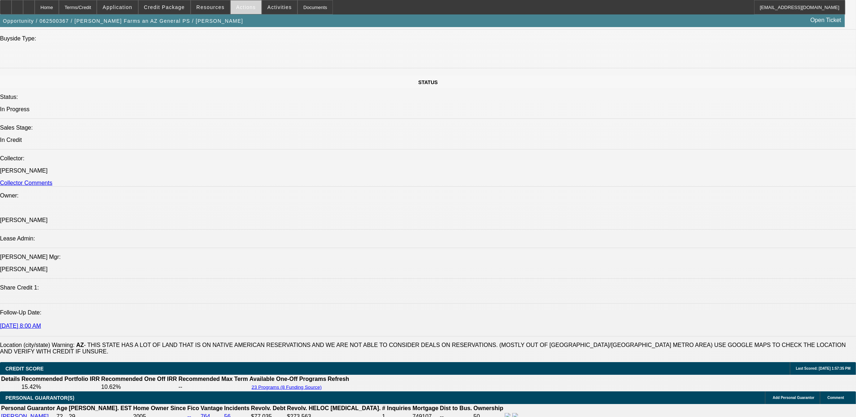
scroll to position [722, 0]
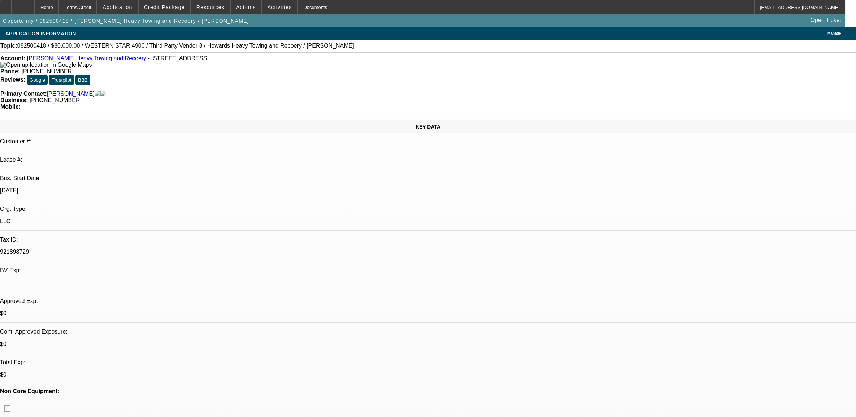
select select "0"
select select "2"
select select "0.1"
select select "4"
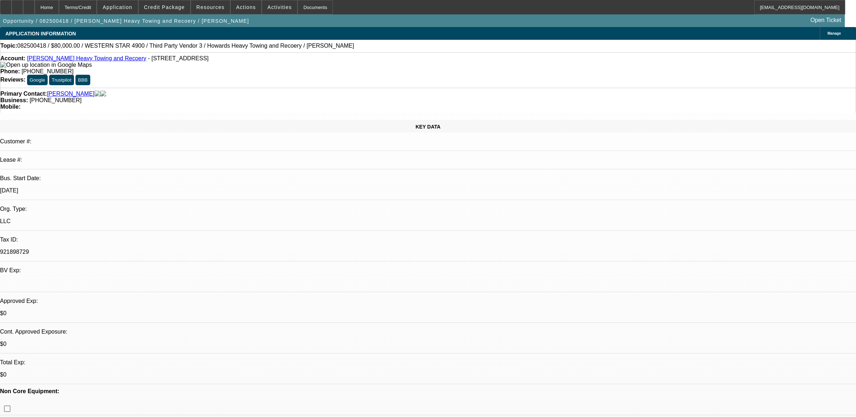
select select "0"
select select "2"
select select "0.1"
select select "4"
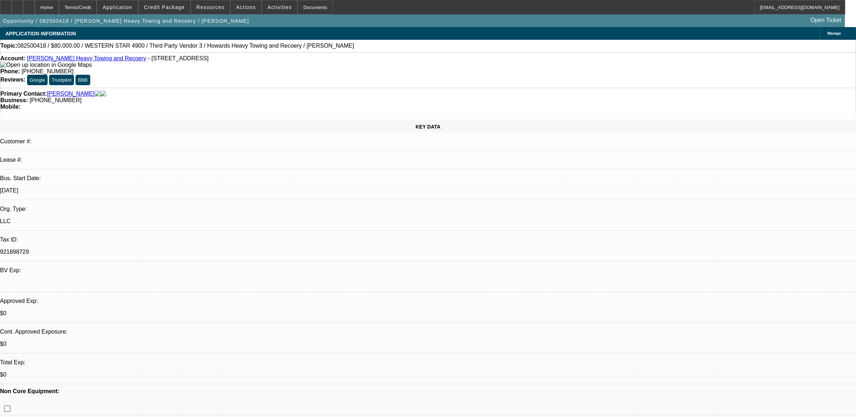
select select "0"
select select "2"
select select "0.1"
select select "4"
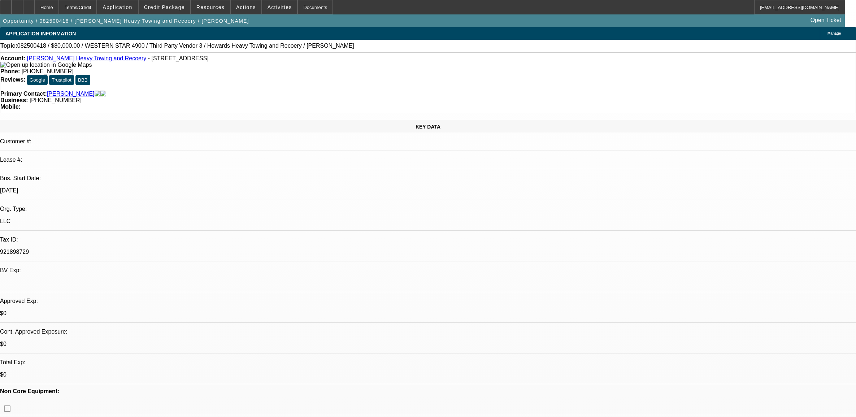
select select "0.1"
select select "0"
select select "2"
select select "0.1"
select select "4"
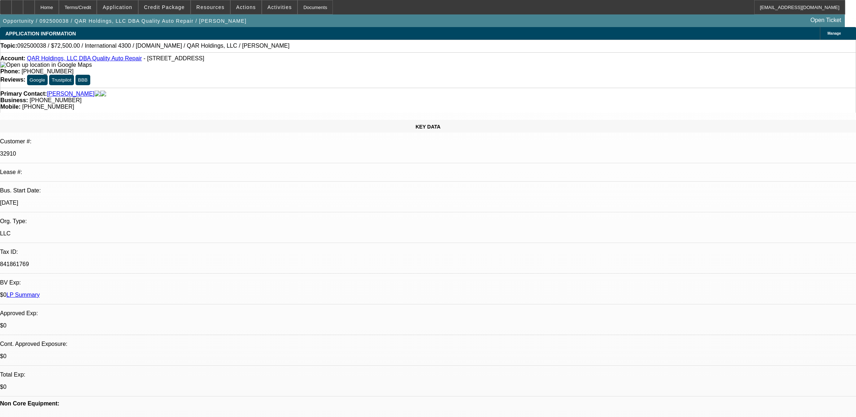
select select "0"
select select "2"
select select "0"
select select "6"
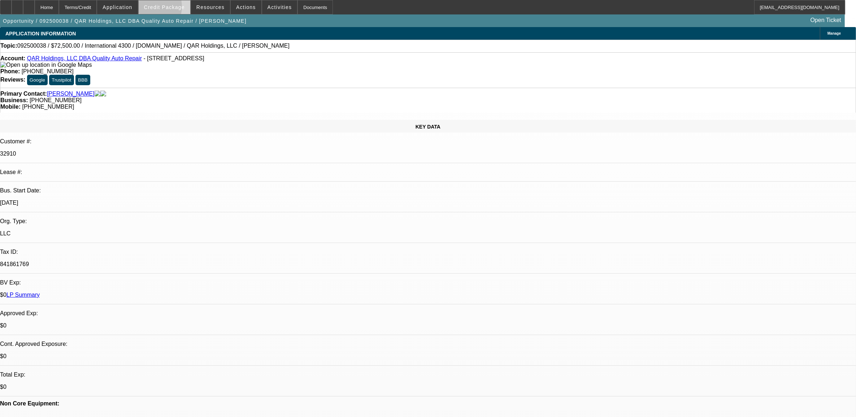
click at [163, 8] on span "Credit Package" at bounding box center [164, 7] width 41 height 6
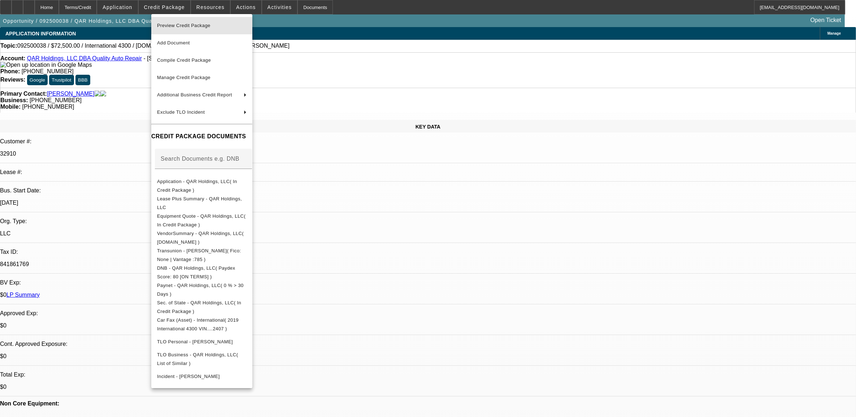
click at [173, 25] on span "Preview Credit Package" at bounding box center [183, 25] width 53 height 5
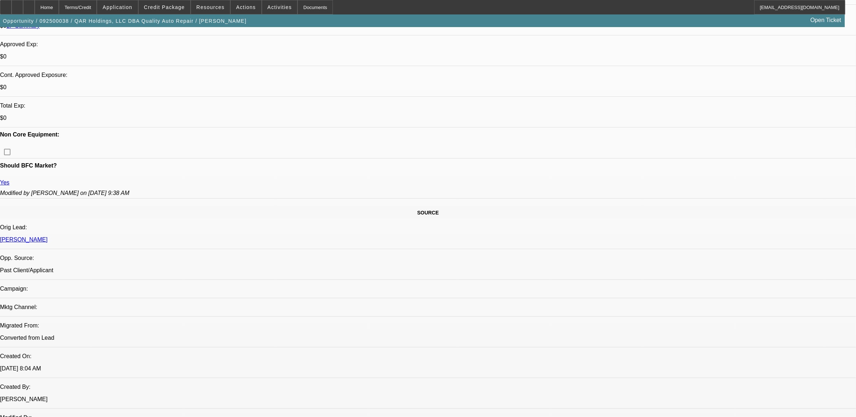
scroll to position [271, 0]
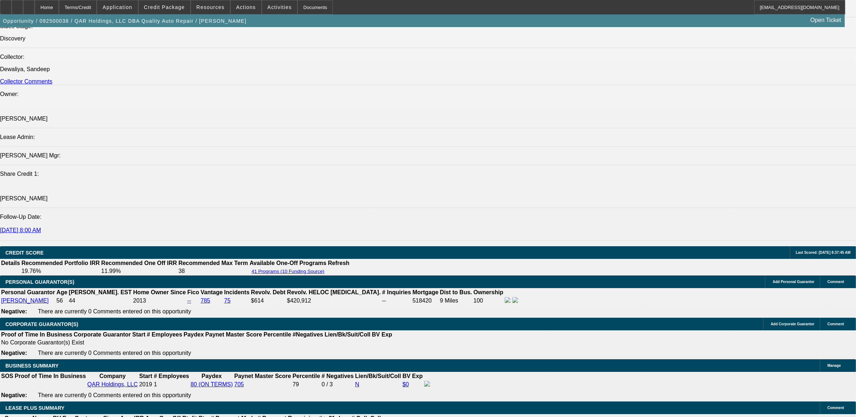
scroll to position [722, 0]
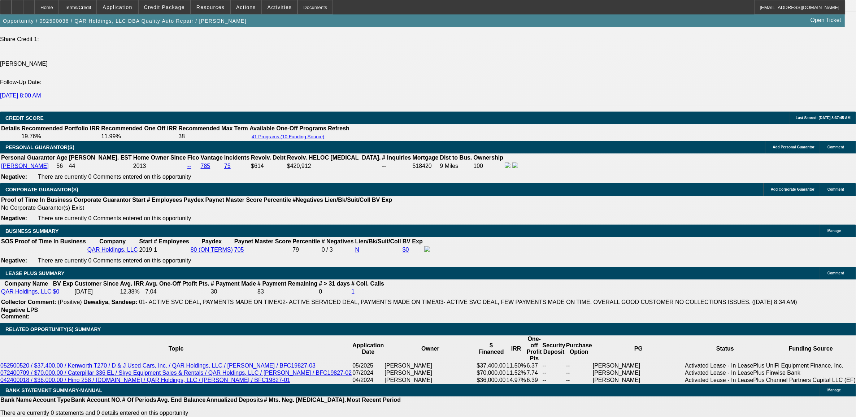
scroll to position [993, 0]
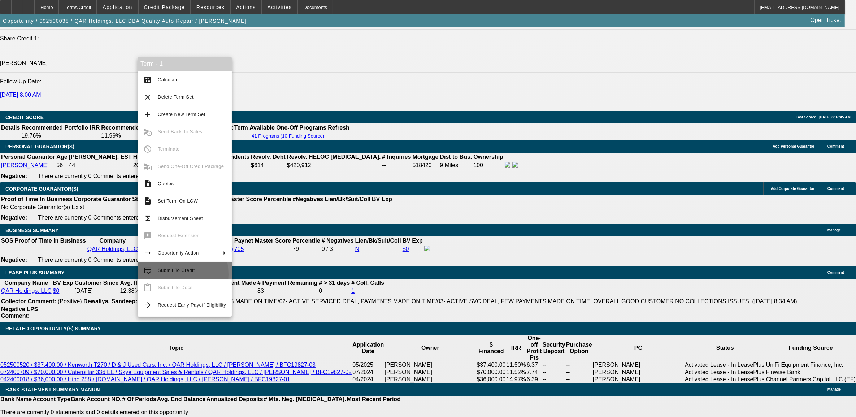
click at [166, 274] on span "Submit To Credit" at bounding box center [192, 270] width 68 height 9
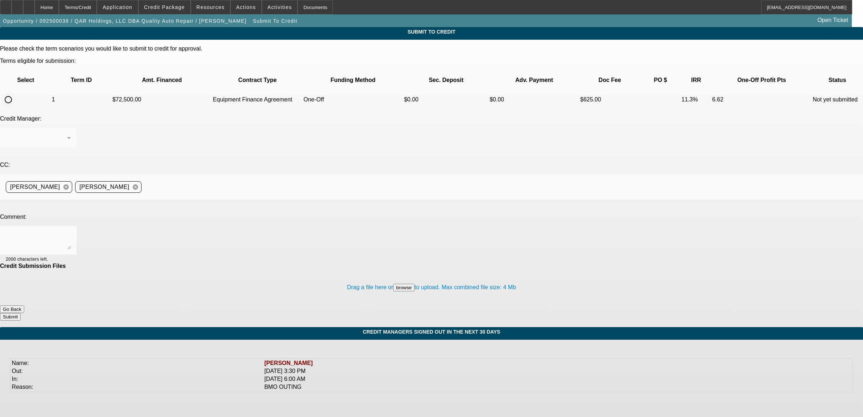
click at [16, 92] on input "radio" at bounding box center [8, 99] width 14 height 14
radio input "true"
click at [157, 169] on div at bounding box center [431, 208] width 863 height 417
click at [71, 232] on textarea at bounding box center [38, 240] width 65 height 17
type textarea "please send to Uni. See additional comments. nick"
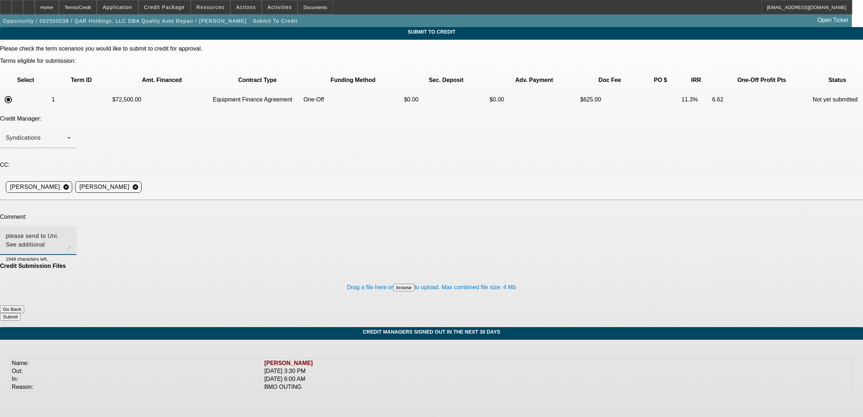
click at [21, 313] on button "Submit" at bounding box center [10, 317] width 21 height 8
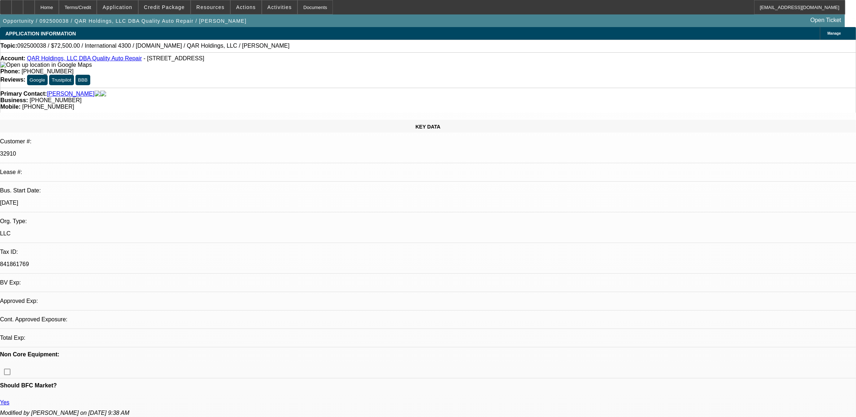
select select "0"
select select "2"
select select "0"
select select "6"
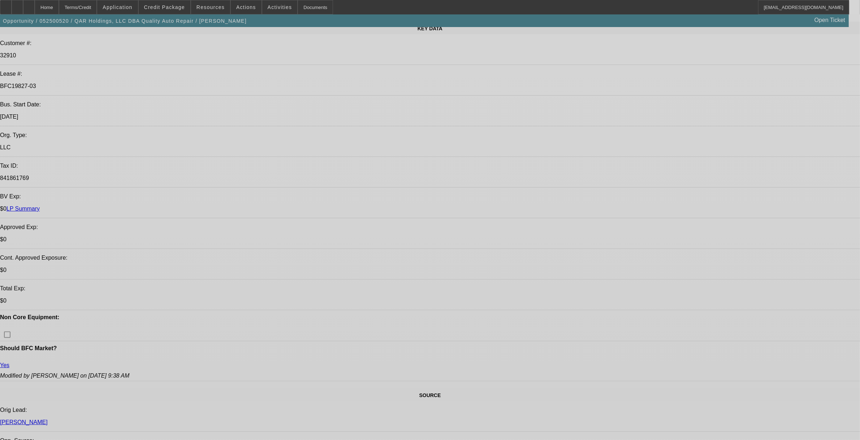
select select "0"
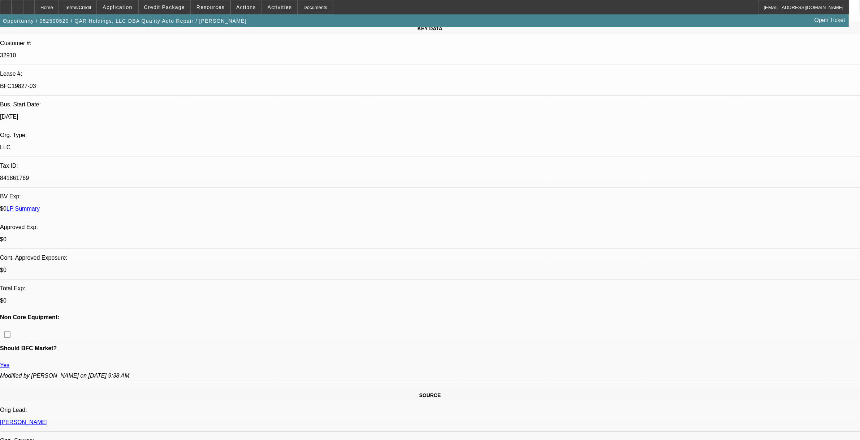
select select "0"
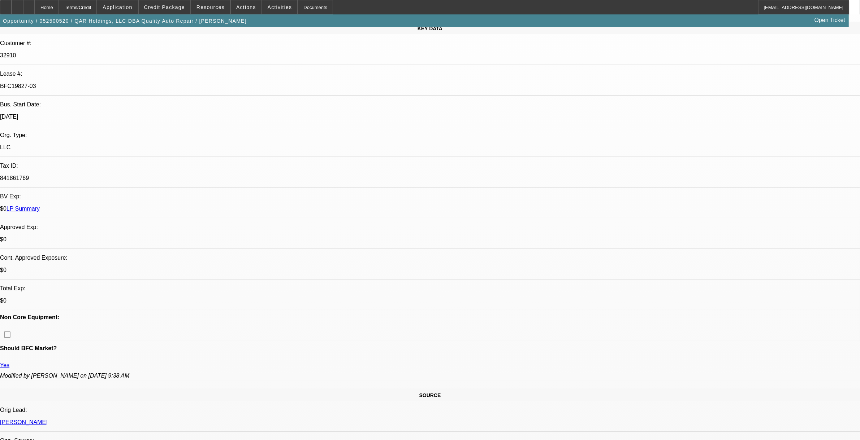
select select "0"
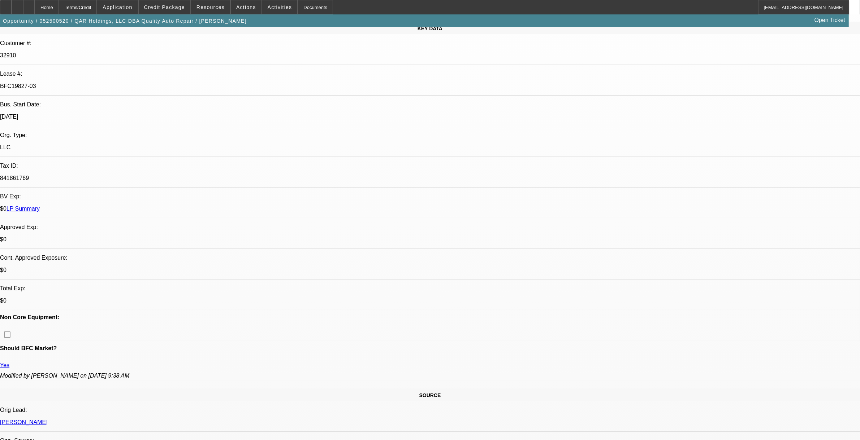
select select "0"
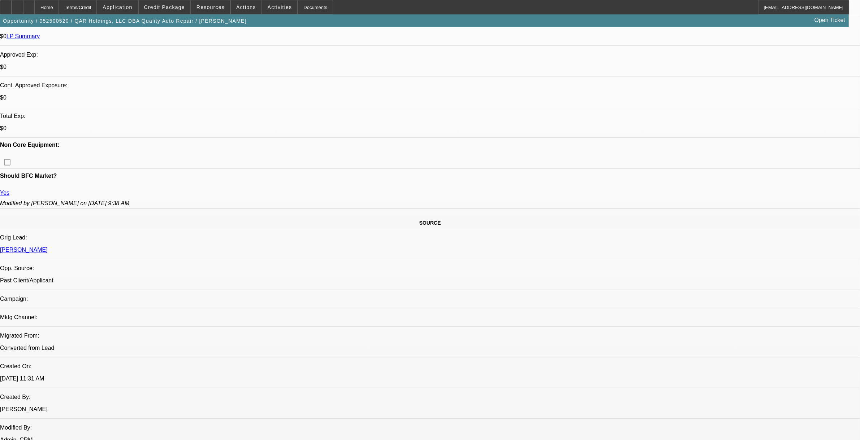
select select "1"
select select "6"
select select "1"
select select "2"
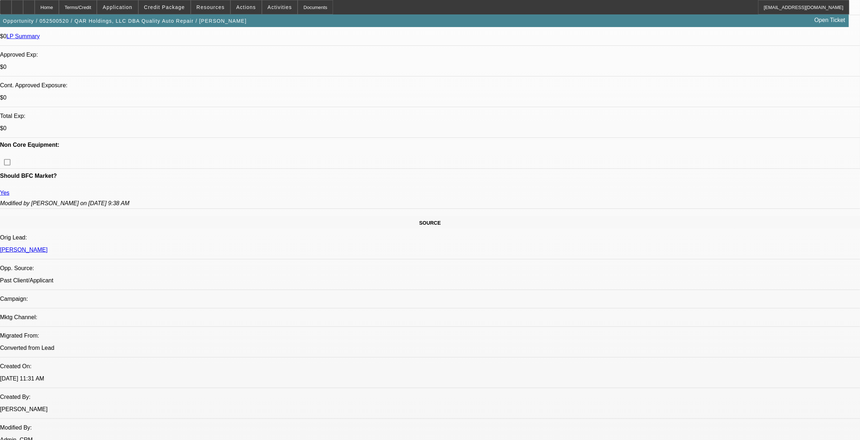
select select "6"
select select "1"
select select "6"
select select "1"
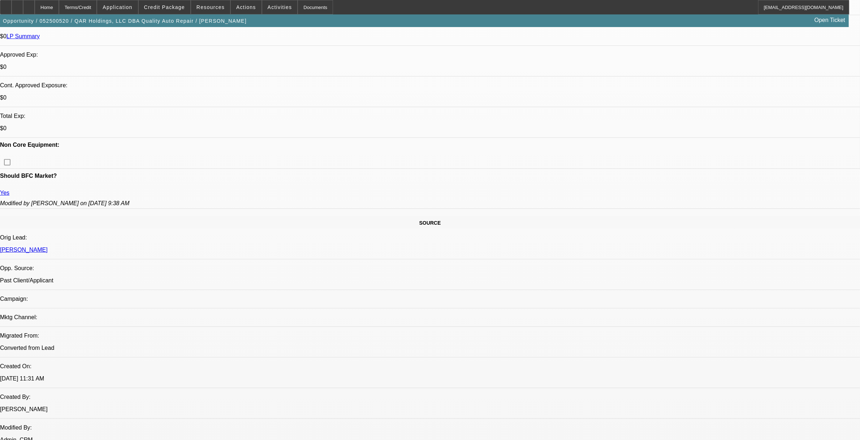
select select "2"
select select "6"
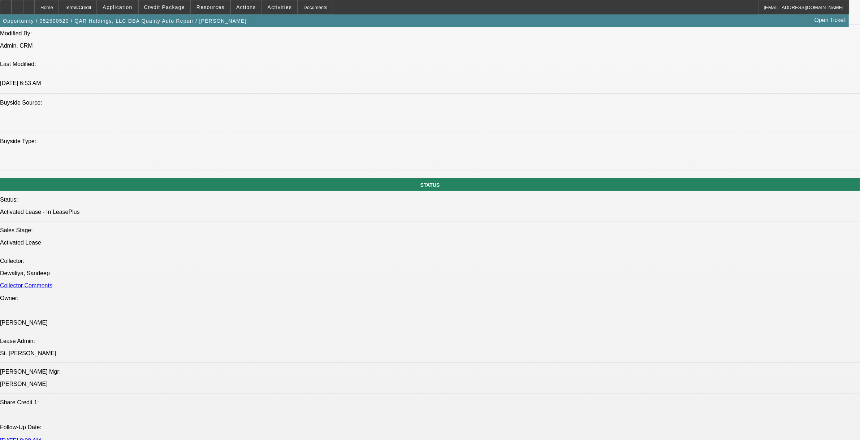
scroll to position [722, 0]
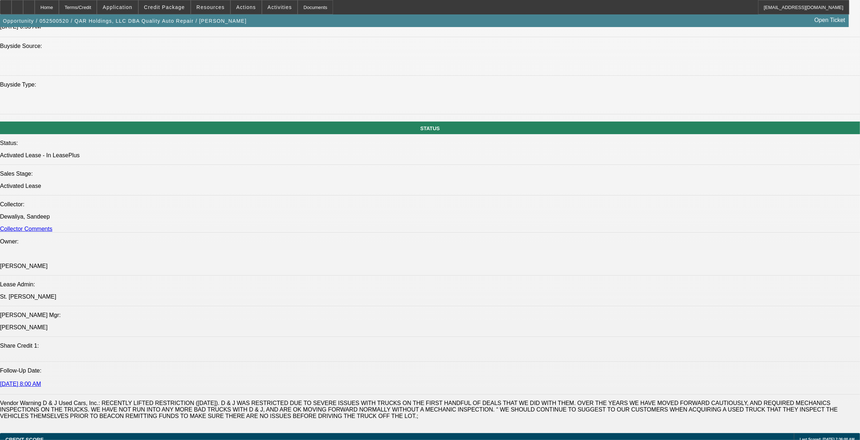
drag, startPoint x: 44, startPoint y: 269, endPoint x: 454, endPoint y: 278, distance: 409.5
copy span "QAR Holdings LLC DBA Quality Auto Repair was started in 2019 by our PG Steve Wi…"
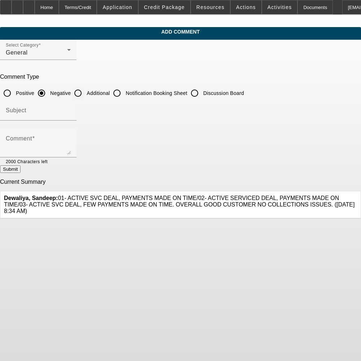
click at [85, 90] on input "Additional" at bounding box center [78, 93] width 14 height 14
radio input "true"
click at [71, 138] on textarea "Comment" at bounding box center [38, 145] width 65 height 17
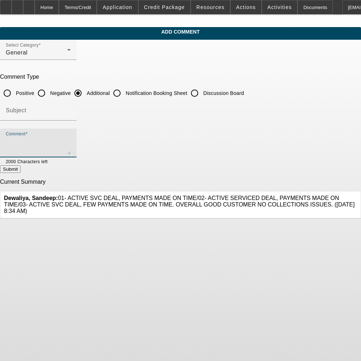
paste textarea "QAR Holdings LLC DBA Quality Auto Repair was started in [DATE] by our PG [PERSO…"
drag, startPoint x: 230, startPoint y: 141, endPoint x: 251, endPoint y: 155, distance: 24.7
click at [71, 141] on textarea "QAR Holdings LLC DBA Quality Auto Repair was started in [DATE] by our PG [PERSO…" at bounding box center [38, 145] width 65 height 17
click at [71, 149] on textarea "QAR Holdings LLC DBA Quality Auto Repair was started in [DATE] by our PG [PERSO…" at bounding box center [38, 145] width 65 height 17
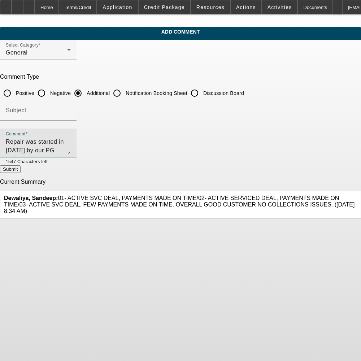
click at [53, 143] on textarea "QAR Holdings LLC DBA Quality Auto Repair was started in [DATE] by our PG [PERSO…" at bounding box center [38, 145] width 65 height 17
type textarea "QAR Holdings LLC DBA Quality Auto Repair was started in [DATE] by our PG [PERSO…"
click at [21, 172] on button "Submit" at bounding box center [10, 169] width 21 height 8
radio input "true"
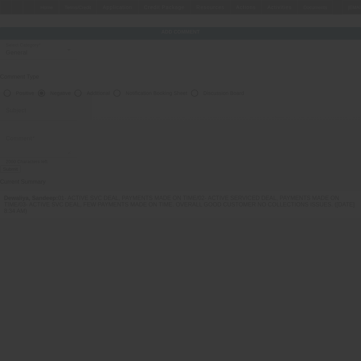
scroll to position [0, 0]
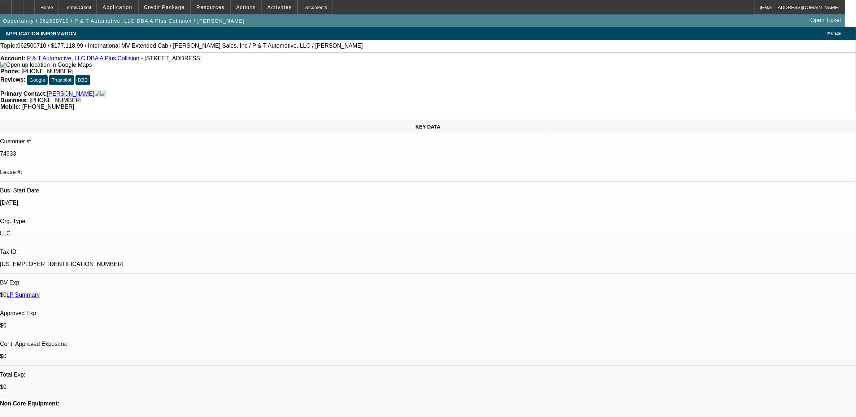
select select "0"
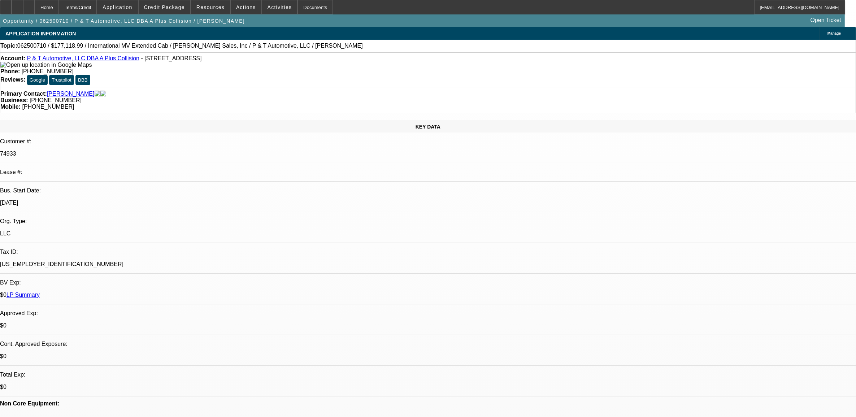
select select "0"
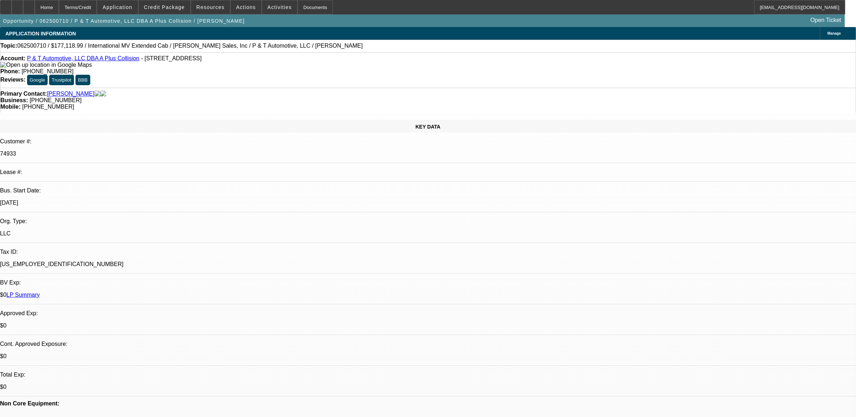
select select "0"
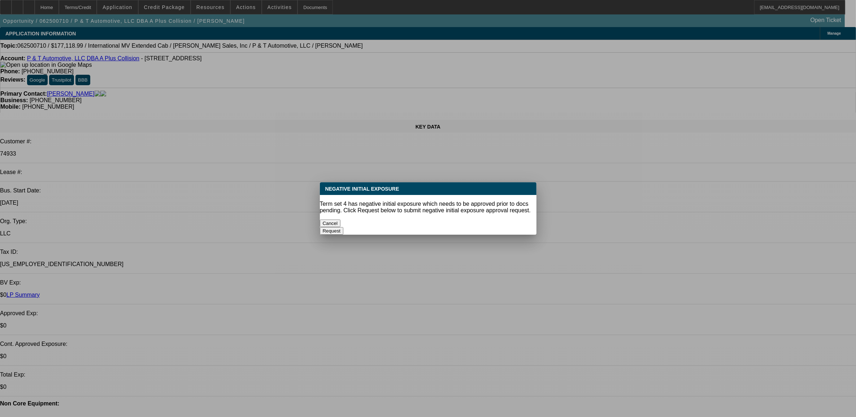
select select "1"
select select "2"
select select "6"
select select "1"
select select "2"
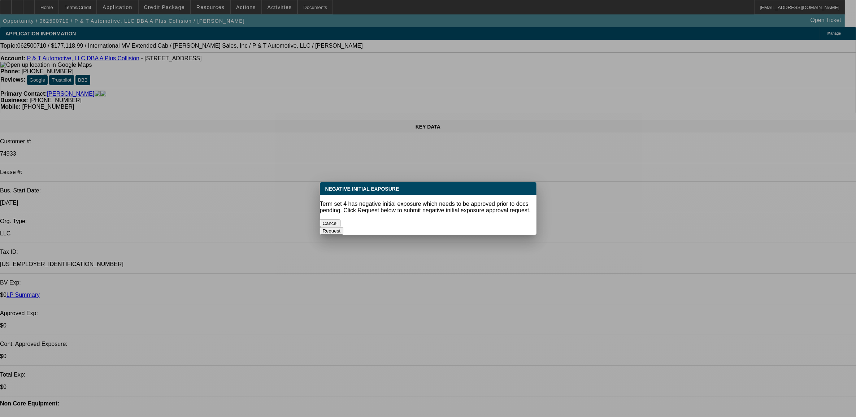
select select "6"
select select "1"
select select "2"
select select "6"
select select "1"
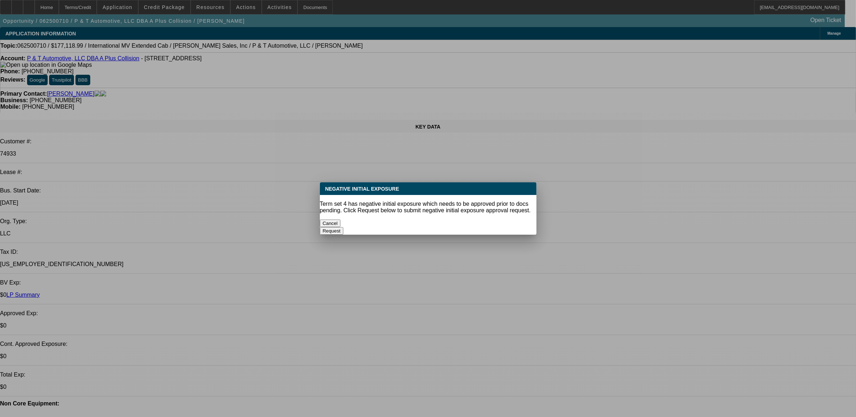
select select "2"
select select "6"
click at [341, 222] on button "Cancel" at bounding box center [330, 223] width 21 height 8
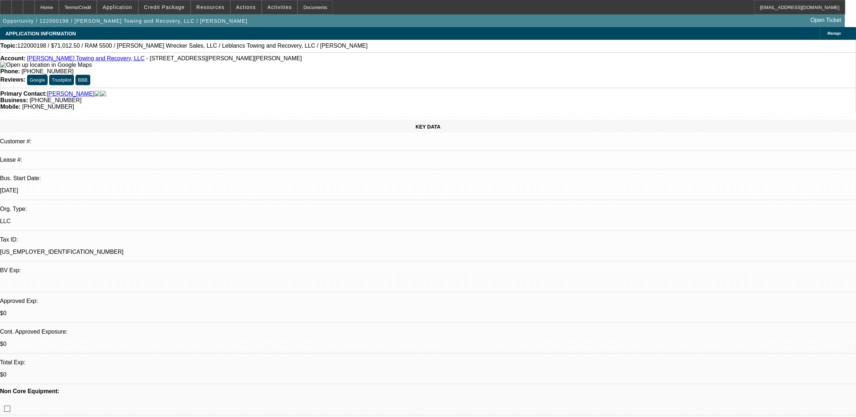
select select "0"
select select "6"
select select "0"
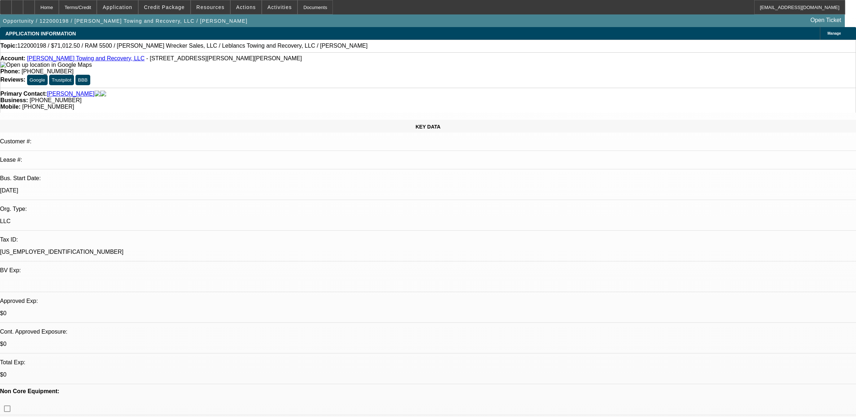
select select "0"
select select "6"
select select "0"
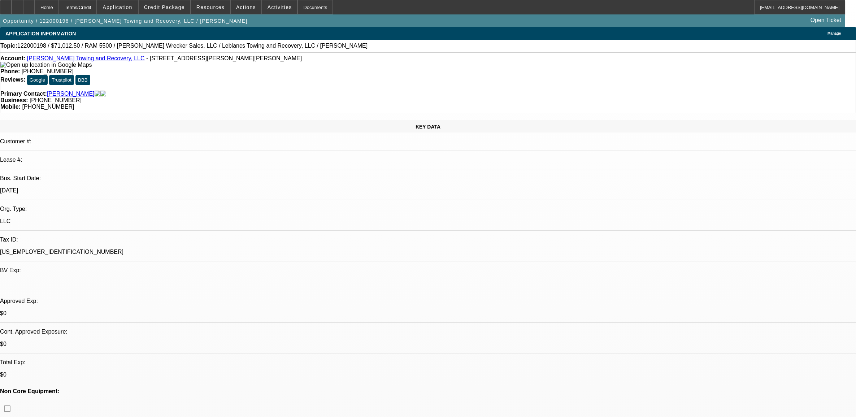
select select "2"
select select "0"
select select "6"
select select "0"
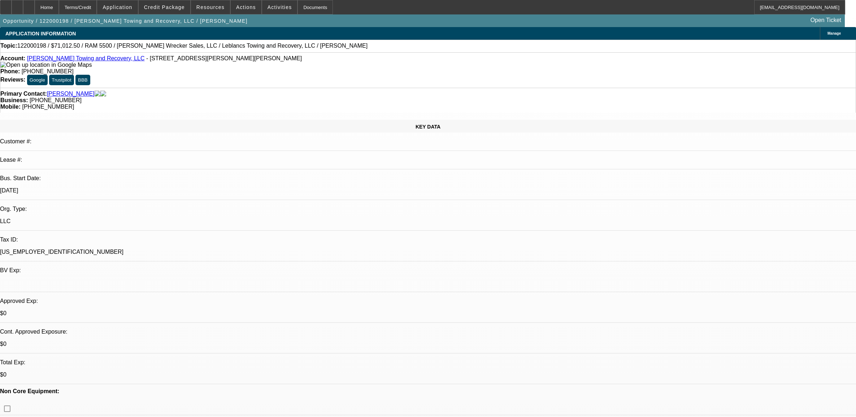
select select "2"
select select "0"
select select "6"
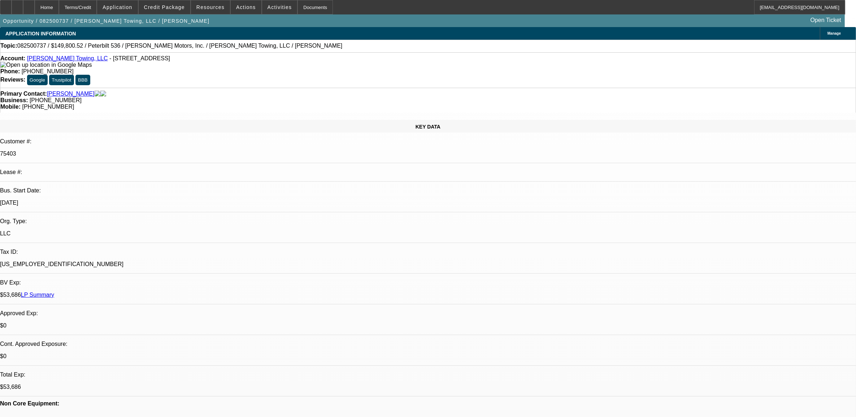
select select "0"
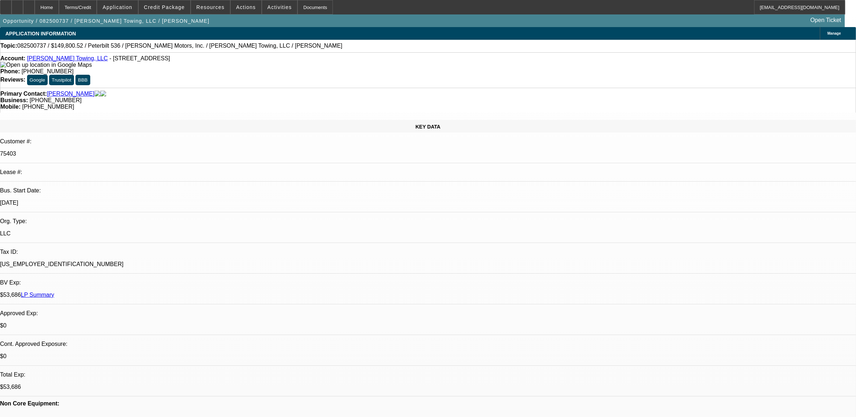
select select "0"
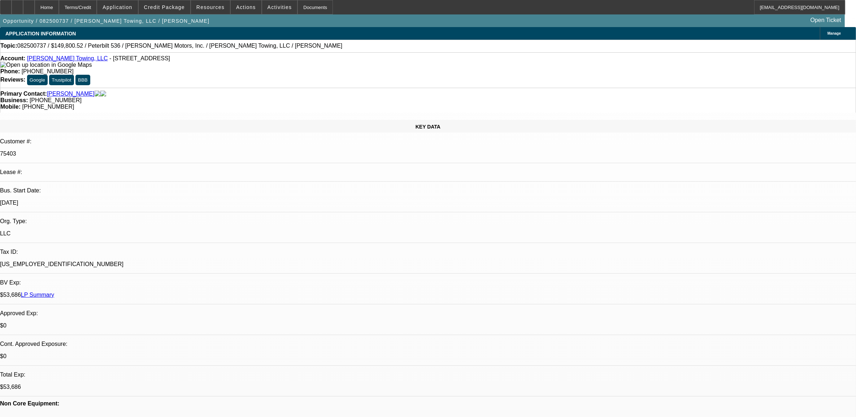
select select "0"
select select "1"
select select "2"
select select "6"
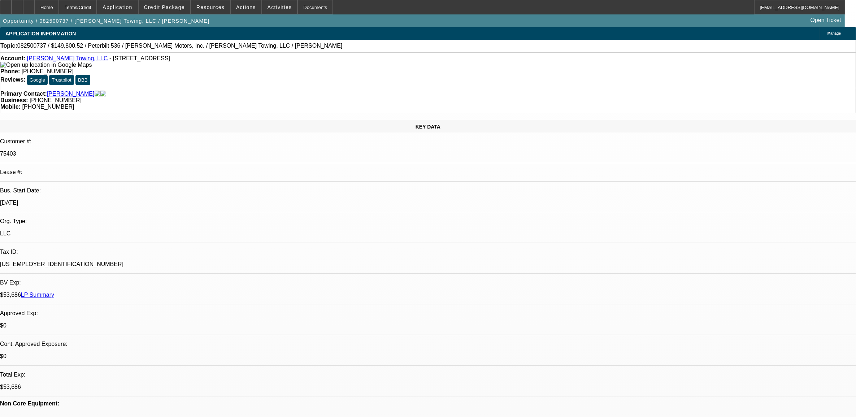
select select "1"
select select "6"
select select "1"
select select "2"
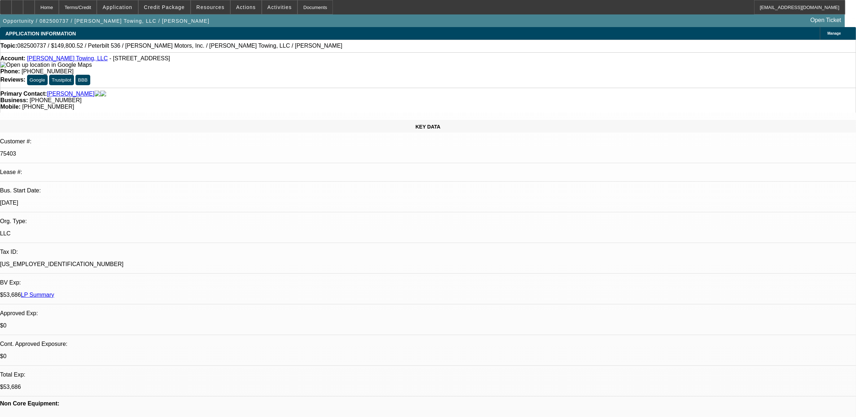
select select "6"
select select "1"
select select "2"
select select "6"
click at [172, 5] on span "Credit Package" at bounding box center [164, 7] width 41 height 6
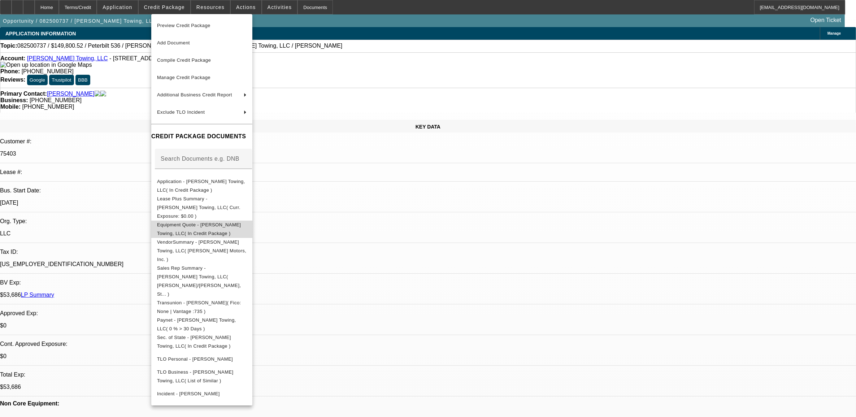
click at [241, 222] on span "Equipment Quote - [PERSON_NAME] Towing, LLC( In Credit Package )" at bounding box center [199, 229] width 84 height 14
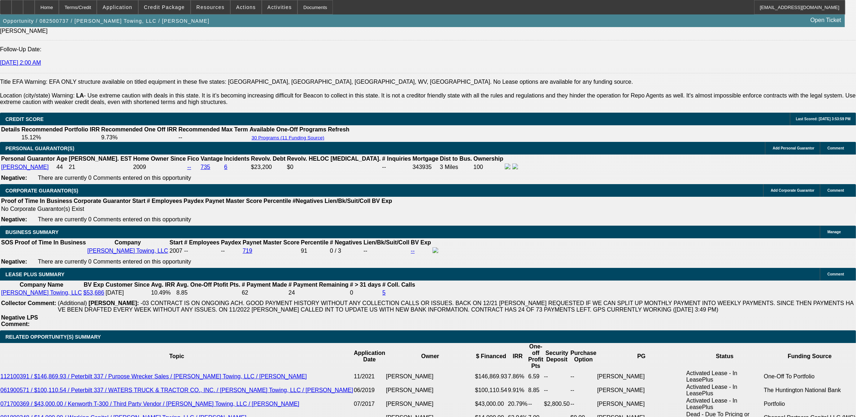
scroll to position [1038, 0]
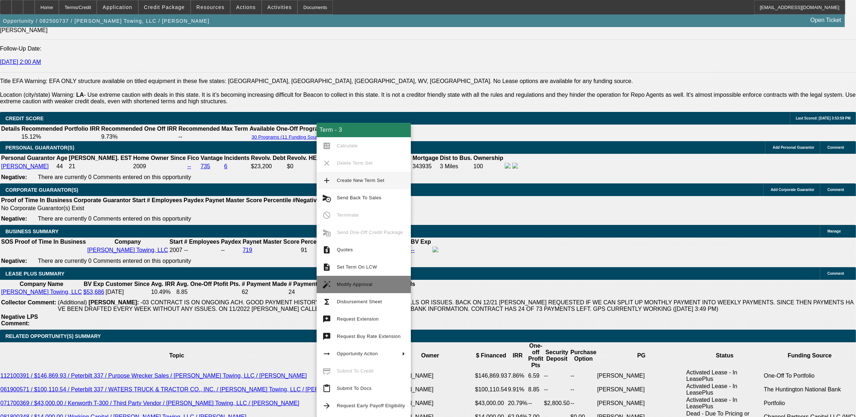
click at [363, 279] on button "auto_fix_high Modify Approval" at bounding box center [364, 284] width 94 height 17
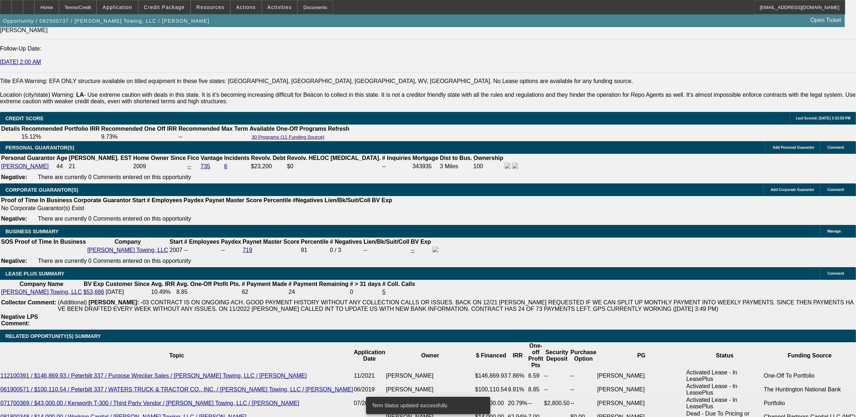
select select "0"
select select "2"
select select "0"
select select "6"
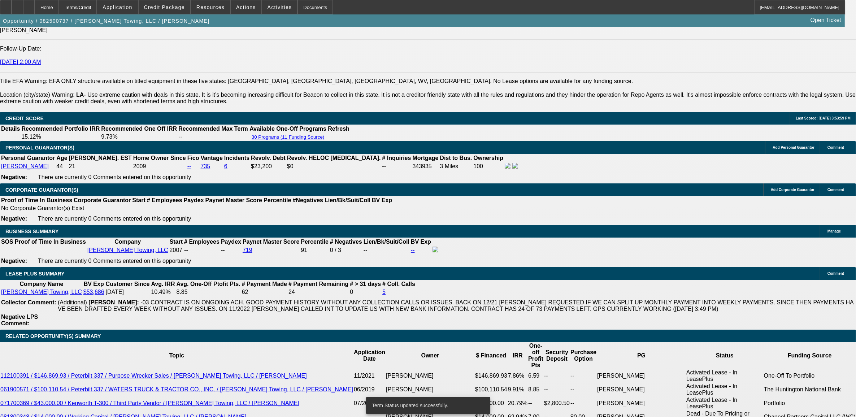
select select "0"
select select "2"
select select "0"
select select "6"
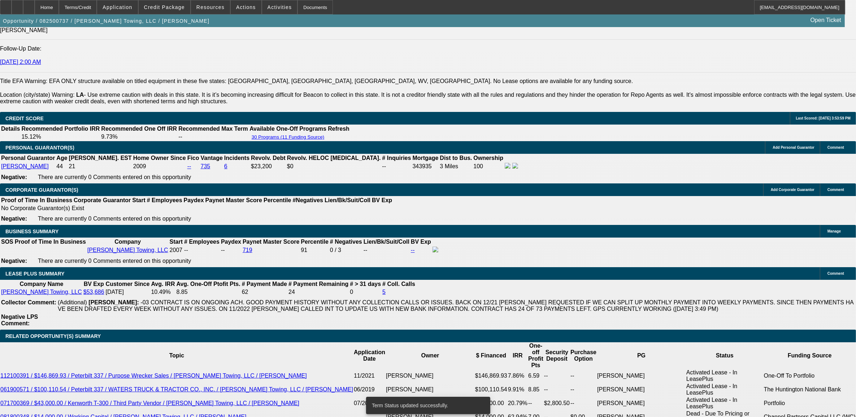
select select "0"
select select "6"
select select "0"
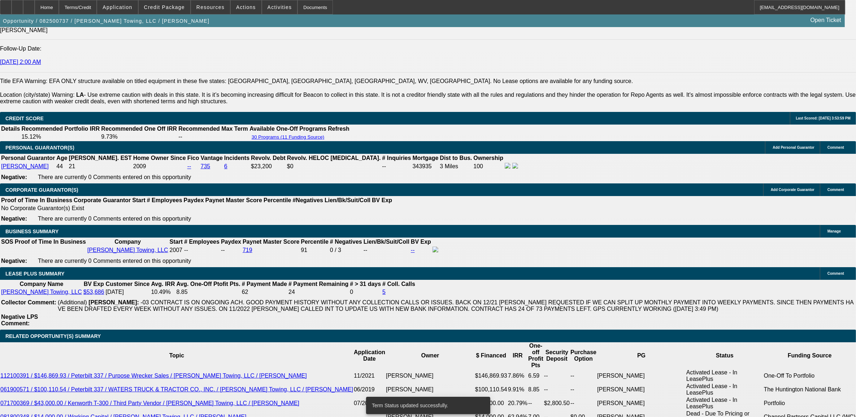
select select "0"
select select "2"
select select "0"
select select "6"
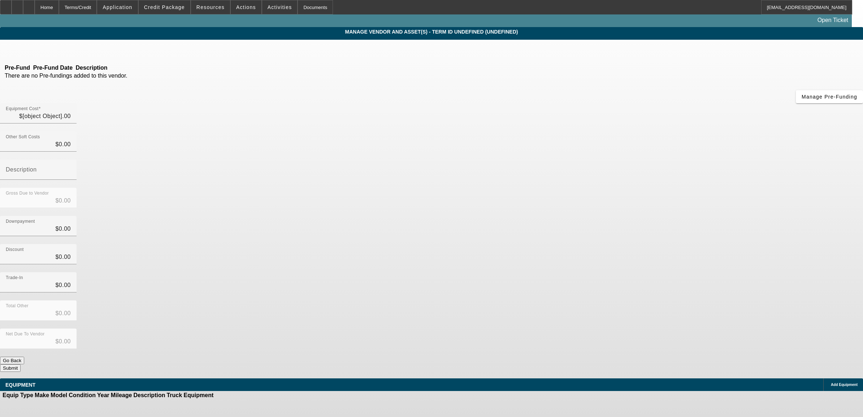
type input "$149,800.52"
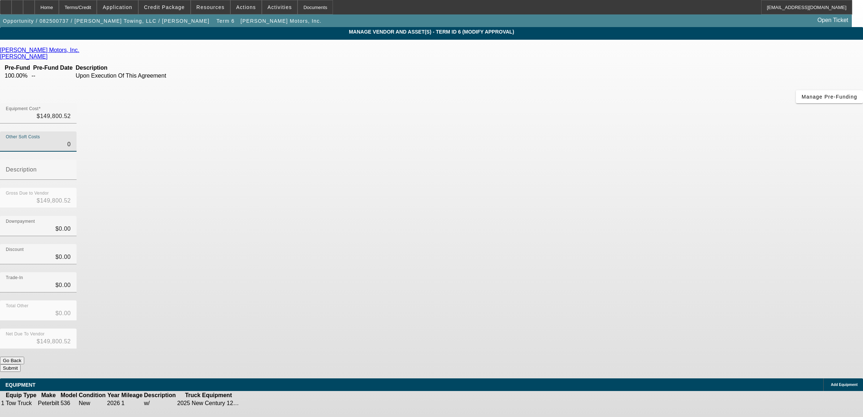
click at [71, 140] on input "0" at bounding box center [38, 144] width 65 height 9
type input "1"
type input "$149,801.52"
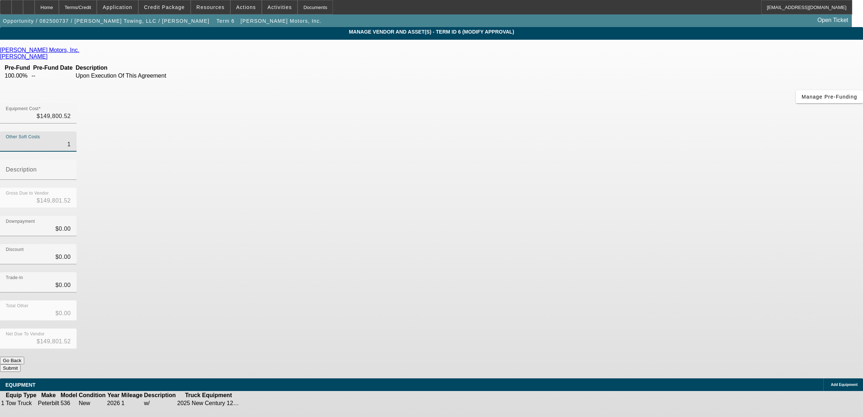
type input "14"
type input "$149,814.52"
type input "148"
type input "$149,948.52"
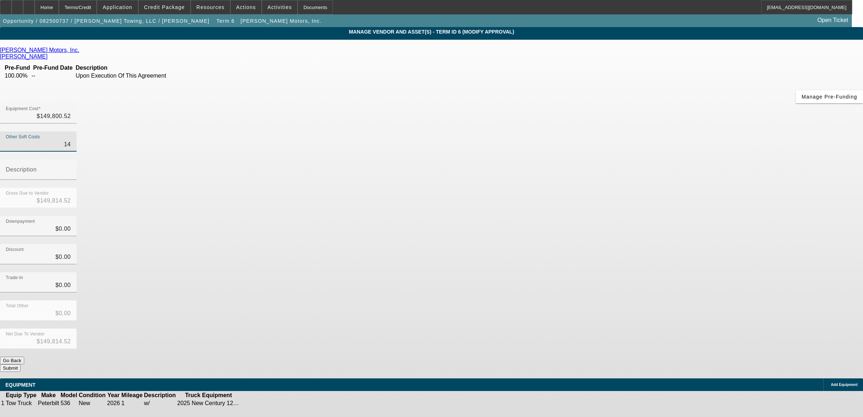
type input "$149,948.52"
type input "1480"
type input "$151,280.52"
type input "14804"
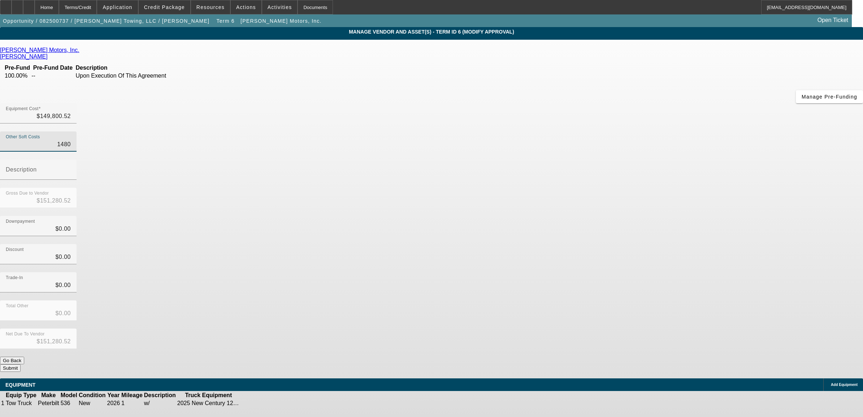
type input "$164,604.52"
type input "14804.5"
type input "$164,605.02"
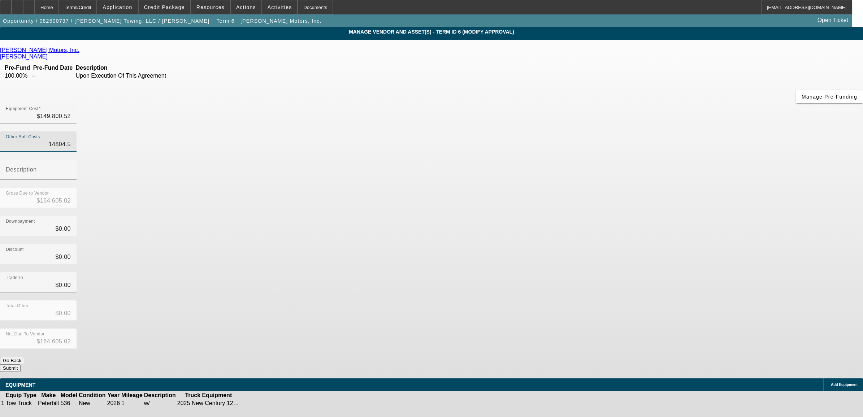
type input "14804.55"
type input "$164,605.07"
type input "$14,804.55"
click at [569, 216] on div "Downpayment $0.00" at bounding box center [431, 230] width 863 height 28
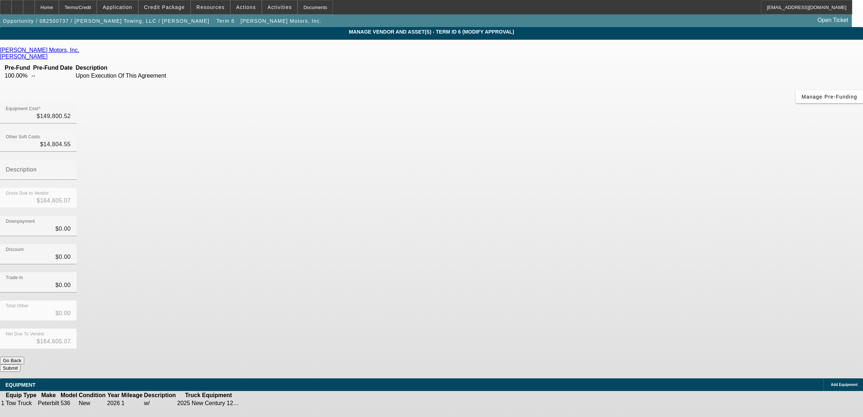
click at [21, 364] on button "Submit" at bounding box center [10, 368] width 21 height 8
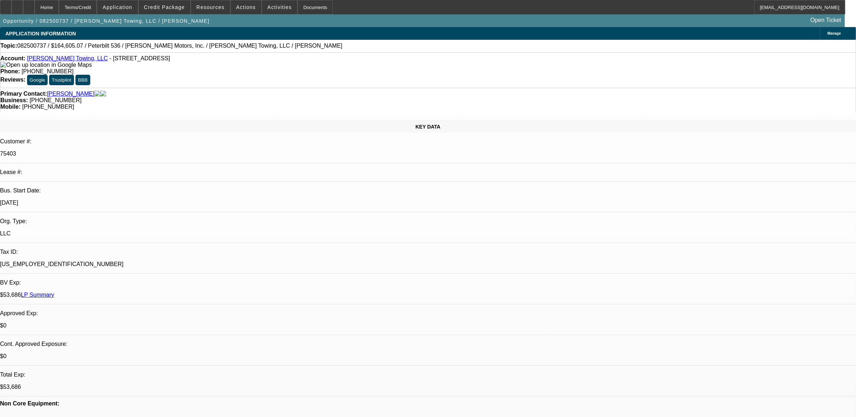
select select "0"
select select "2"
select select "0"
select select "6"
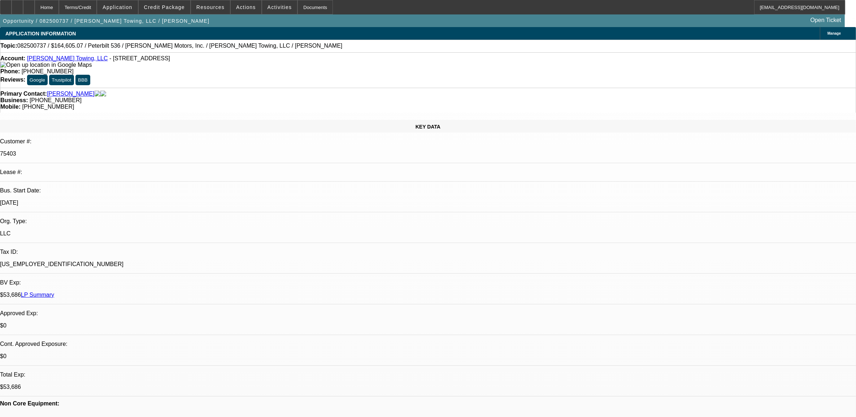
select select "0"
select select "2"
select select "0"
select select "6"
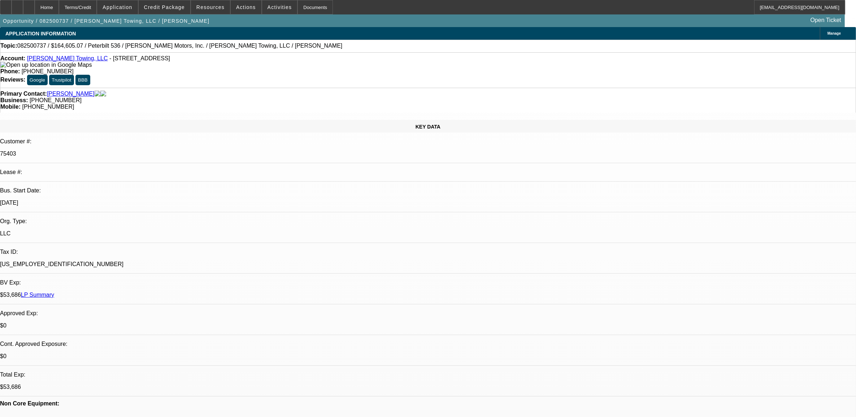
select select "0"
select select "6"
select select "0"
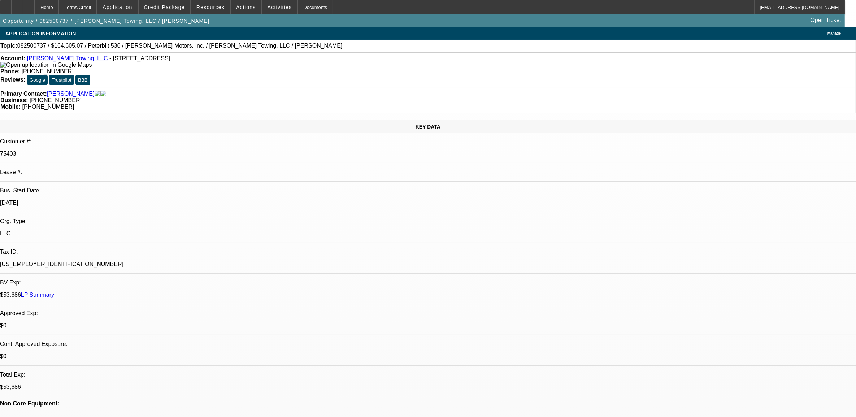
select select "0"
select select "2"
select select "0"
select select "6"
click at [36, 46] on span "082500737 / $164,605.07 / Peterbilt 536 / [PERSON_NAME] Motors, Inc. / [PERSON_…" at bounding box center [179, 46] width 325 height 6
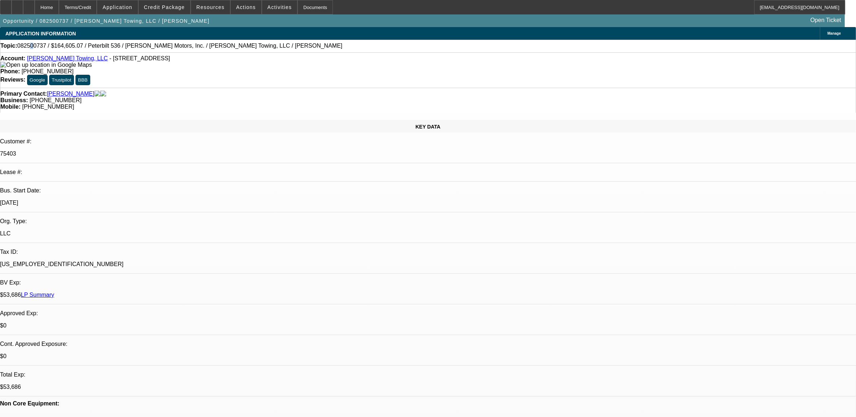
click at [36, 46] on span "082500737 / $164,605.07 / Peterbilt 536 / [PERSON_NAME] Motors, Inc. / [PERSON_…" at bounding box center [179, 46] width 325 height 6
drag, startPoint x: 36, startPoint y: 46, endPoint x: 30, endPoint y: 48, distance: 6.7
click at [30, 48] on span "082500737 / $164,605.07 / Peterbilt 536 / [PERSON_NAME] Motors, Inc. / [PERSON_…" at bounding box center [179, 46] width 325 height 6
copy span "082500737"
